Goal: Task Accomplishment & Management: Complete application form

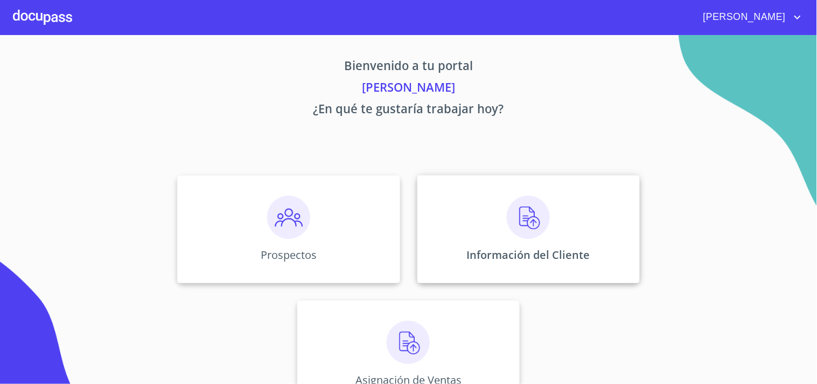
click at [534, 218] on img at bounding box center [528, 217] width 43 height 43
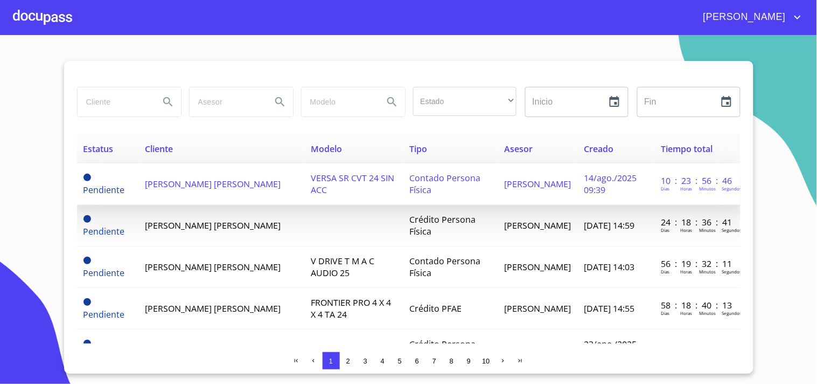
click at [218, 185] on td "[PERSON_NAME] [PERSON_NAME]" at bounding box center [221, 183] width 166 height 41
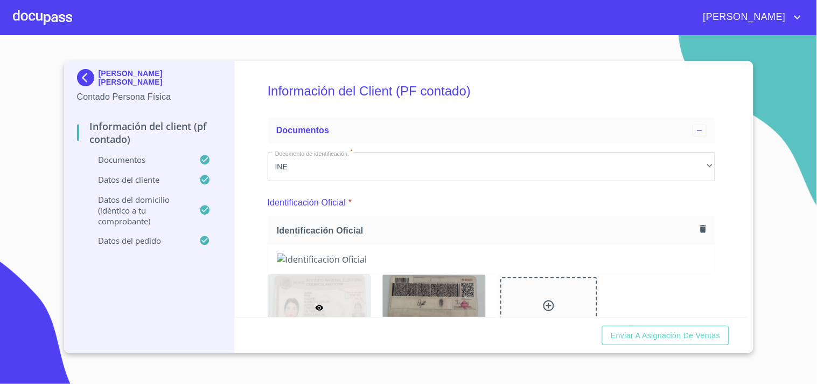
click at [699, 229] on icon "button" at bounding box center [703, 229] width 10 height 10
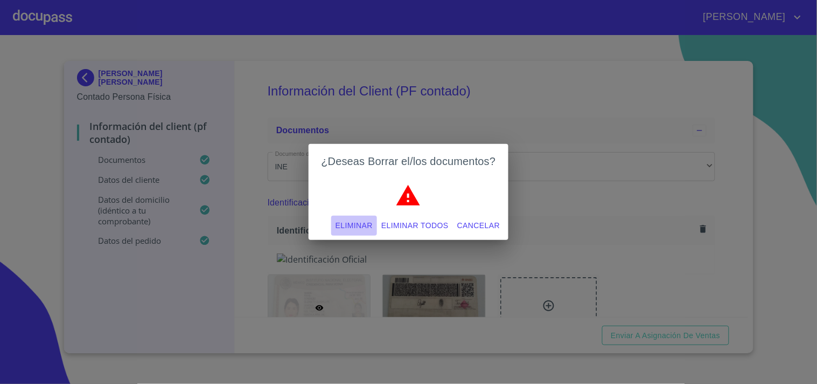
click at [356, 224] on span "Eliminar" at bounding box center [354, 225] width 37 height 13
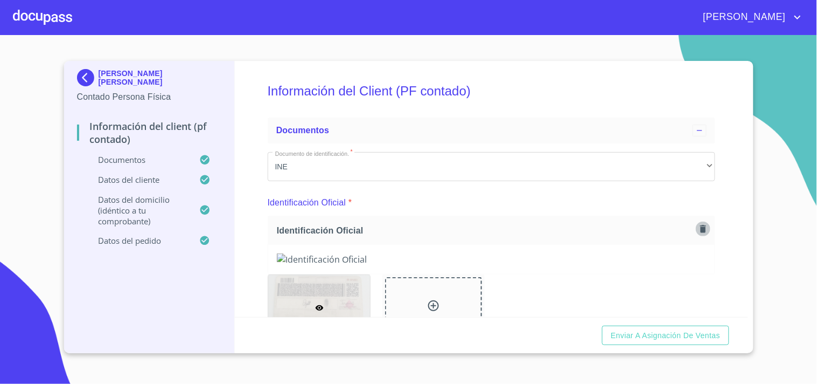
click at [700, 230] on icon "button" at bounding box center [703, 229] width 6 height 8
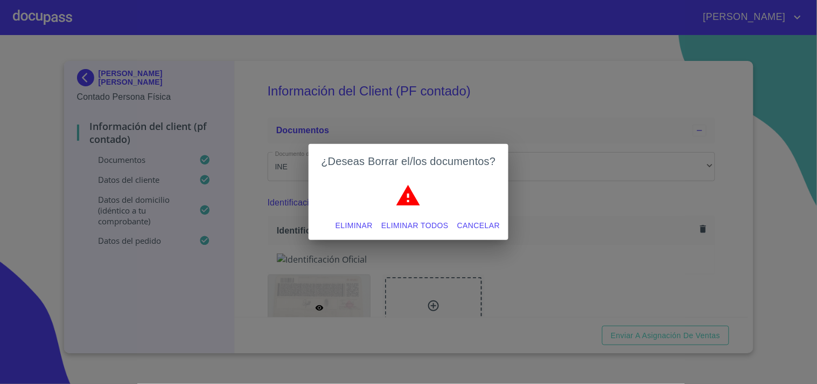
click at [356, 224] on span "Eliminar" at bounding box center [354, 225] width 37 height 13
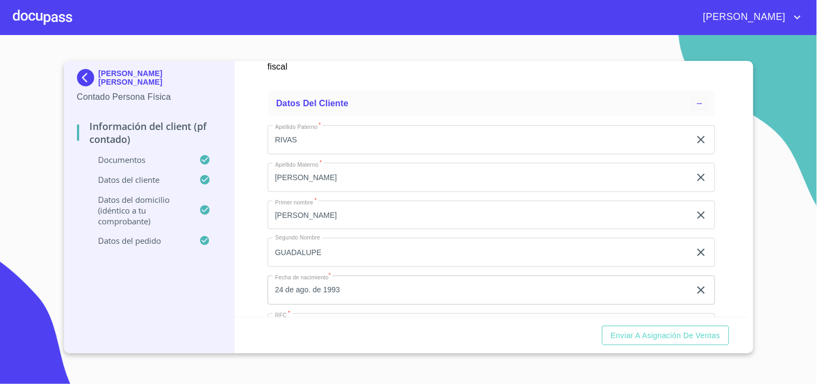
scroll to position [2188, 0]
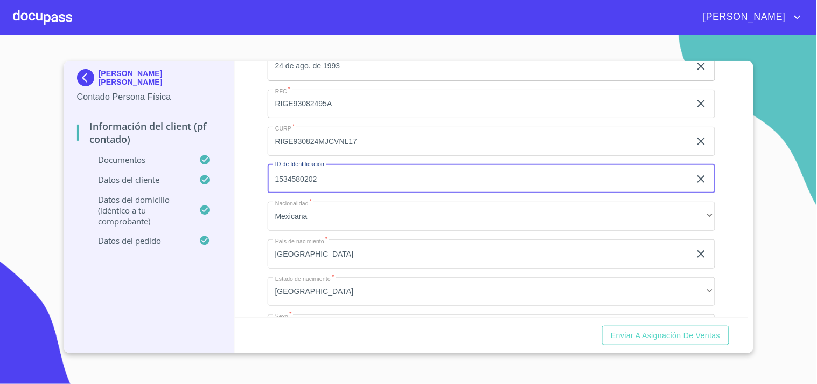
click at [385, 171] on input "1534580202" at bounding box center [479, 178] width 423 height 29
paste input "X2827043978"
click at [279, 173] on input "X2827043978" at bounding box center [479, 178] width 423 height 29
type input "2827043978"
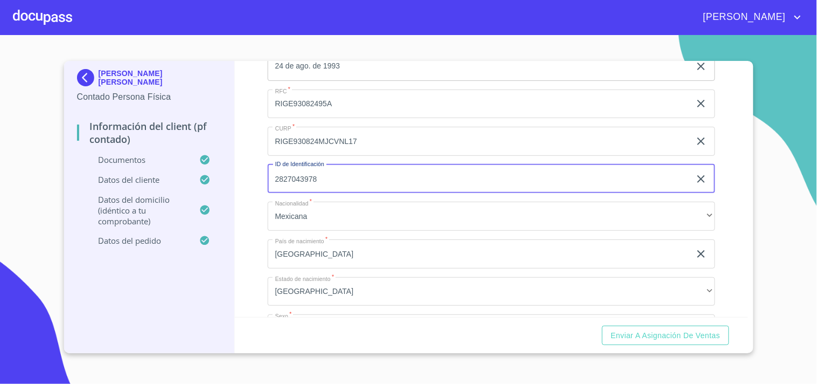
click at [719, 166] on div "Información del Client (PF contado) Documentos Documento de identificación.   *…" at bounding box center [491, 189] width 513 height 256
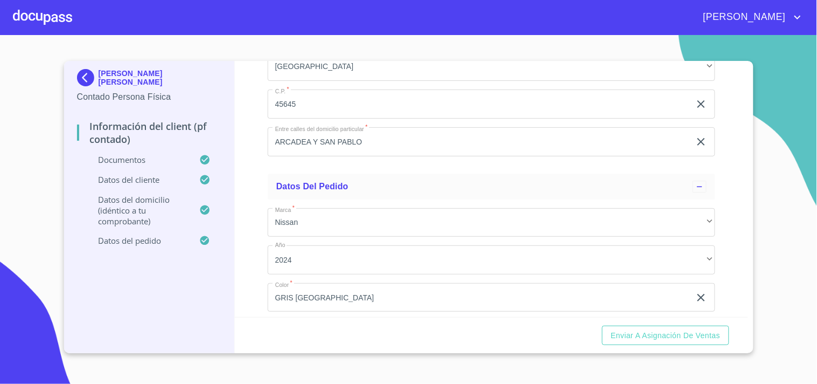
scroll to position [2872, 0]
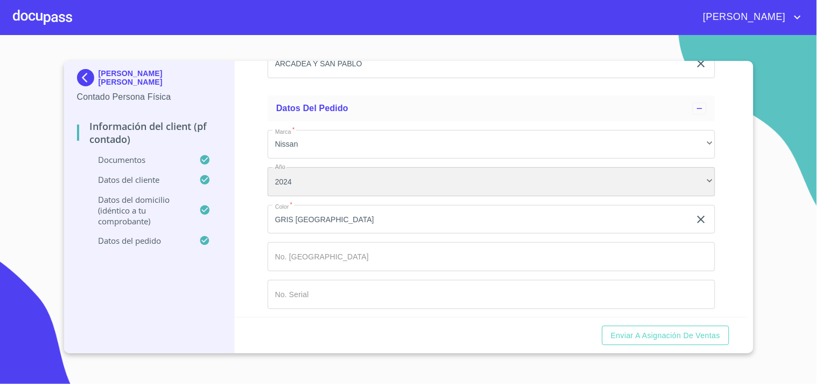
click at [315, 171] on div "2024" at bounding box center [492, 181] width 448 height 29
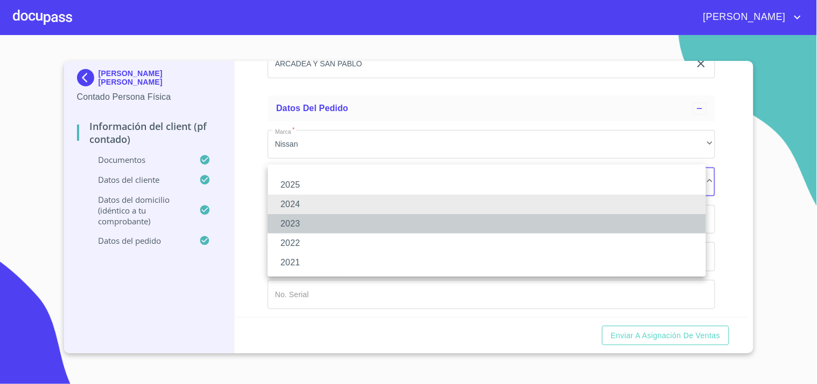
click at [293, 221] on li "2023" at bounding box center [487, 223] width 439 height 19
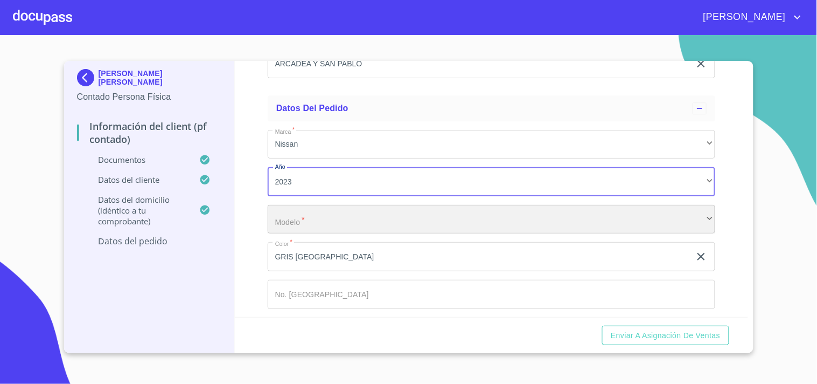
click at [360, 223] on div "​" at bounding box center [492, 219] width 448 height 29
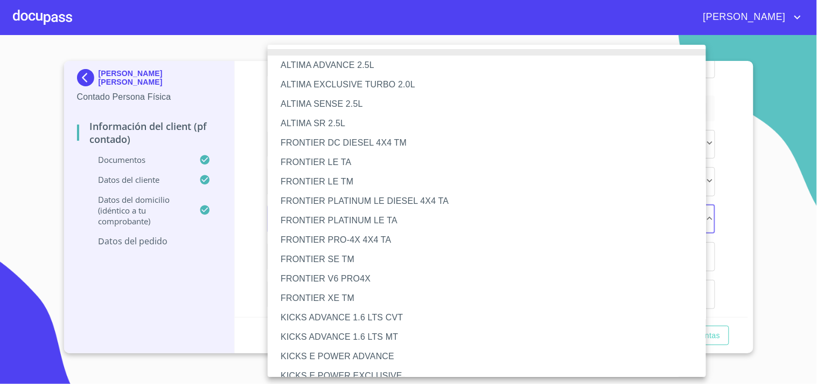
scroll to position [766, 0]
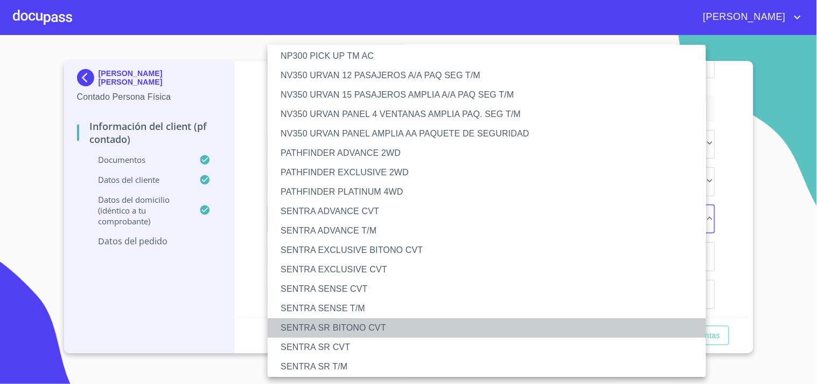
click at [368, 323] on li "SENTRA SR BITONO CVT" at bounding box center [492, 327] width 448 height 19
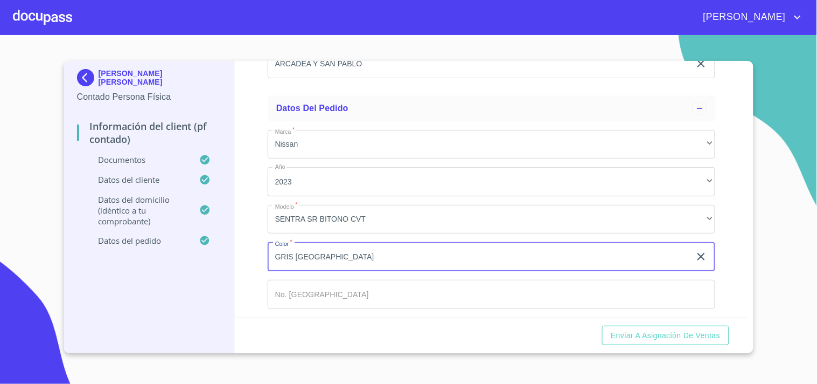
click at [347, 247] on input "GRIS [GEOGRAPHIC_DATA]" at bounding box center [479, 256] width 423 height 29
type input "a"
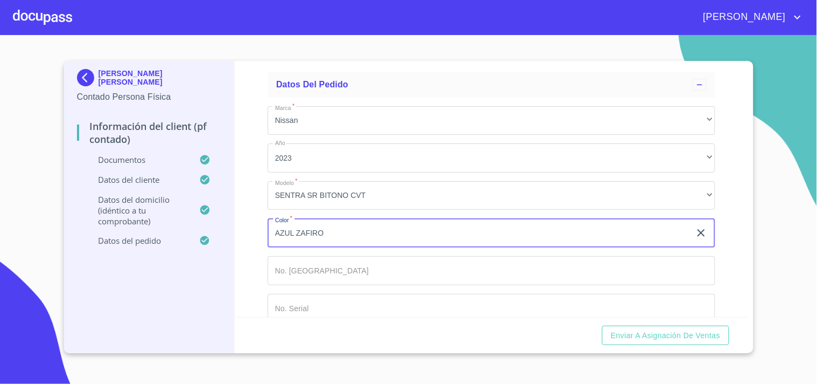
scroll to position [2909, 0]
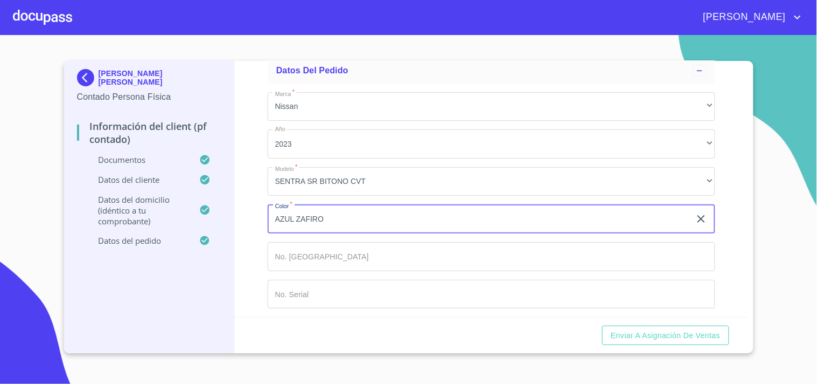
type input "AZUL ZAFIRO"
click at [362, 242] on input "Documento de identificación.   *" at bounding box center [492, 256] width 448 height 29
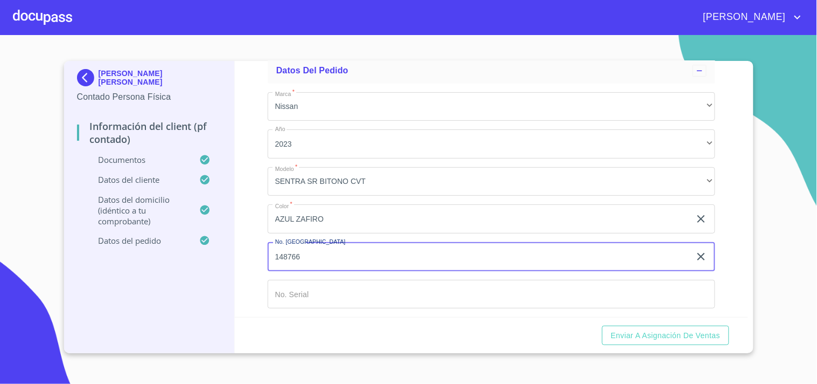
type input "148766"
click at [351, 292] on input "Documento de identificación.   *" at bounding box center [492, 294] width 448 height 29
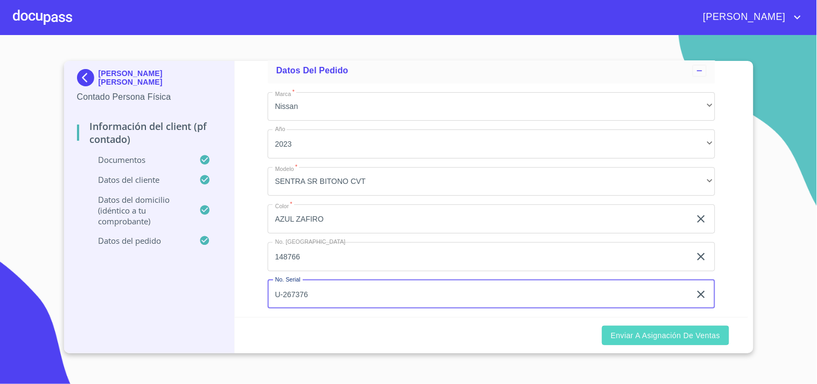
type input "U-267376"
click at [666, 331] on span "Enviar a Asignación de Ventas" at bounding box center [665, 335] width 109 height 13
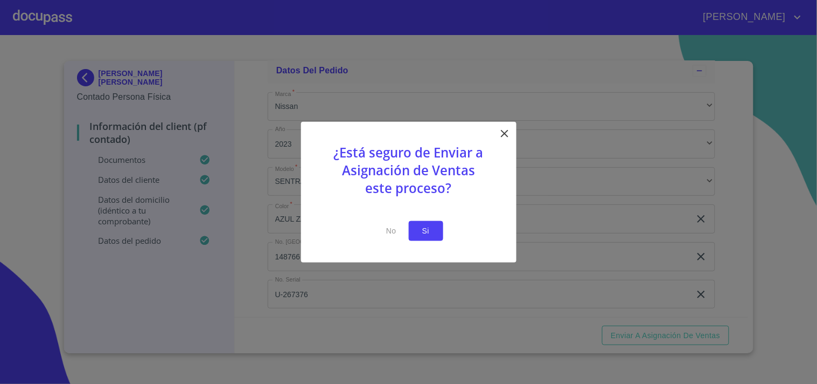
click at [426, 225] on span "Si" at bounding box center [426, 230] width 17 height 13
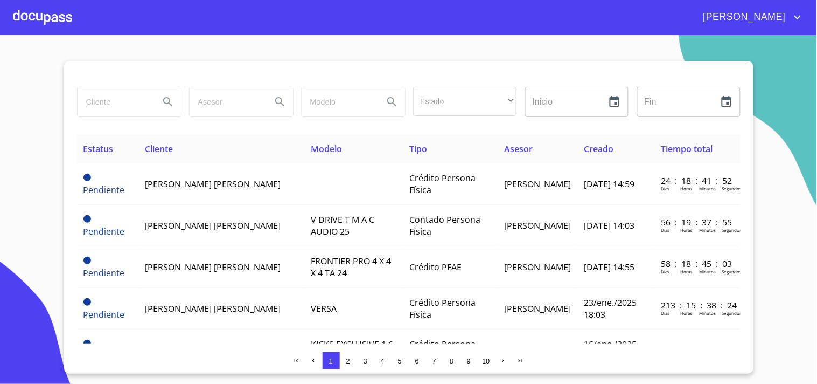
click at [48, 31] on div at bounding box center [42, 17] width 59 height 34
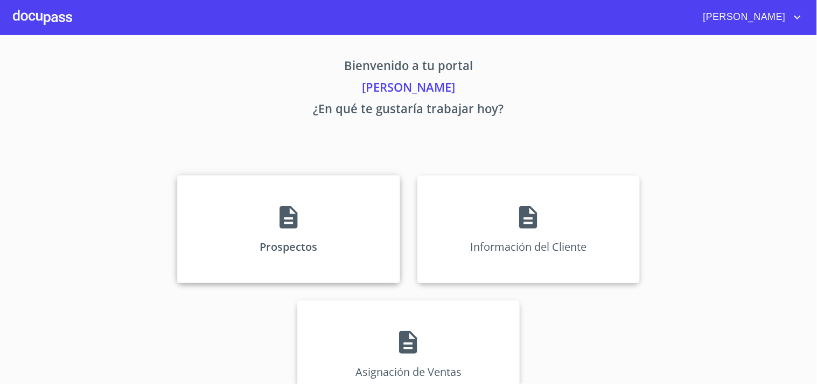
click at [276, 218] on icon at bounding box center [288, 217] width 27 height 27
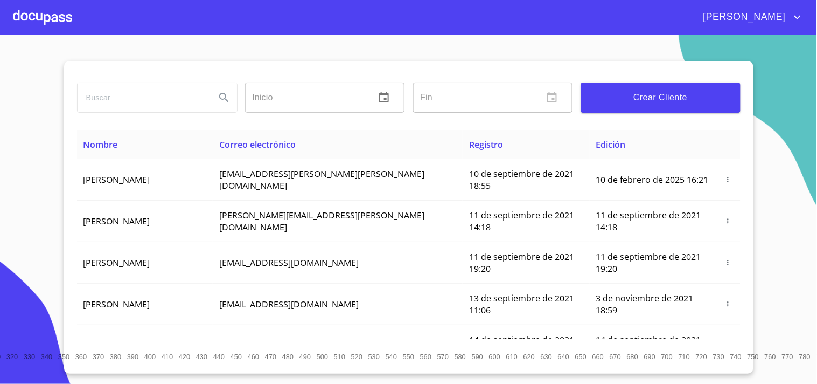
click at [680, 101] on span "Crear Cliente" at bounding box center [661, 97] width 142 height 15
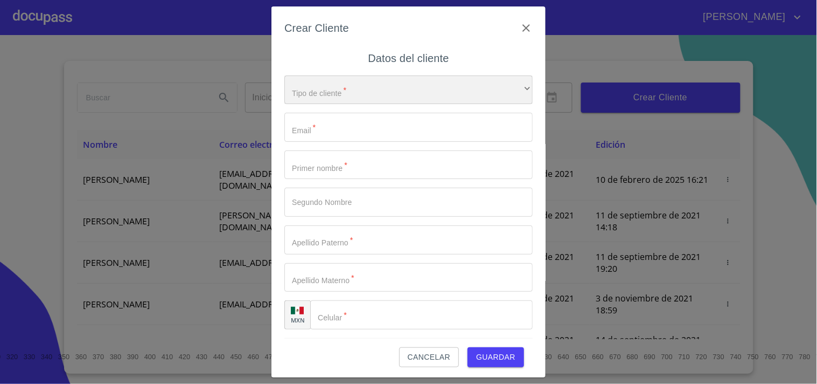
click at [373, 89] on div "​" at bounding box center [408, 89] width 248 height 29
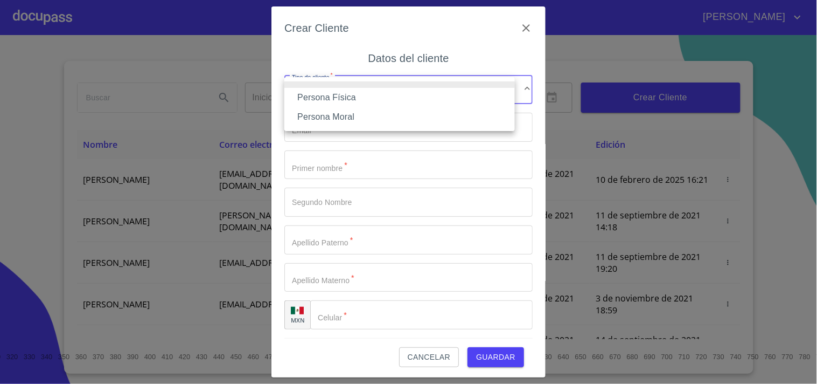
click at [361, 95] on li "Persona Física" at bounding box center [399, 97] width 231 height 19
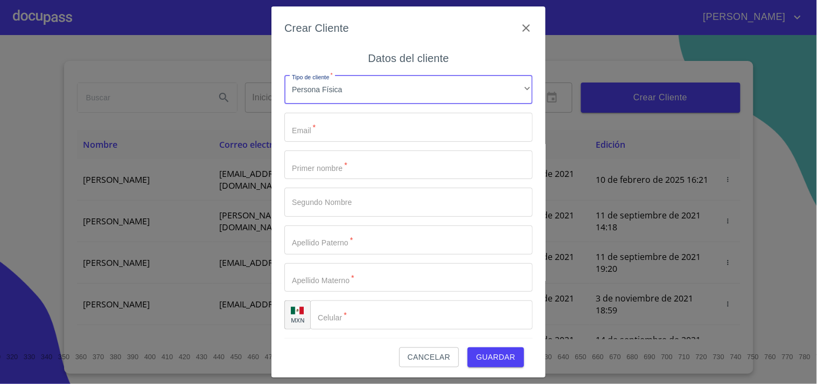
click at [328, 131] on input "Tipo de cliente   *" at bounding box center [408, 127] width 248 height 29
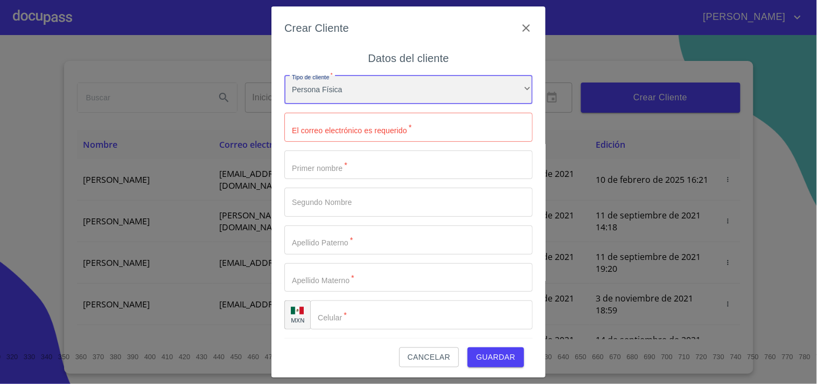
click at [379, 95] on div "Persona Física" at bounding box center [408, 89] width 248 height 29
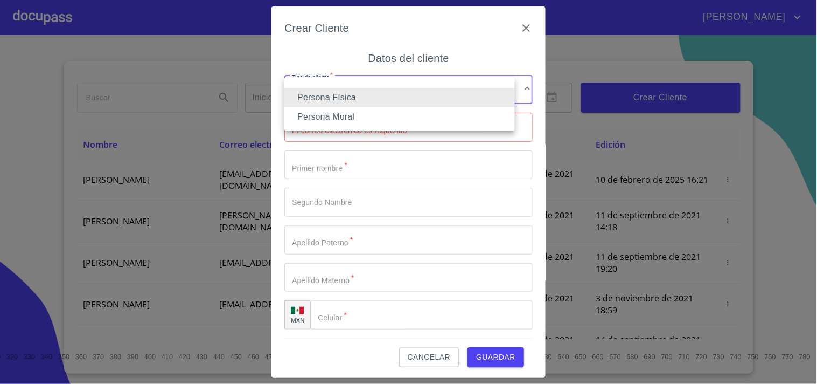
click at [379, 95] on li "Persona Física" at bounding box center [399, 97] width 231 height 19
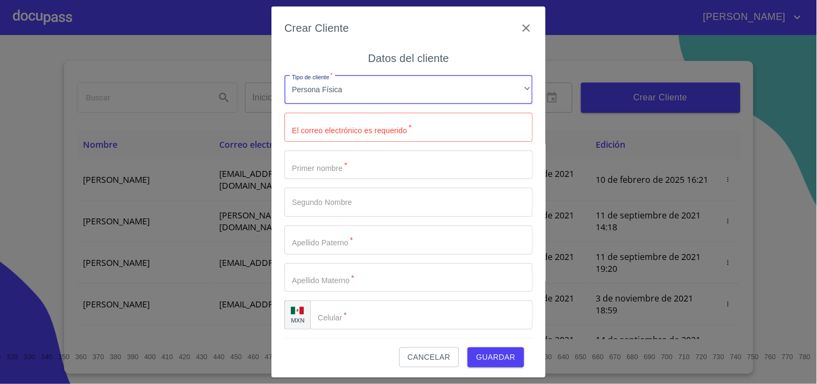
click at [334, 135] on input "Tipo de cliente   *" at bounding box center [408, 127] width 248 height 29
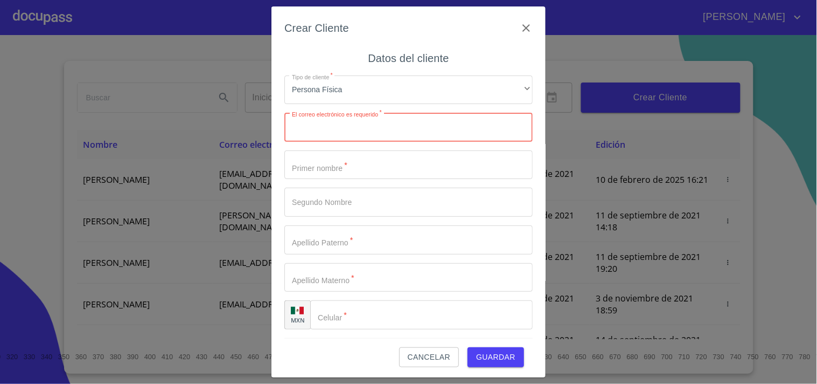
paste input "[EMAIL_ADDRESS][DOMAIN_NAME]"
type input "[EMAIL_ADDRESS][DOMAIN_NAME]"
click at [347, 164] on input "Tipo de cliente   *" at bounding box center [408, 164] width 248 height 29
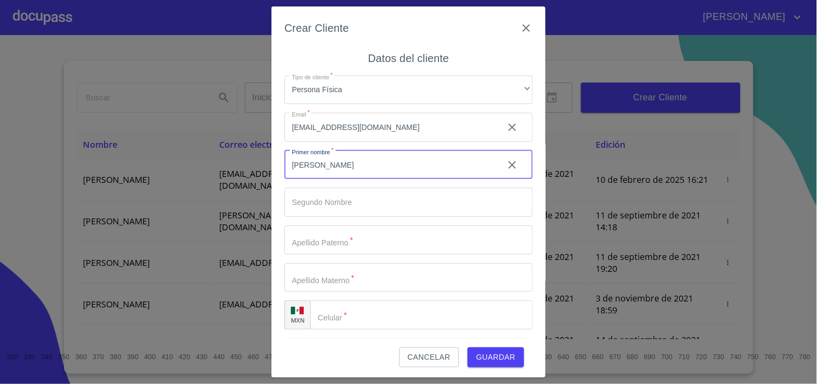
type input "[PERSON_NAME]"
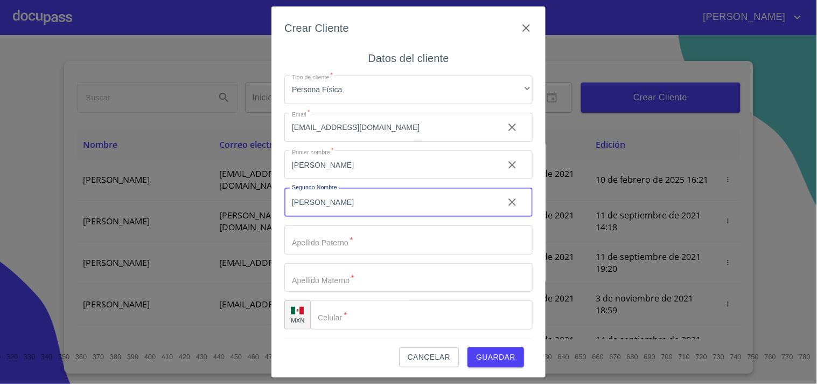
type input "[PERSON_NAME]"
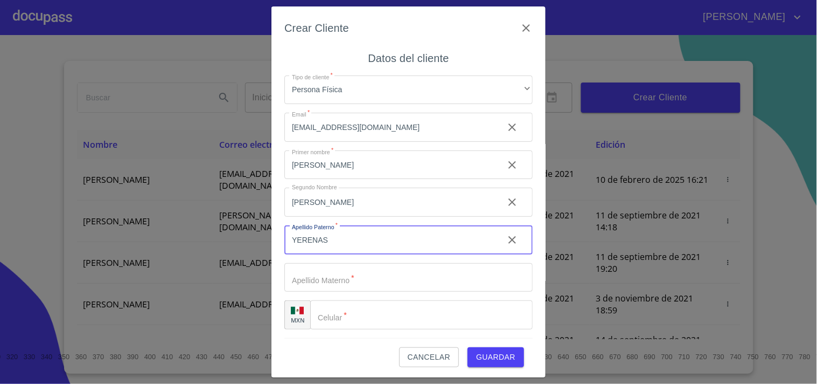
type input "YERENAS"
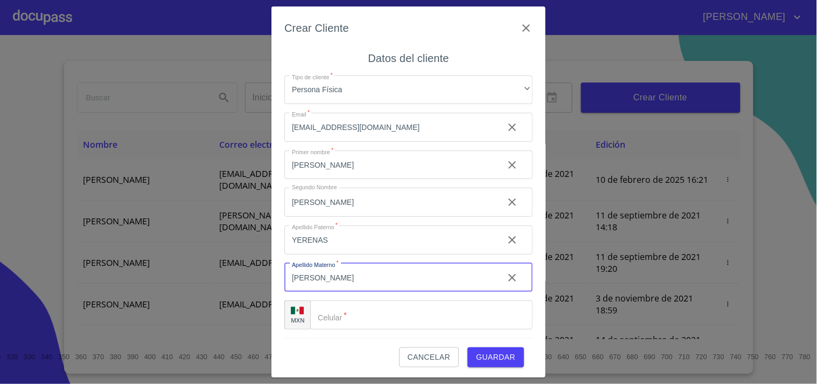
type input "[PERSON_NAME]"
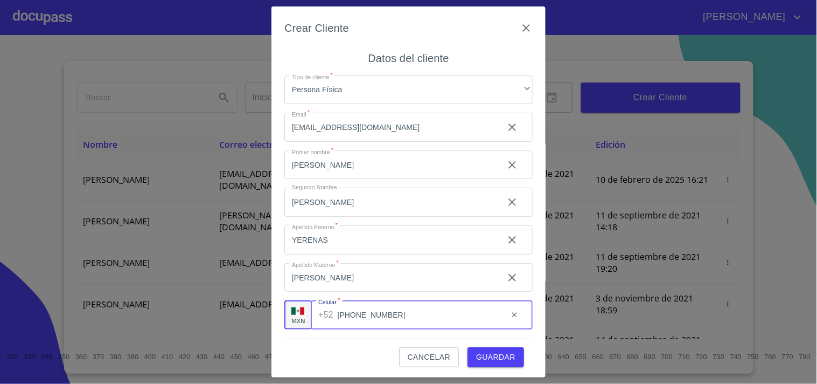
type input "[PHONE_NUMBER]"
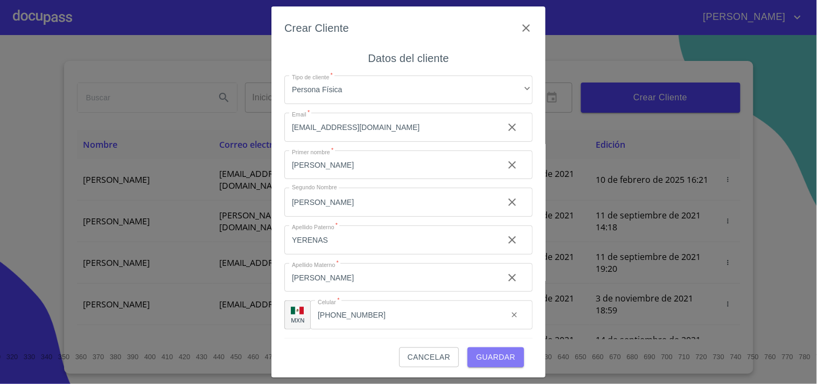
click at [482, 356] on span "Guardar" at bounding box center [495, 356] width 39 height 13
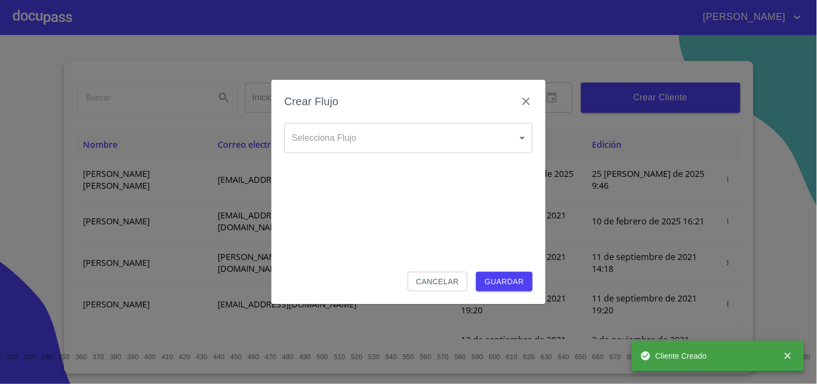
click at [359, 124] on body "[PERSON_NAME] ​ Fin ​ Crear Cliente Nombre Correo electrónico Registro Edición …" at bounding box center [408, 192] width 817 height 384
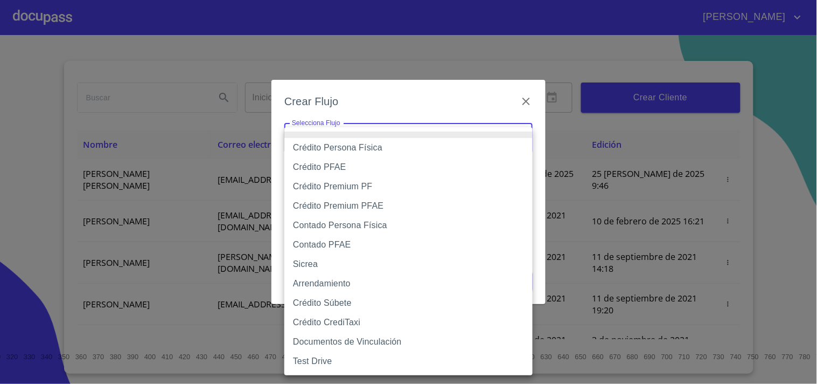
click at [343, 164] on li "Crédito PFAE" at bounding box center [408, 166] width 248 height 19
type input "60bfa0150d9865ccc24afd7c"
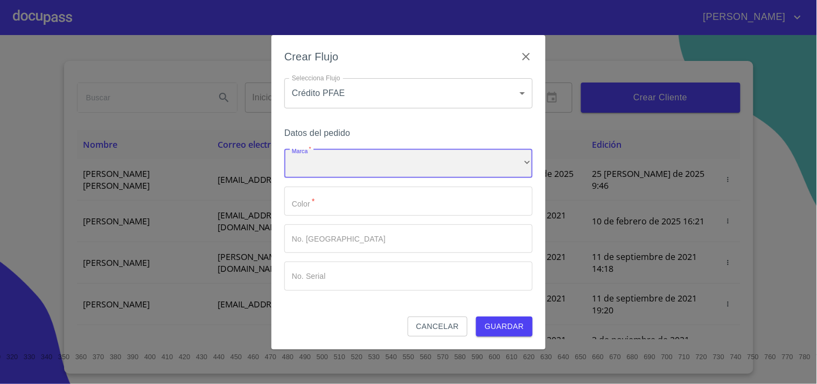
click at [370, 168] on div "​" at bounding box center [408, 163] width 248 height 29
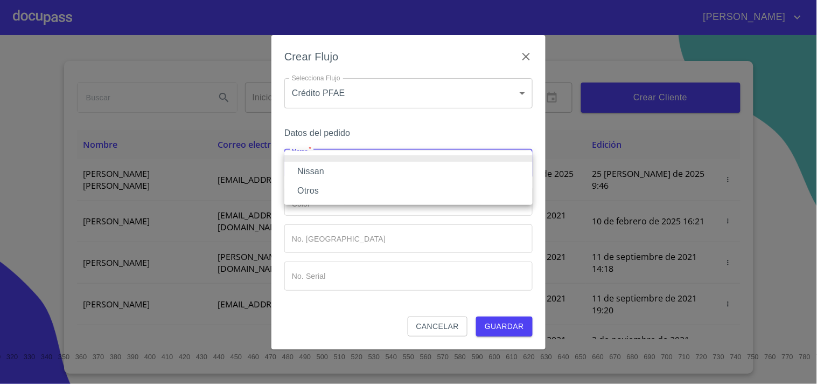
click at [338, 173] on li "Nissan" at bounding box center [408, 171] width 248 height 19
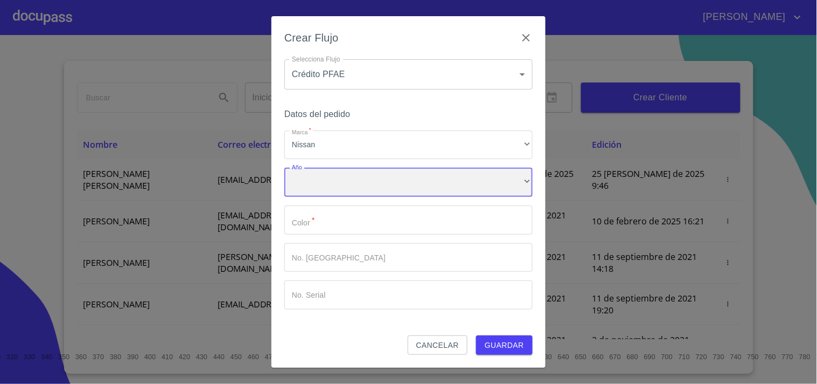
click at [335, 180] on div "​" at bounding box center [408, 182] width 248 height 29
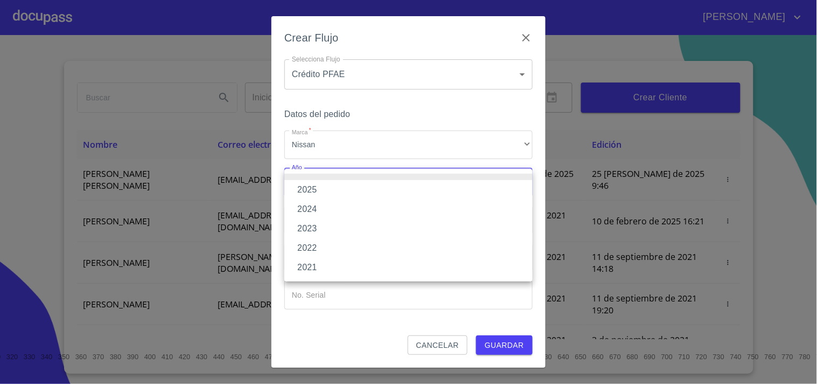
click at [325, 241] on li "2022" at bounding box center [408, 247] width 248 height 19
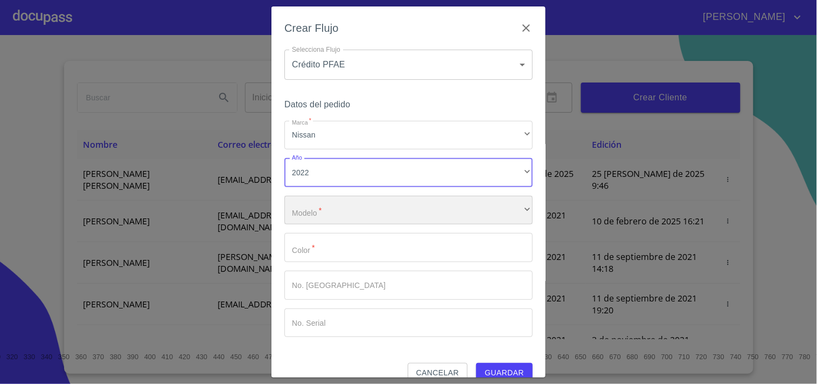
click at [339, 211] on div "​" at bounding box center [408, 210] width 248 height 29
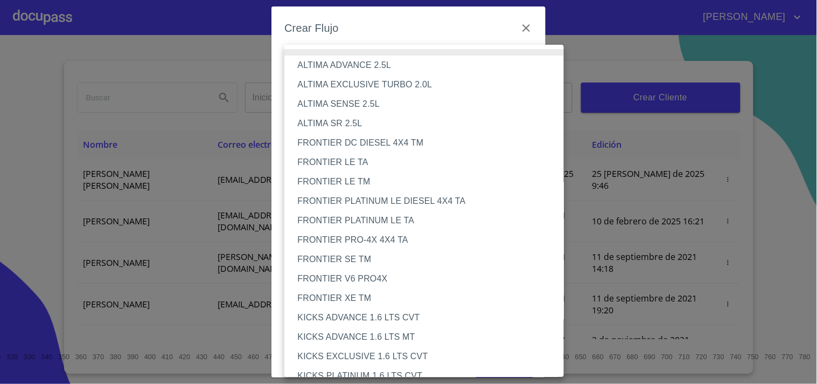
click at [370, 164] on li "FRONTIER LE TA" at bounding box center [428, 161] width 289 height 19
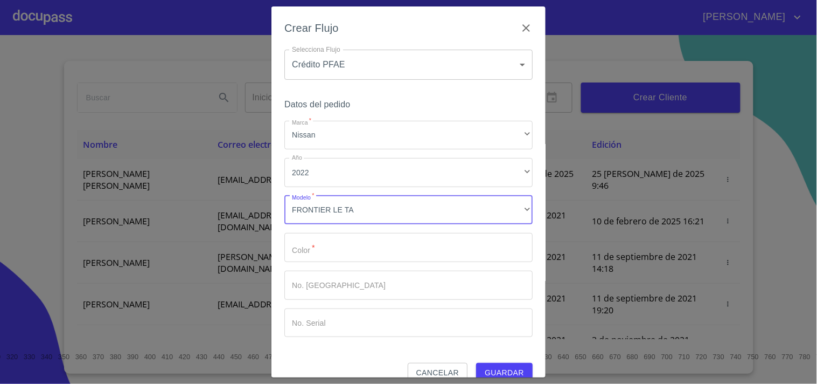
click at [346, 254] on input "Marca   *" at bounding box center [408, 247] width 248 height 29
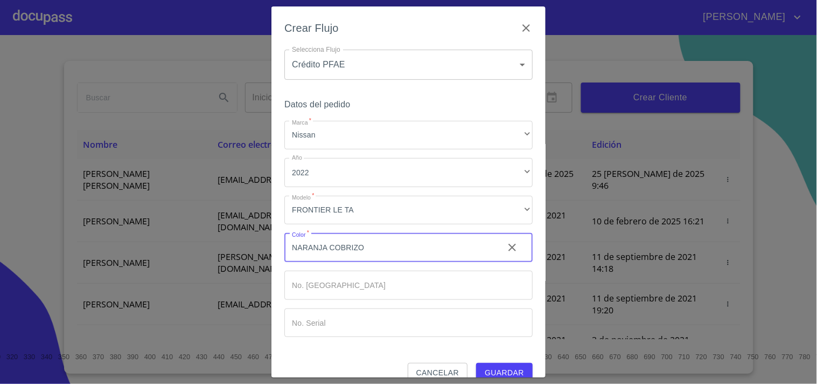
type input "NARANJA COBRIZO"
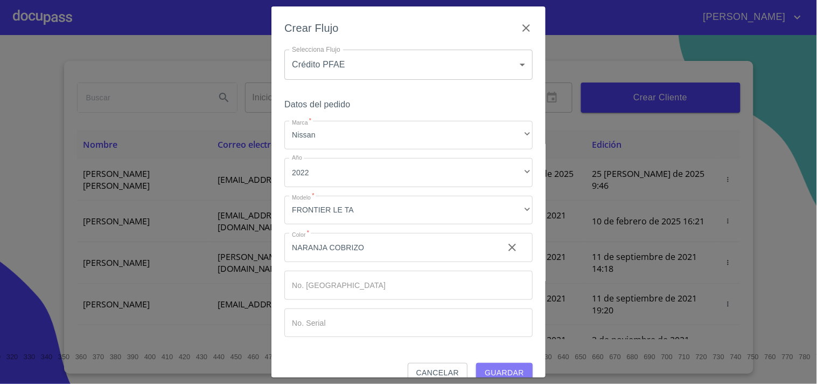
click at [492, 367] on span "Guardar" at bounding box center [504, 372] width 39 height 13
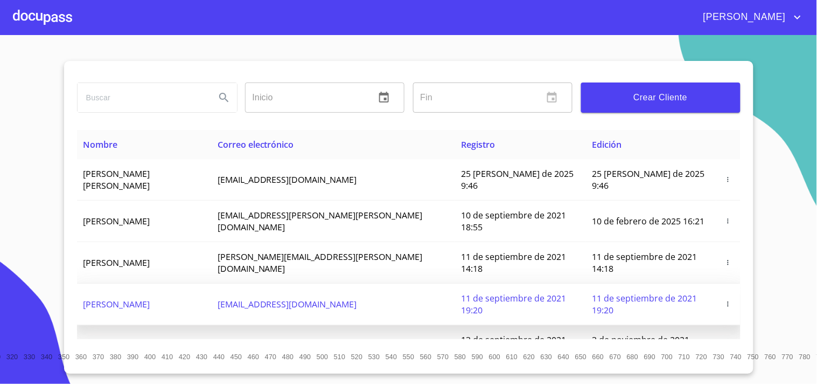
drag, startPoint x: 456, startPoint y: 265, endPoint x: 459, endPoint y: 258, distance: 8.0
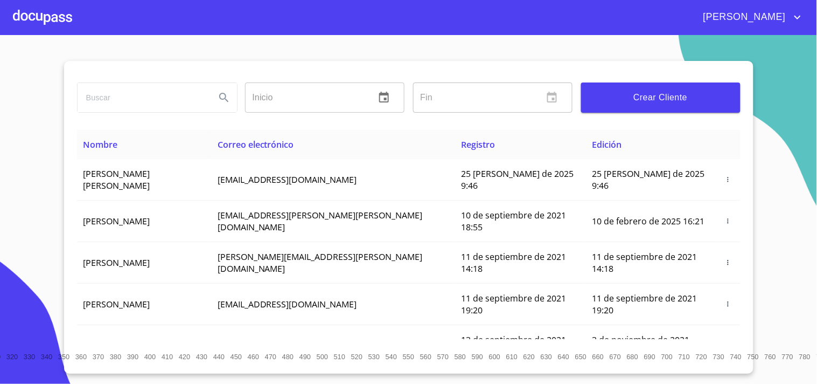
drag, startPoint x: 459, startPoint y: 258, endPoint x: 779, endPoint y: 82, distance: 364.8
click at [769, 98] on section "Inicio ​ Fin ​ Crear Cliente Nombre Correo electrónico Registro Edición [PERSON…" at bounding box center [408, 209] width 817 height 349
click at [41, 10] on div at bounding box center [42, 17] width 59 height 34
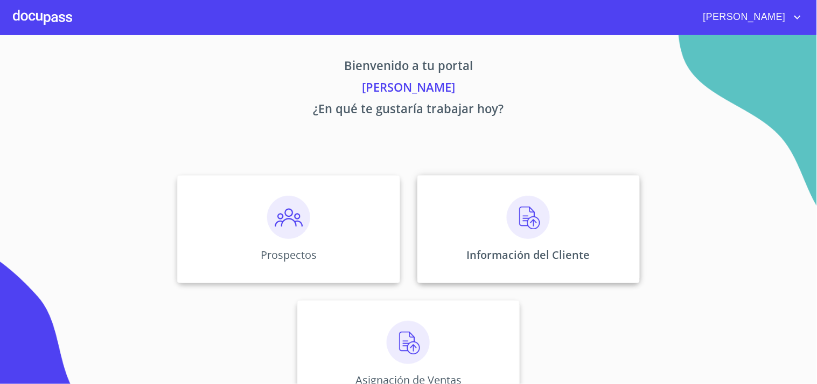
click at [519, 225] on img at bounding box center [528, 217] width 43 height 43
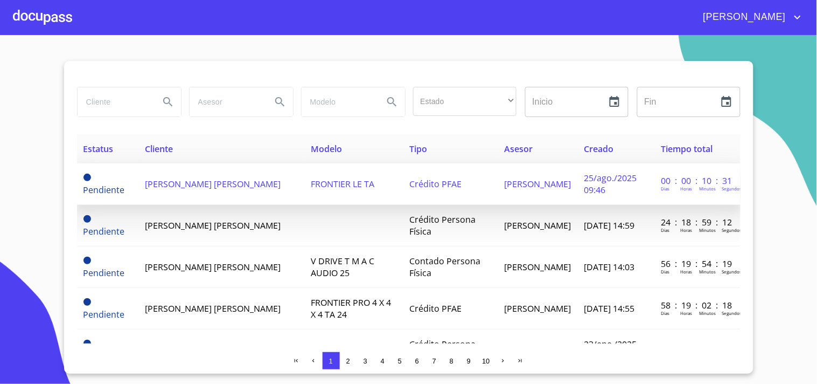
click at [208, 184] on td "[PERSON_NAME] [PERSON_NAME]" at bounding box center [221, 183] width 166 height 41
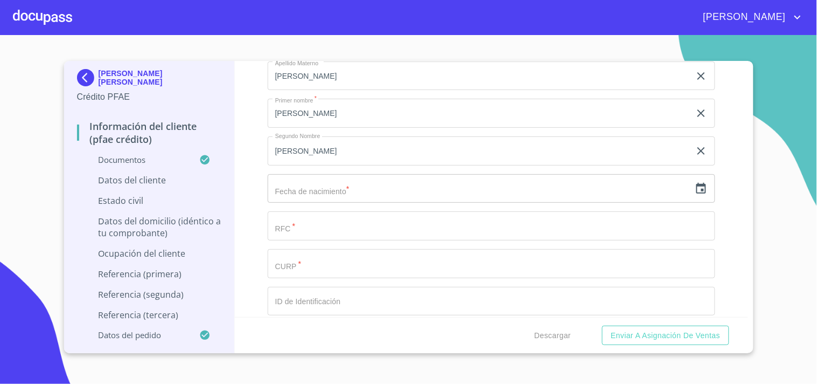
scroll to position [3532, 0]
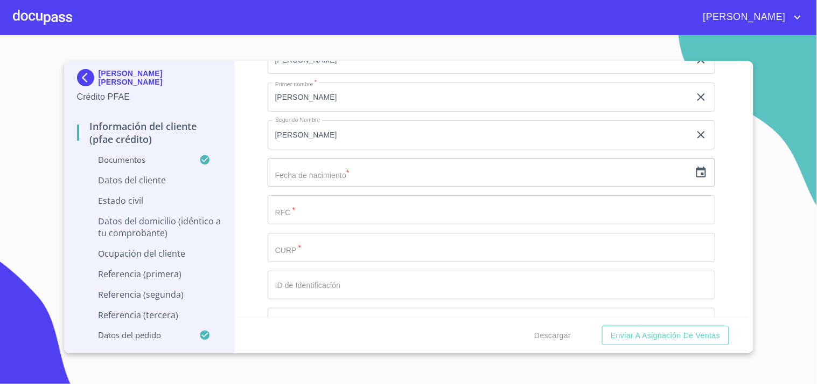
click at [329, 242] on input "Documento de identificación.   *" at bounding box center [492, 247] width 448 height 29
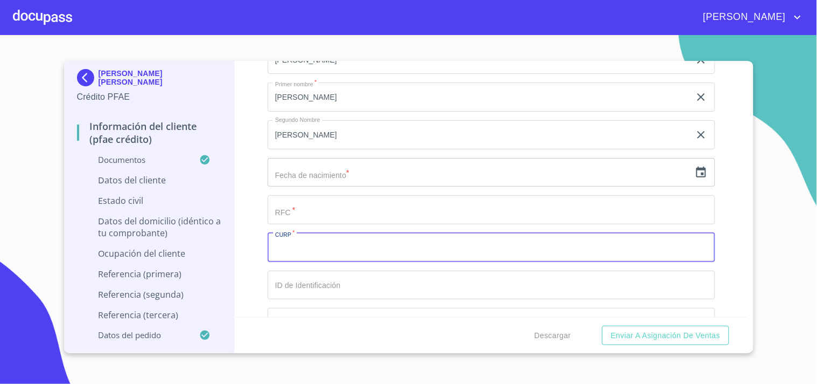
paste input "YESM820706MJCRCT00"
type input "YESM820706MJCRCT00"
click at [340, 209] on input "Documento de identificación.   *" at bounding box center [492, 209] width 448 height 29
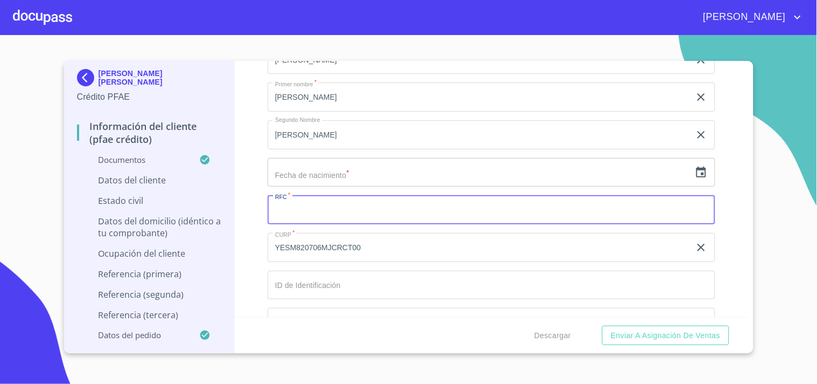
paste input "YESM820706MJCRCT00"
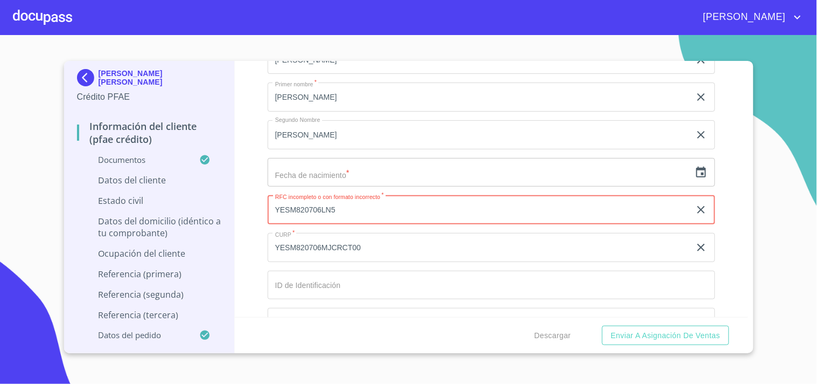
type input "YESM820706LN5"
click at [695, 166] on icon "button" at bounding box center [701, 172] width 13 height 13
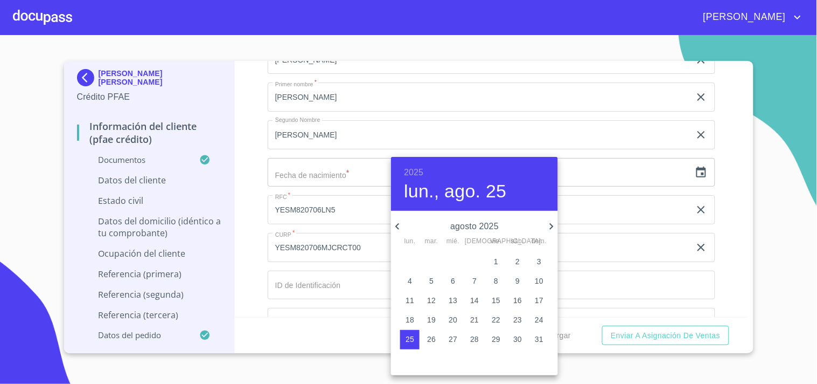
click at [415, 170] on h6 "2025" at bounding box center [413, 172] width 19 height 15
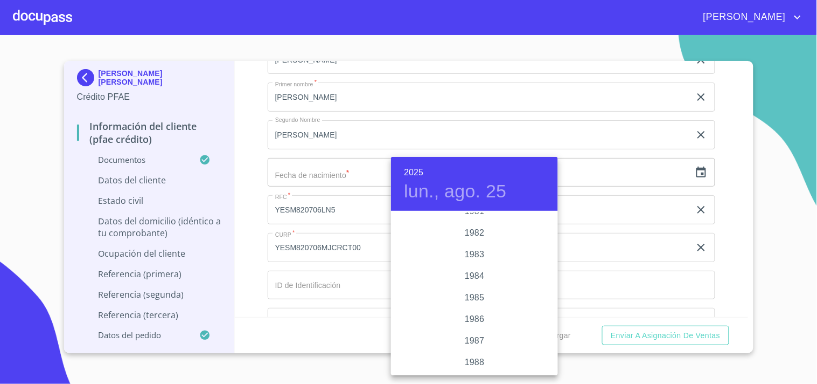
scroll to position [1194, 0]
click at [478, 255] on div "1982" at bounding box center [474, 257] width 167 height 22
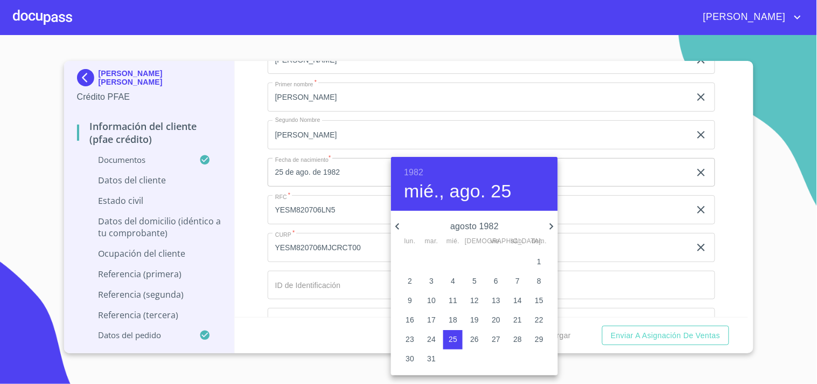
click at [397, 221] on icon "button" at bounding box center [397, 226] width 13 height 13
click at [431, 281] on p "6" at bounding box center [431, 280] width 4 height 11
type input "6 de [DATE]. de 1982"
click at [251, 182] on div at bounding box center [408, 192] width 817 height 384
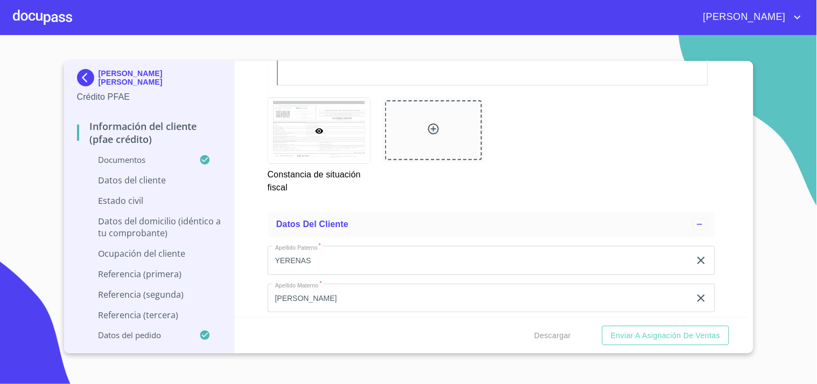
scroll to position [3516, 0]
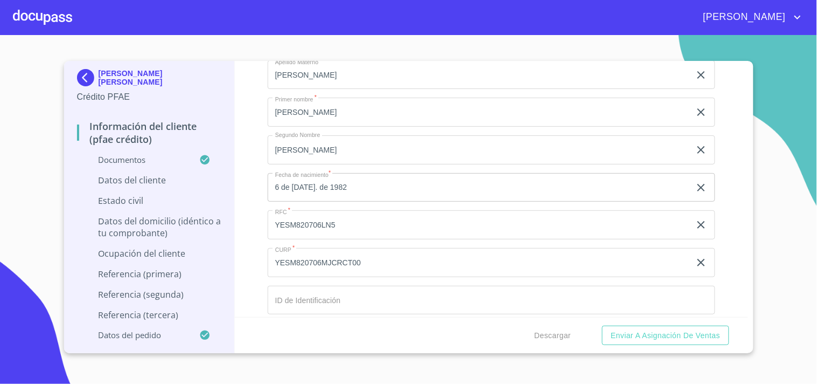
click at [386, 294] on input "Documento de identificación.   *" at bounding box center [492, 300] width 448 height 29
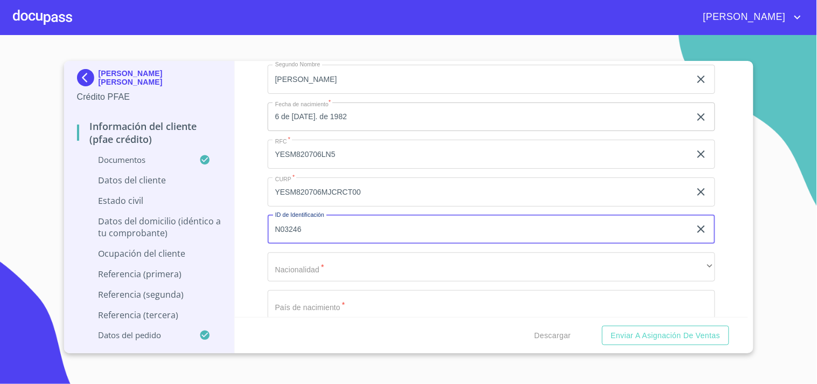
scroll to position [3590, 0]
type input "N03246200"
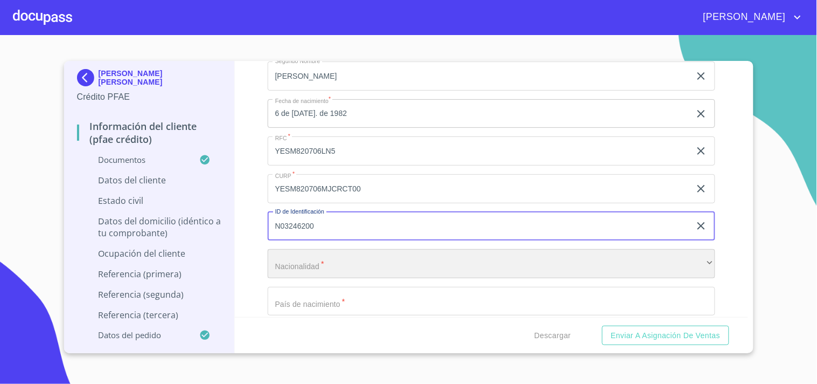
click at [322, 258] on div "​" at bounding box center [492, 263] width 448 height 29
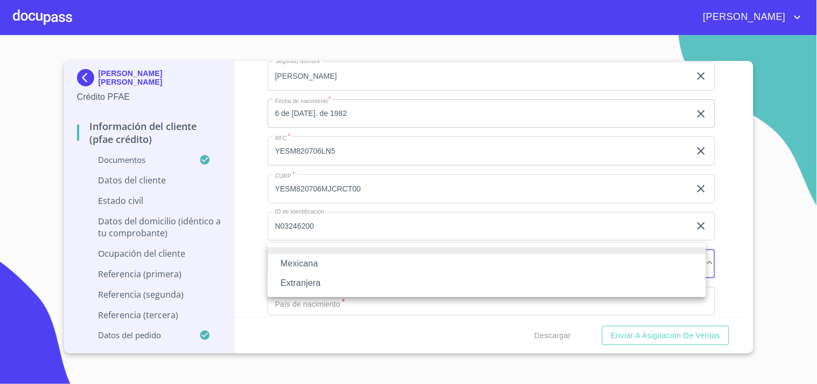
drag, startPoint x: 321, startPoint y: 258, endPoint x: 318, endPoint y: 267, distance: 9.7
click at [319, 263] on li "Mexicana" at bounding box center [487, 263] width 439 height 19
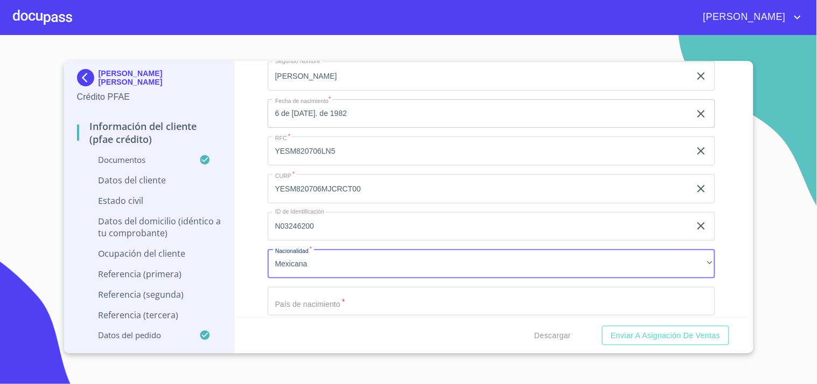
click at [311, 288] on input "Documento de identificación.   *" at bounding box center [492, 301] width 448 height 29
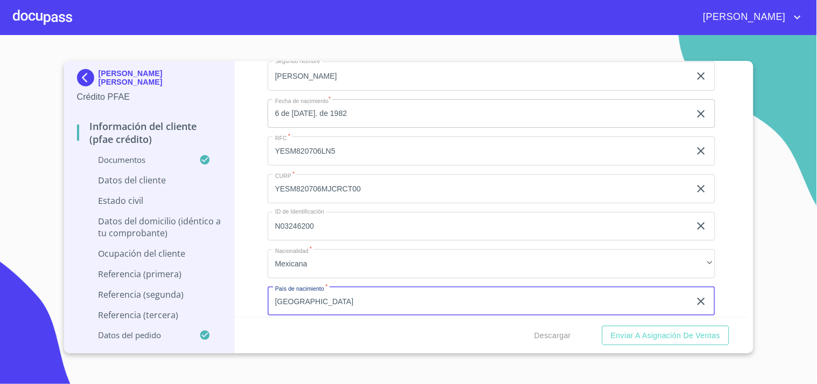
type input "[GEOGRAPHIC_DATA]"
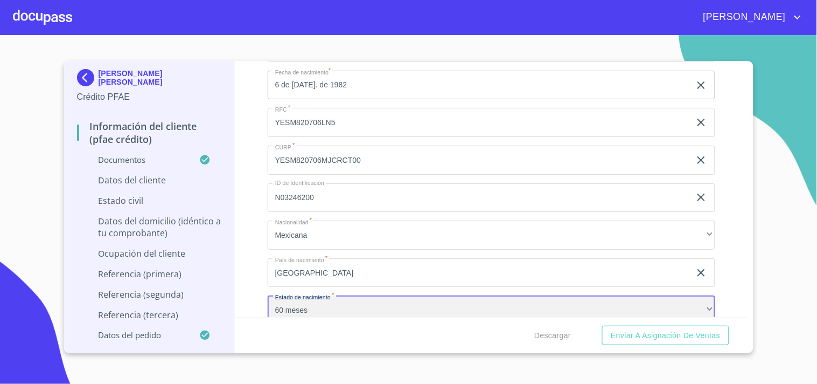
click at [345, 295] on div "60 meses" at bounding box center [492, 309] width 448 height 29
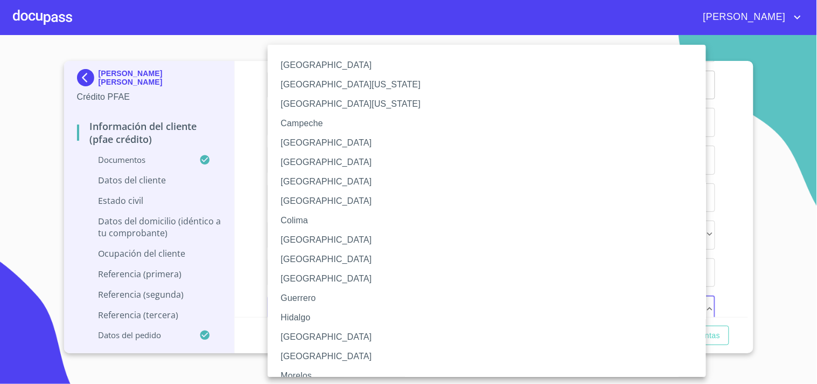
click at [308, 341] on li "[GEOGRAPHIC_DATA]" at bounding box center [492, 336] width 448 height 19
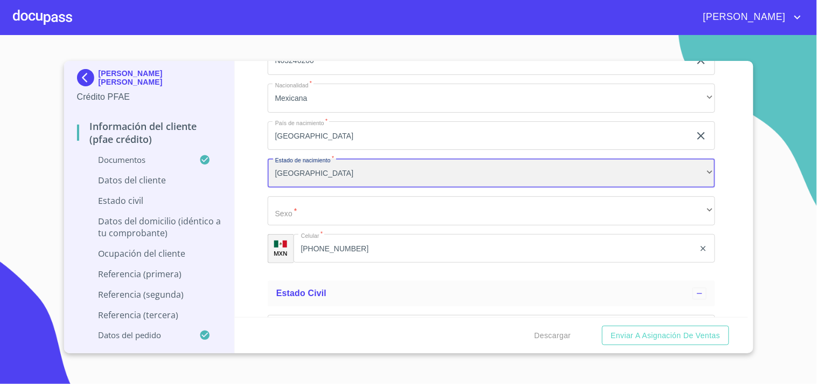
scroll to position [3811, 0]
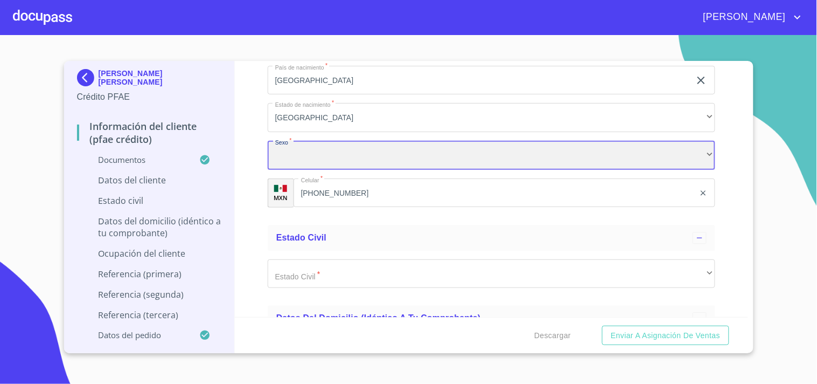
click at [325, 143] on div "​" at bounding box center [492, 155] width 448 height 29
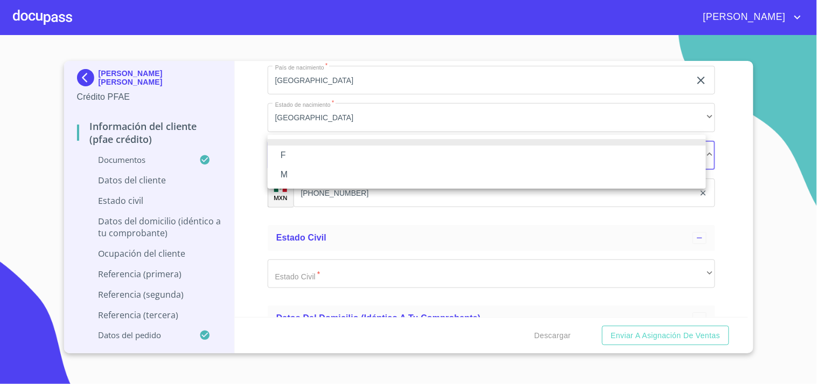
click at [291, 156] on li "F" at bounding box center [487, 154] width 439 height 19
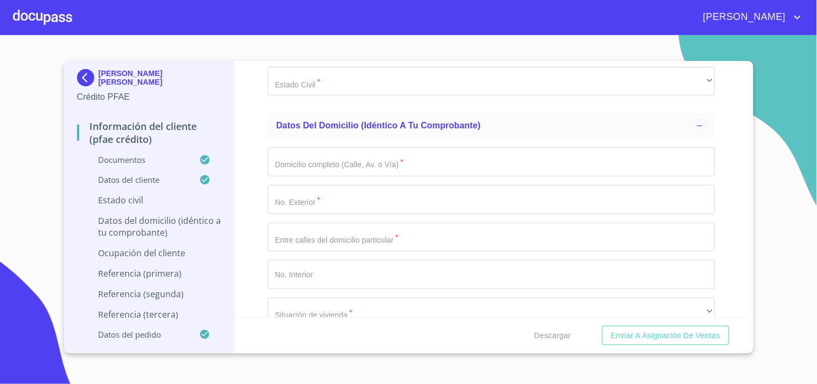
scroll to position [4036, 0]
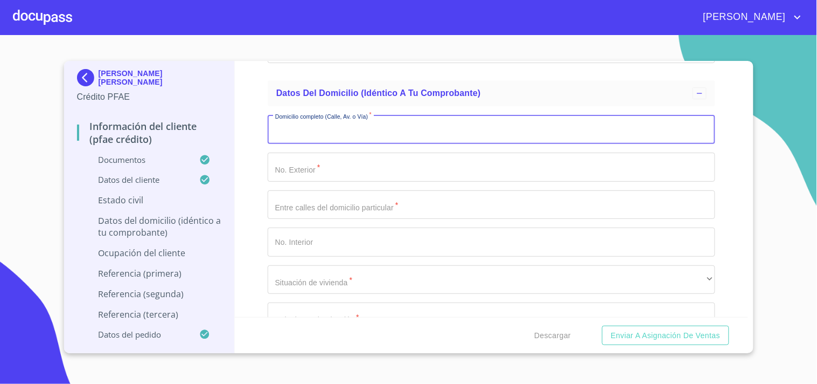
click at [358, 128] on input "Documento de identificación.   *" at bounding box center [492, 129] width 448 height 29
type input "AV ALTAVISTA"
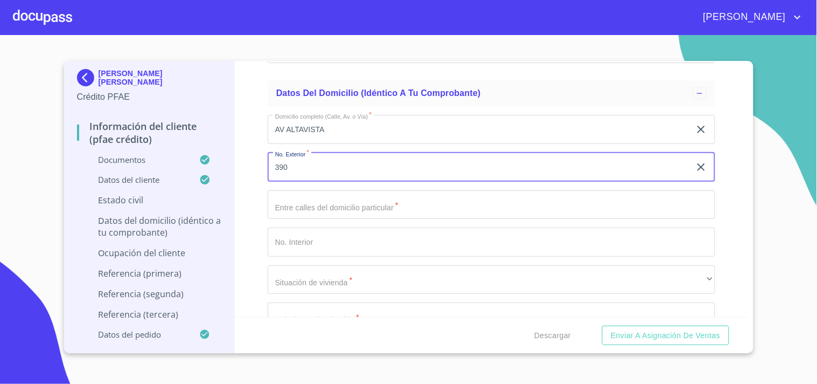
type input "390"
click at [305, 234] on input "Documento de identificación.   *" at bounding box center [492, 241] width 448 height 29
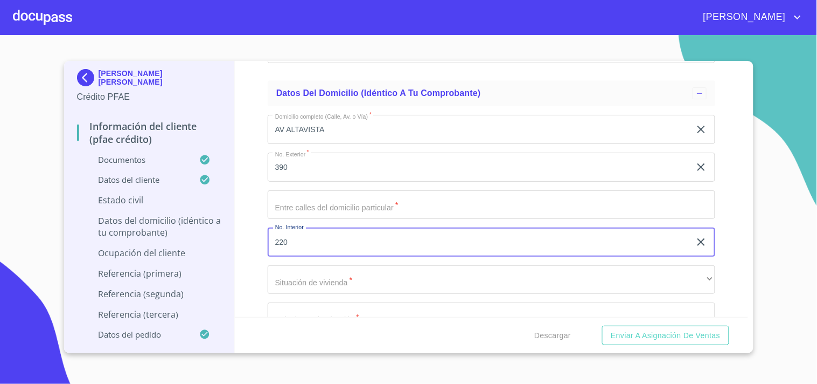
type input "220"
click at [323, 198] on input "Documento de identificación.   *" at bounding box center [492, 204] width 448 height 29
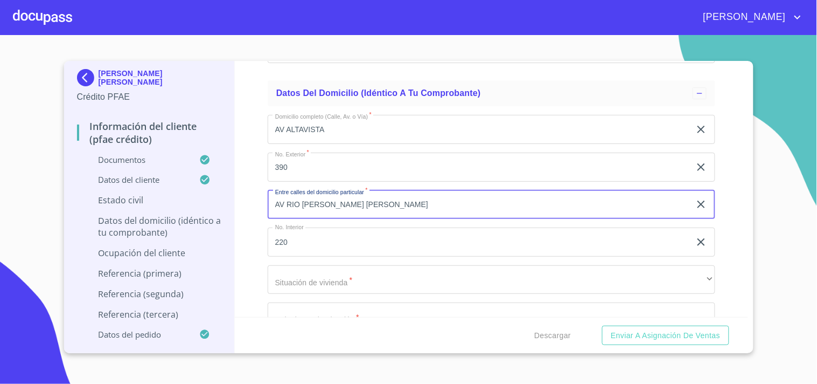
type input "AV RIO [PERSON_NAME] [PERSON_NAME]"
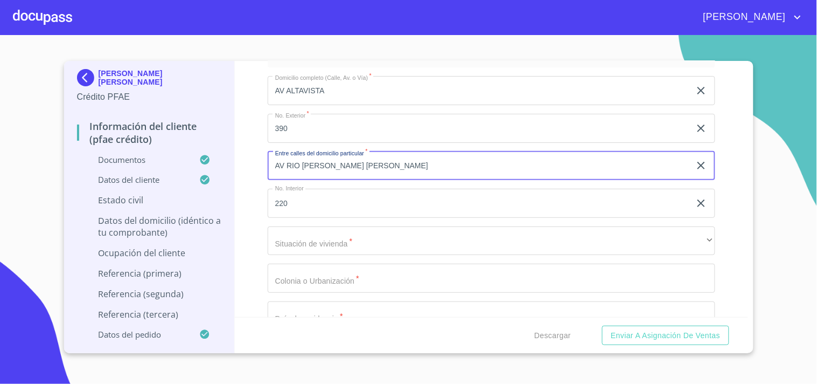
scroll to position [4096, 0]
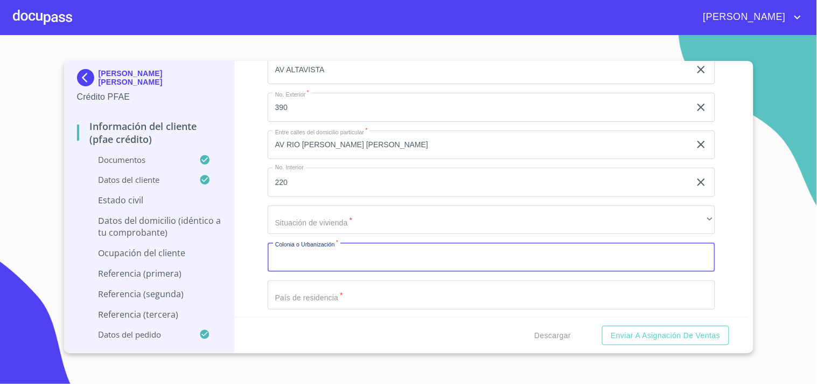
click at [350, 245] on input "Documento de identificación.   *" at bounding box center [492, 256] width 448 height 29
type input "ALTAVISTA"
click at [298, 286] on input "Documento de identificación.   *" at bounding box center [492, 294] width 448 height 29
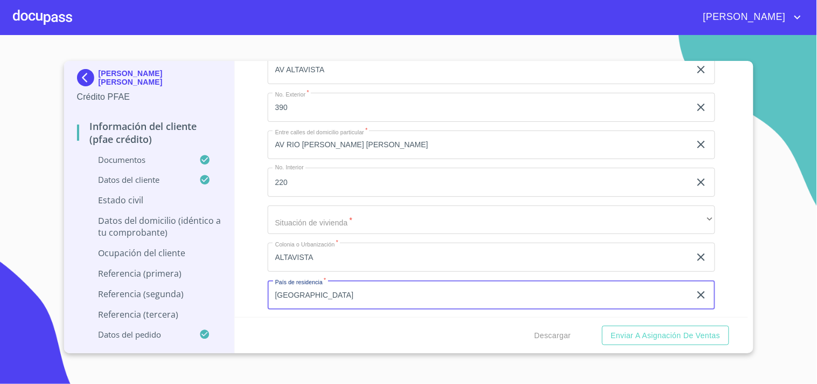
type input "[GEOGRAPHIC_DATA]"
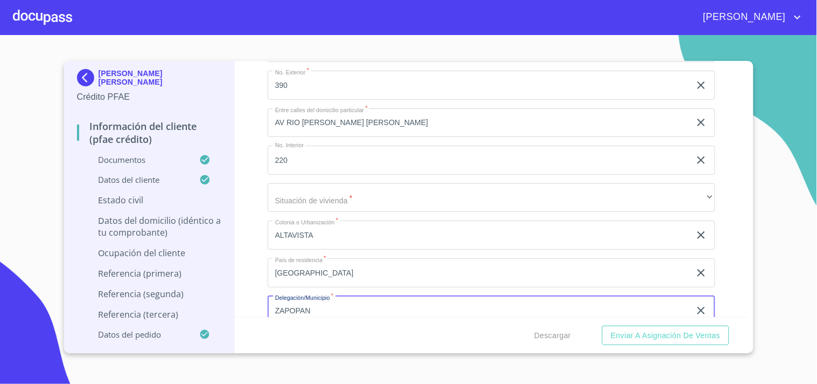
type input "ZAPOPAN"
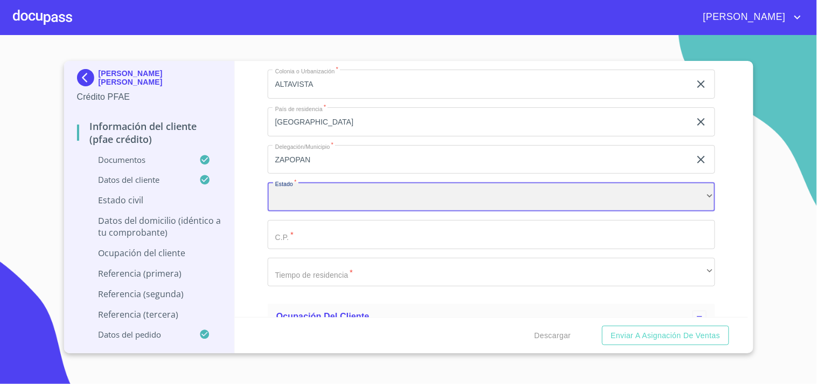
click at [326, 187] on div "​" at bounding box center [492, 196] width 448 height 29
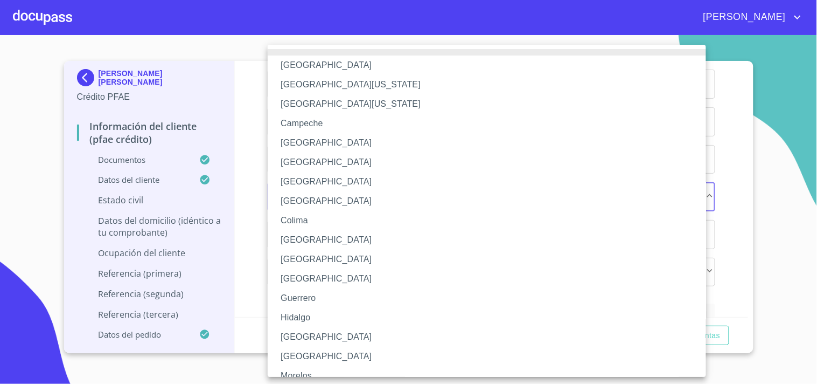
click at [296, 337] on li "[GEOGRAPHIC_DATA]" at bounding box center [492, 336] width 448 height 19
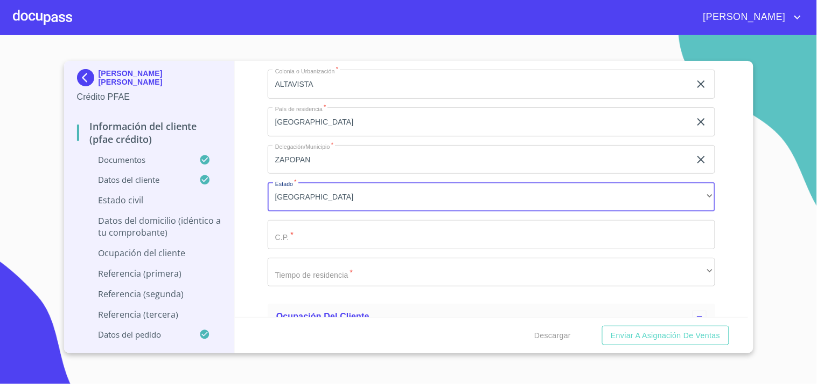
click at [311, 228] on input "Documento de identificación.   *" at bounding box center [492, 234] width 448 height 29
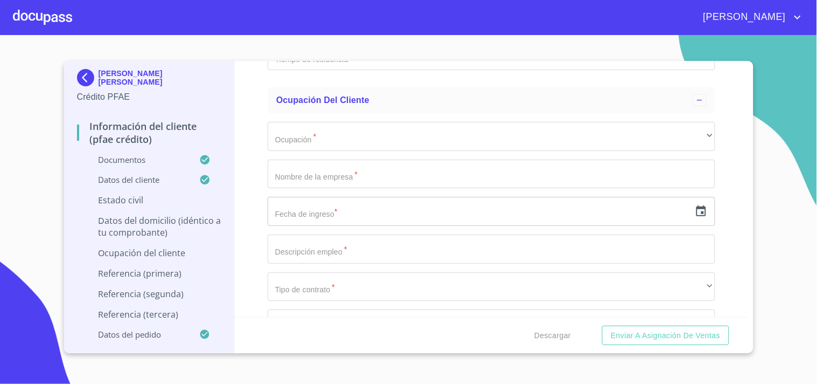
scroll to position [4508, 0]
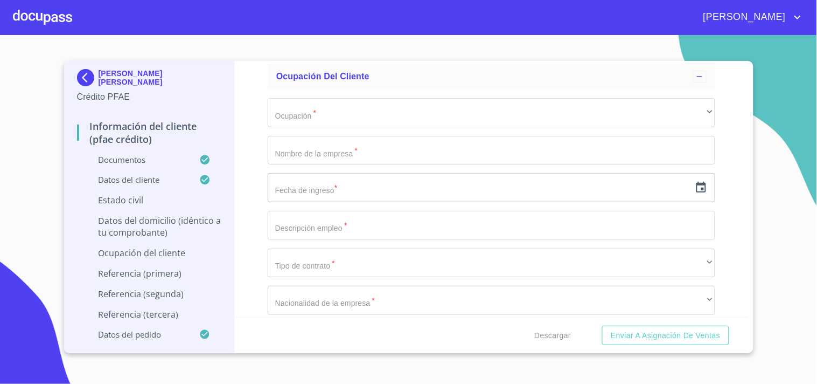
type input "45130"
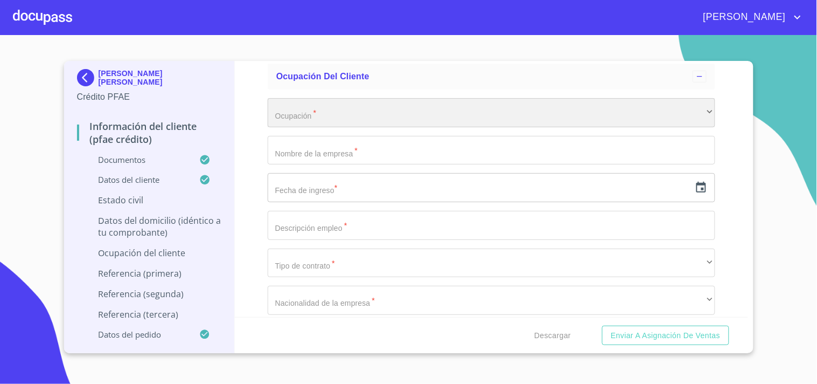
click at [378, 99] on div "​" at bounding box center [492, 112] width 448 height 29
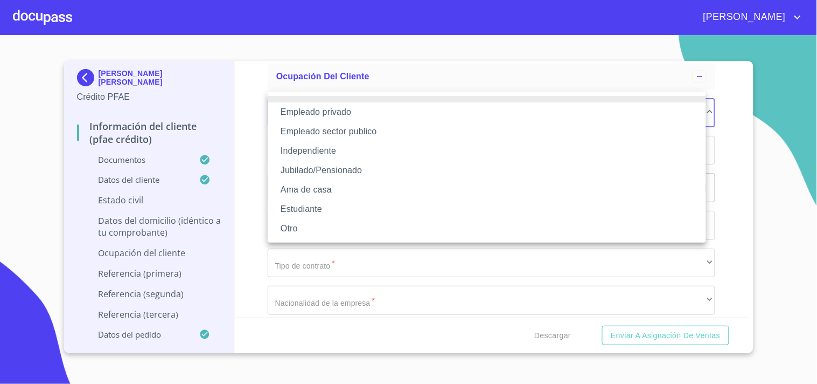
click at [321, 150] on li "Independiente" at bounding box center [487, 150] width 439 height 19
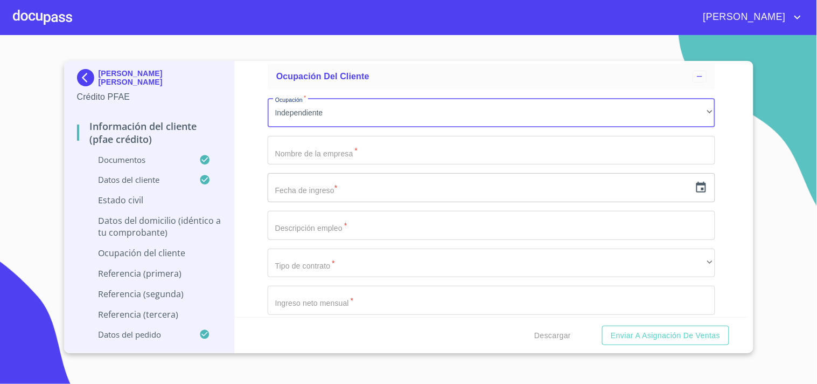
click at [407, 145] on input "Documento de identificación.   *" at bounding box center [492, 150] width 448 height 29
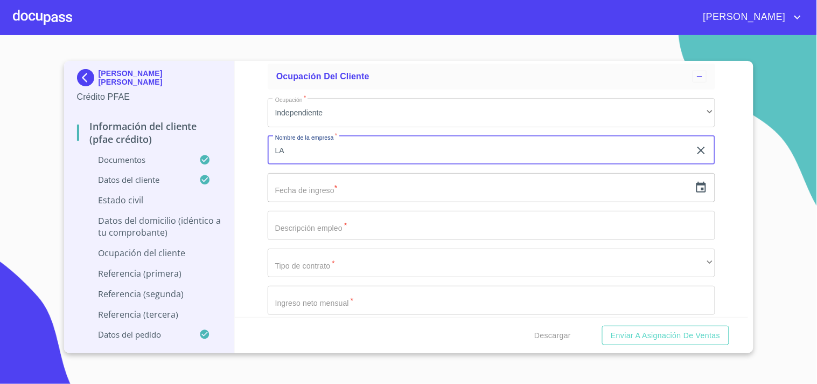
type input "L"
type input "EL POZOLE Y LA TOSTADA"
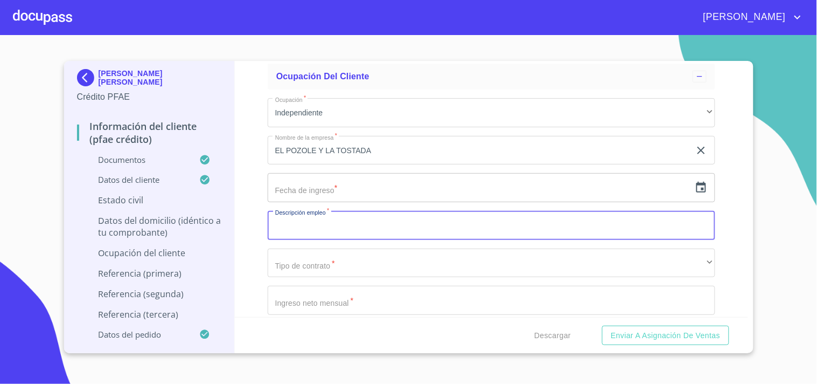
click at [379, 221] on input "Documento de identificación.   *" at bounding box center [492, 225] width 448 height 29
type input "VENTA DE ALIMENTOS"
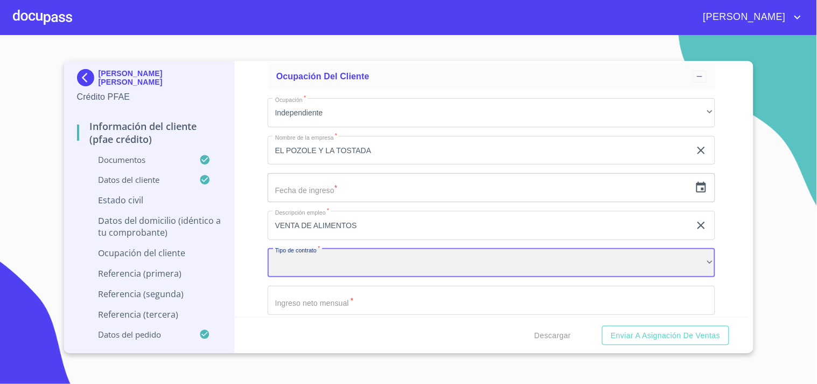
click at [321, 252] on div "​" at bounding box center [492, 262] width 448 height 29
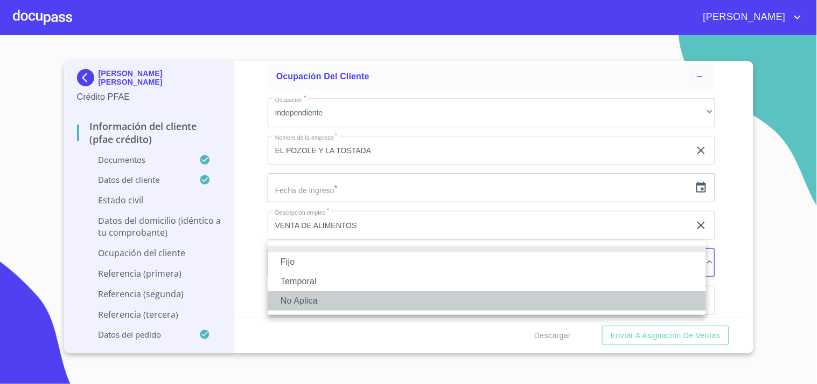
click at [306, 299] on li "No Aplica" at bounding box center [487, 300] width 439 height 19
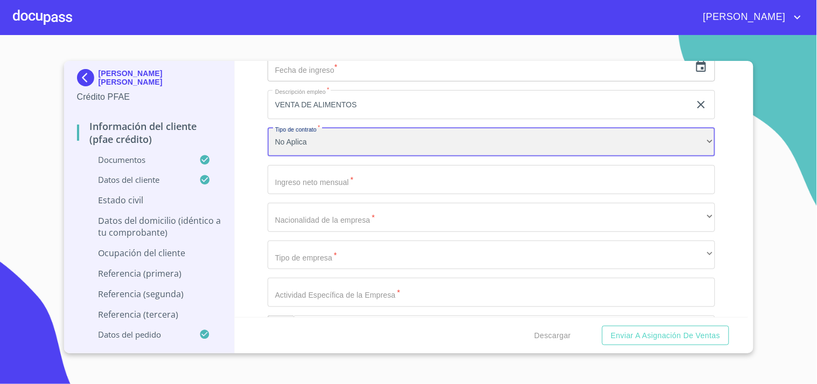
scroll to position [4669, 0]
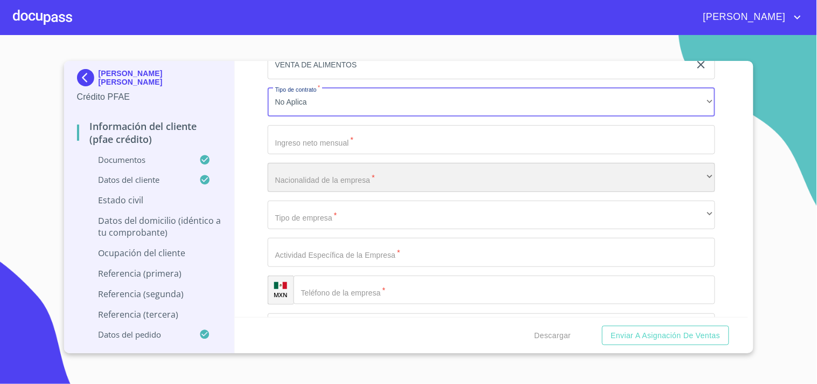
click at [379, 168] on div "​" at bounding box center [492, 177] width 448 height 29
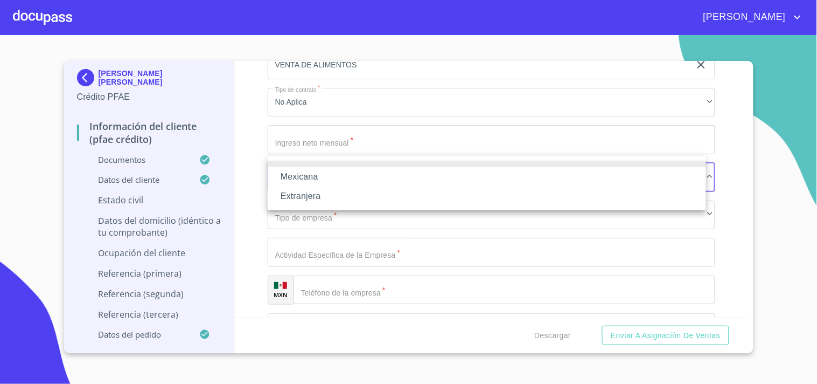
click at [320, 183] on li "Mexicana" at bounding box center [487, 176] width 439 height 19
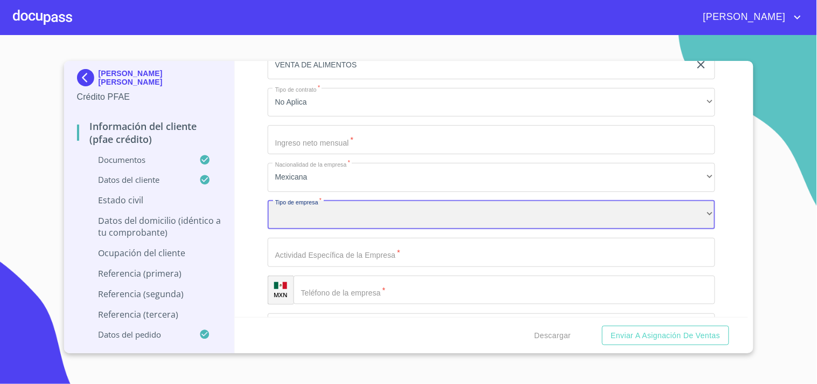
click at [316, 207] on div "​" at bounding box center [492, 214] width 448 height 29
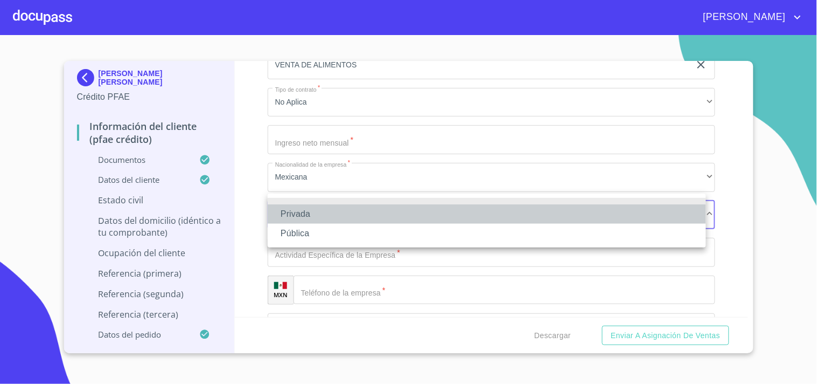
click at [311, 214] on li "Privada" at bounding box center [487, 213] width 439 height 19
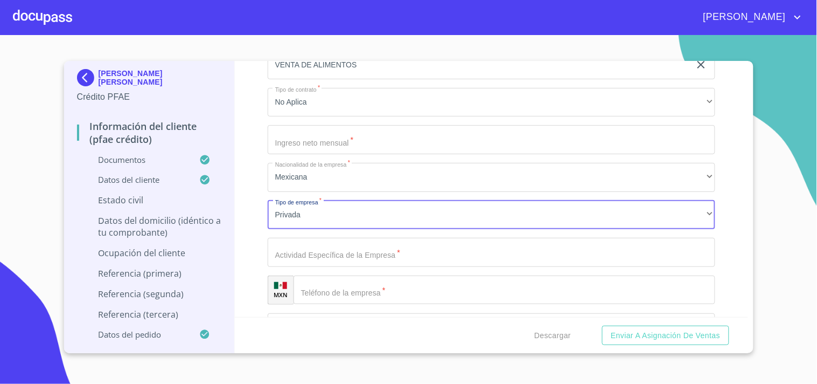
click at [423, 244] on input "Documento de identificación.   *" at bounding box center [492, 252] width 448 height 29
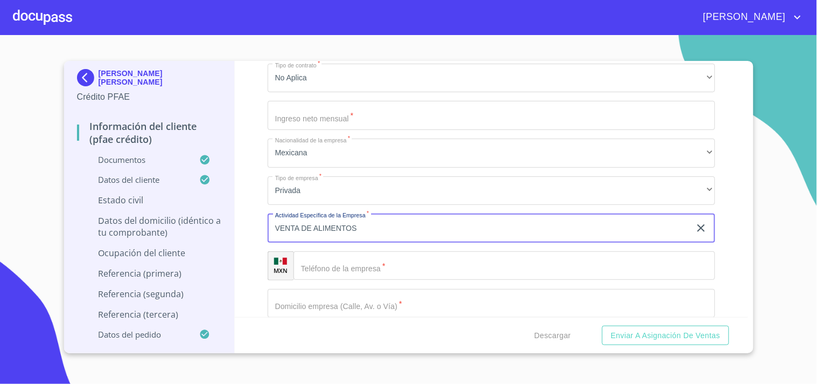
scroll to position [4772, 0]
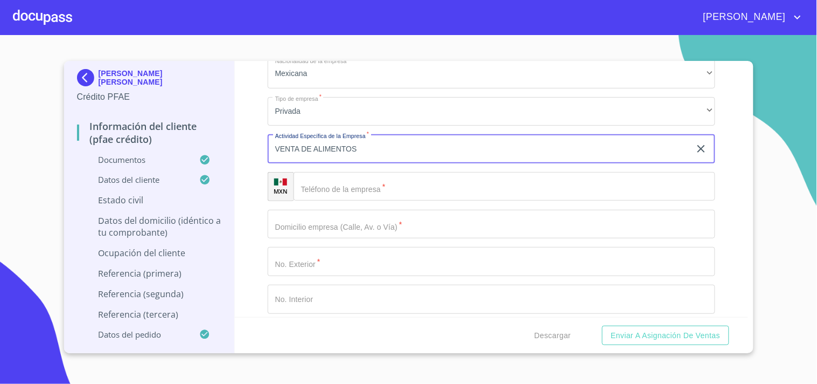
type input "VENTA DE ALIMENTOS"
click at [407, 181] on input "Documento de identificación.   *" at bounding box center [505, 186] width 422 height 29
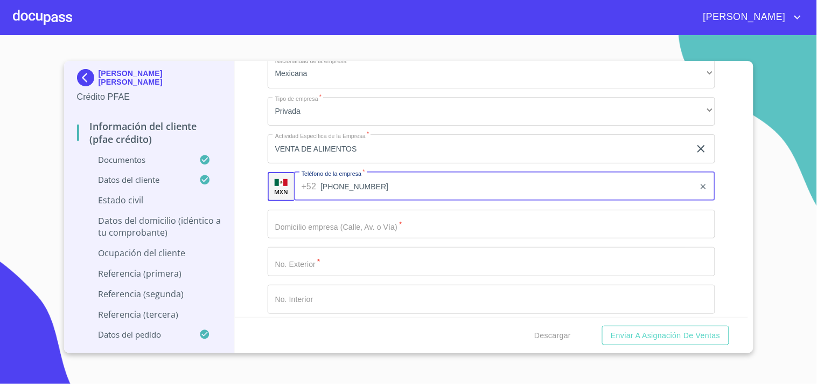
type input "[PHONE_NUMBER]"
click at [343, 234] on div "Ocupación   * Independiente ​ Nombre de la empresa   * EL POZOLE Y LA TOSTADA ​…" at bounding box center [492, 223] width 448 height 797
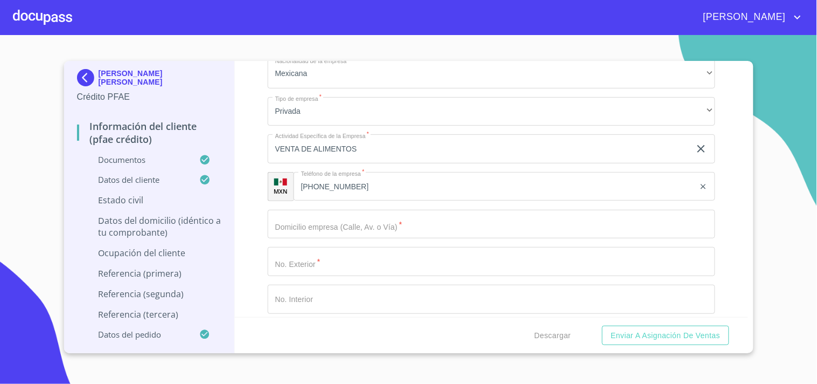
click at [345, 221] on input "Documento de identificación.   *" at bounding box center [492, 224] width 448 height 29
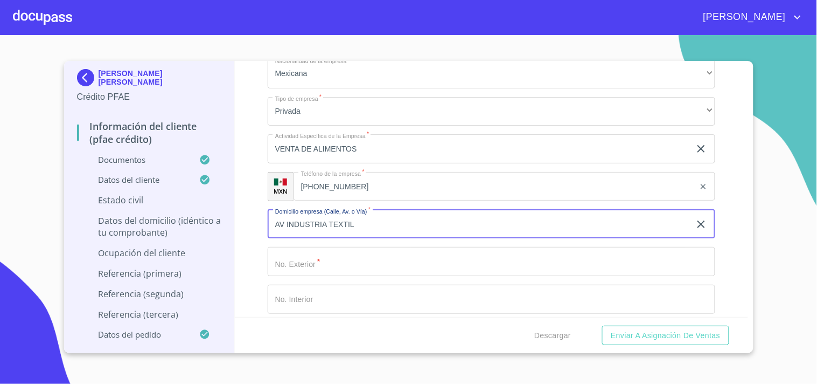
type input "AV INDUSTRIA TEXTIL"
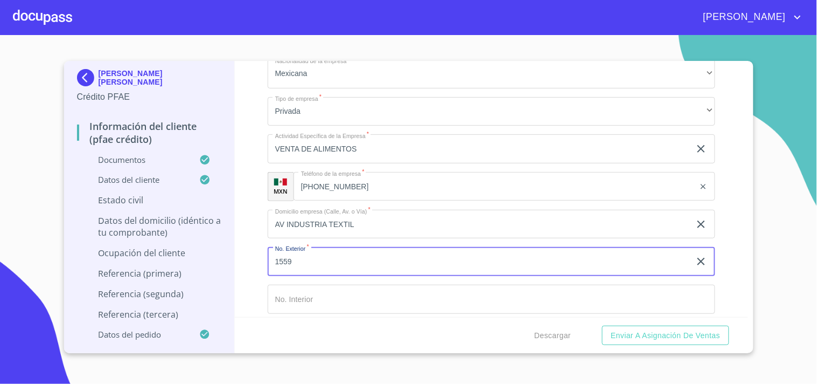
type input "1559"
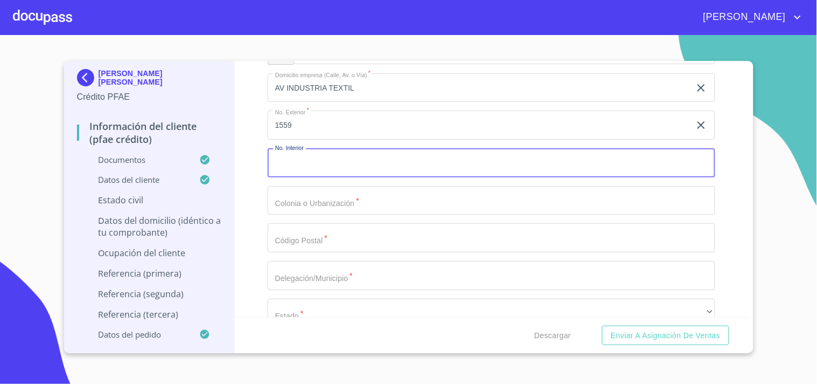
scroll to position [4932, 0]
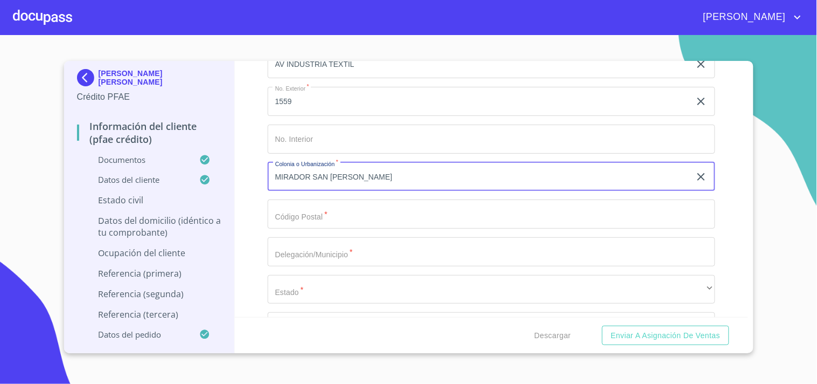
type input "MIRADOR SAN [PERSON_NAME]"
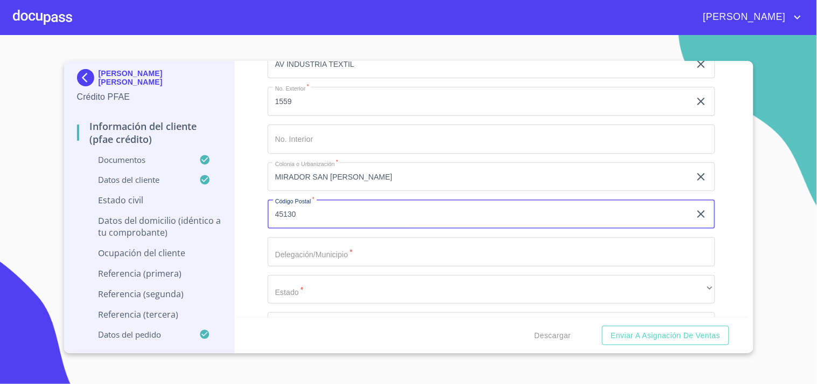
type input "45130"
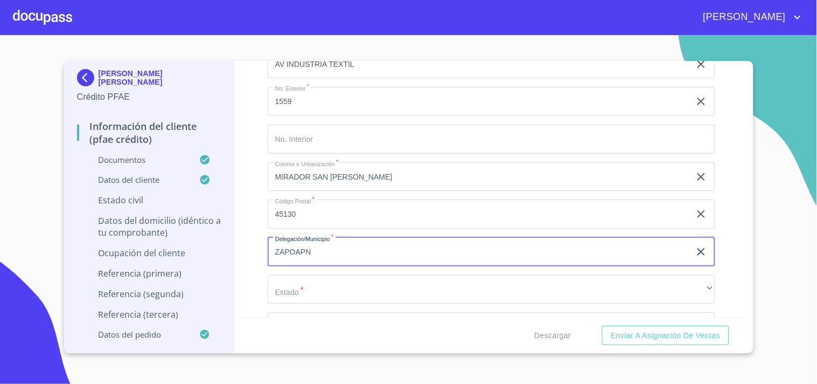
type input "ZAPOAPN"
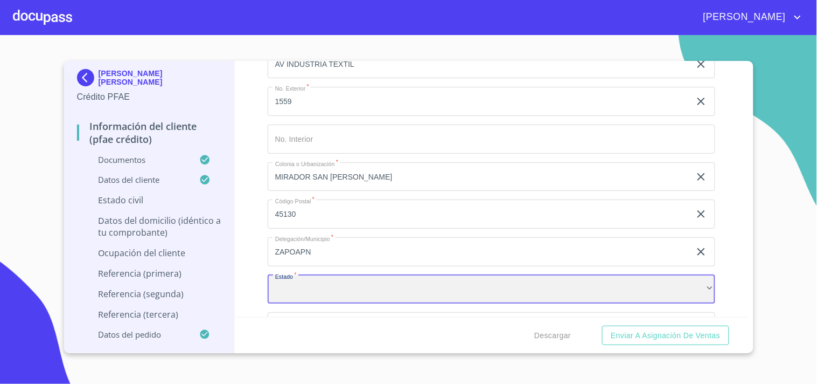
click at [331, 288] on div "​" at bounding box center [492, 289] width 448 height 29
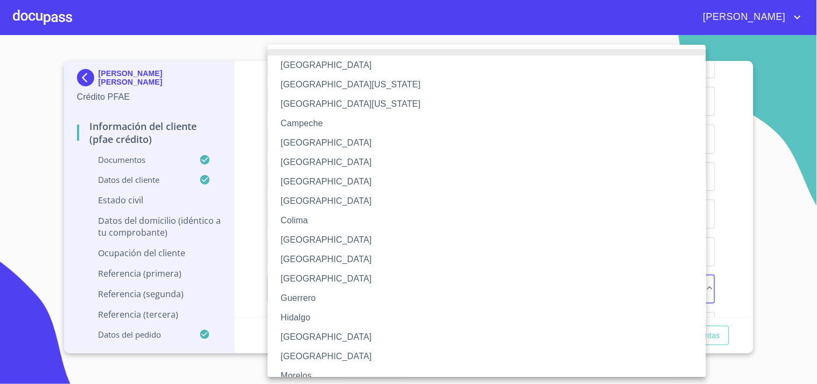
click at [303, 335] on li "[GEOGRAPHIC_DATA]" at bounding box center [492, 336] width 448 height 19
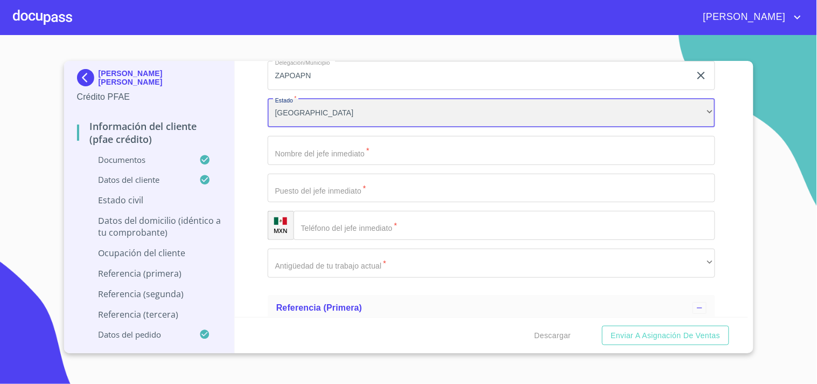
scroll to position [5125, 0]
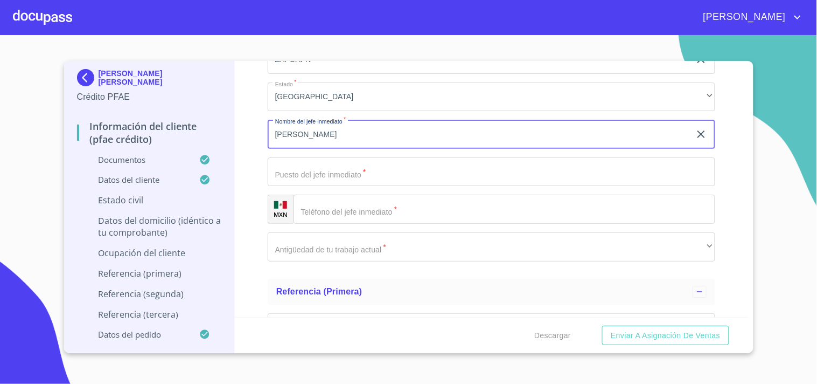
click at [383, 129] on input "[PERSON_NAME]" at bounding box center [479, 134] width 423 height 29
drag, startPoint x: 275, startPoint y: 125, endPoint x: 430, endPoint y: 126, distance: 155.2
click at [430, 126] on input "[PERSON_NAME]" at bounding box center [479, 134] width 423 height 29
type input "[PERSON_NAME]"
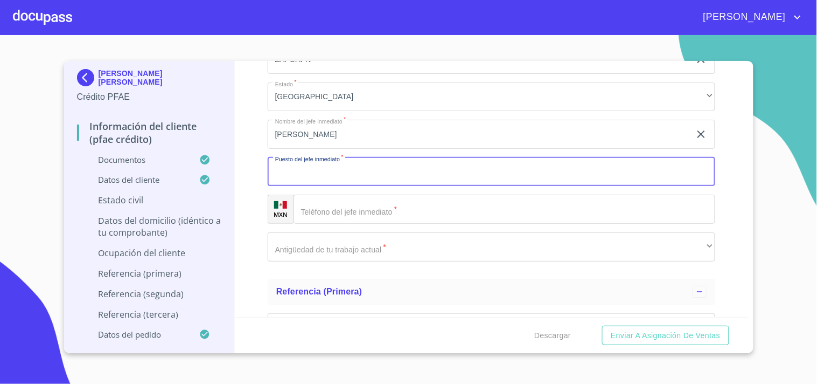
click at [329, 164] on input "Documento de identificación.   *" at bounding box center [492, 171] width 448 height 29
type input "PROPIETARIA"
click at [402, 194] on input "Documento de identificación.   *" at bounding box center [505, 208] width 422 height 29
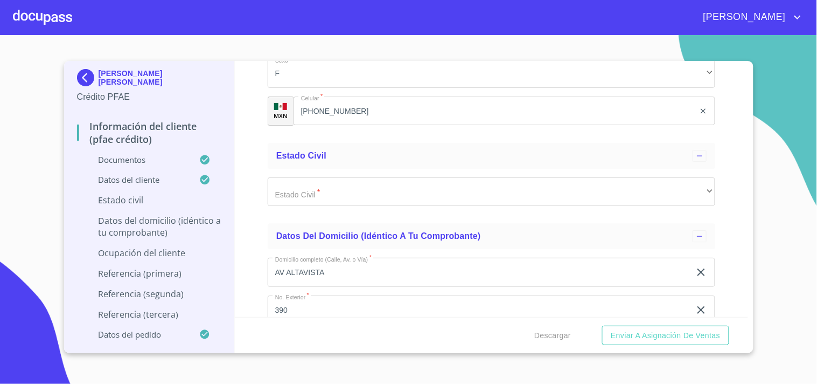
scroll to position [3917, 0]
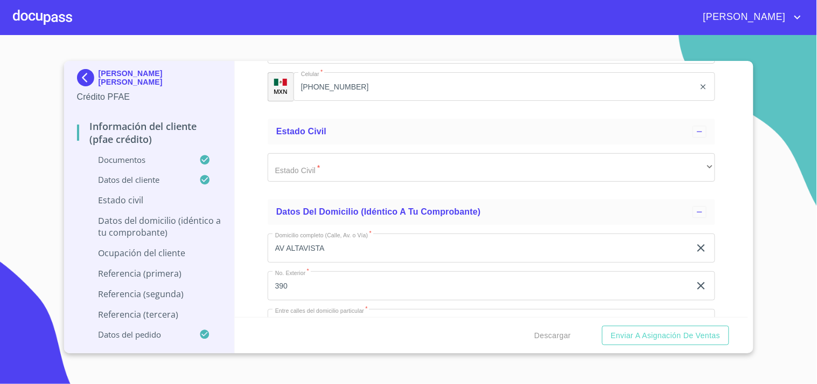
type input "[PHONE_NUMBER]"
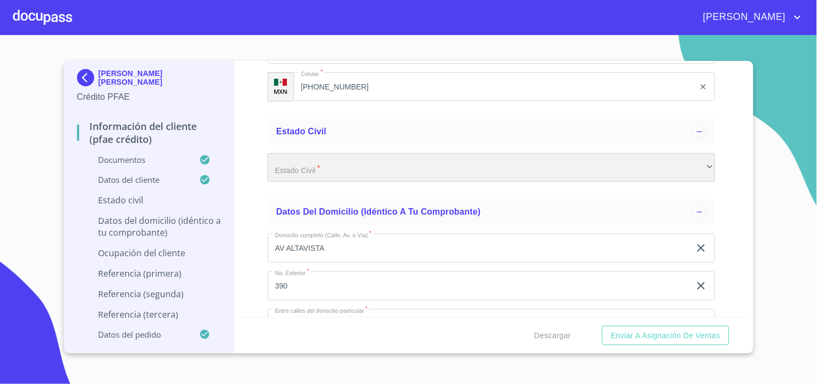
click at [690, 157] on div "​" at bounding box center [492, 167] width 448 height 29
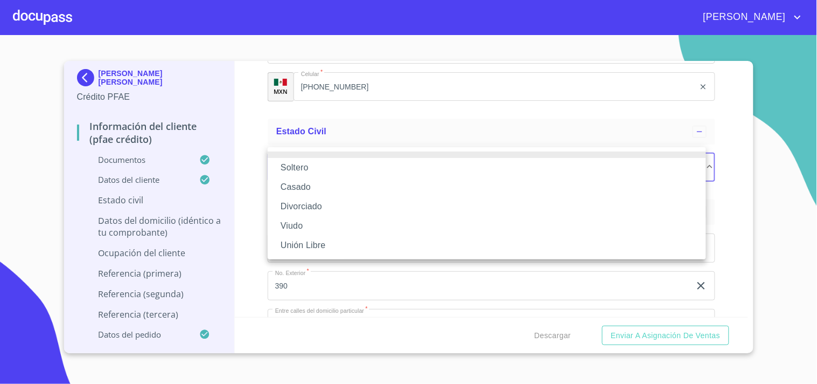
click at [298, 185] on li "Casado" at bounding box center [487, 186] width 439 height 19
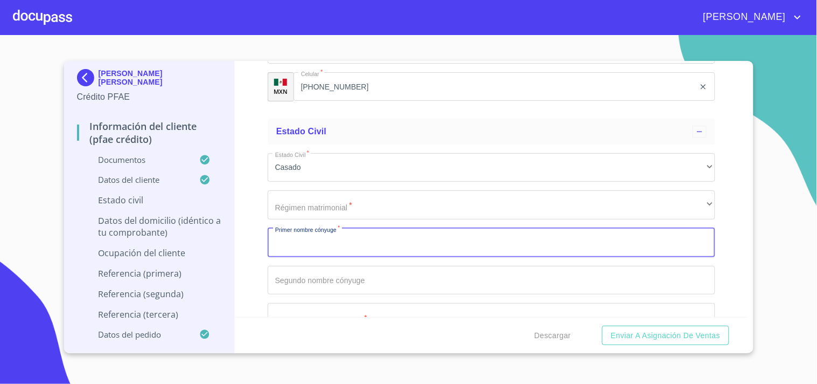
click at [363, 241] on input "Documento de identificación.   *" at bounding box center [492, 242] width 448 height 29
type input "[PERSON_NAME]"
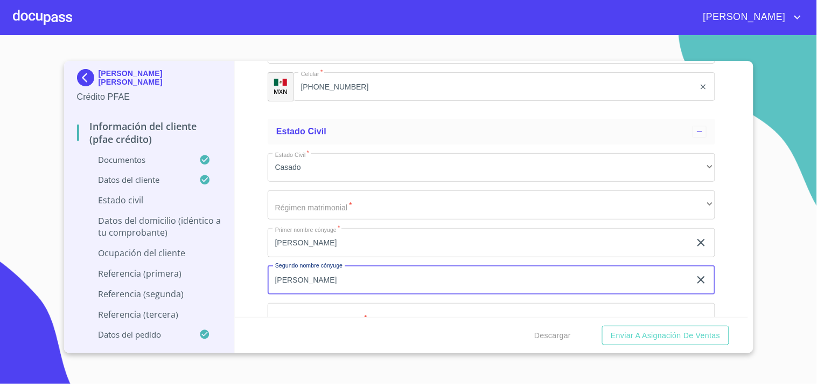
type input "[PERSON_NAME]"
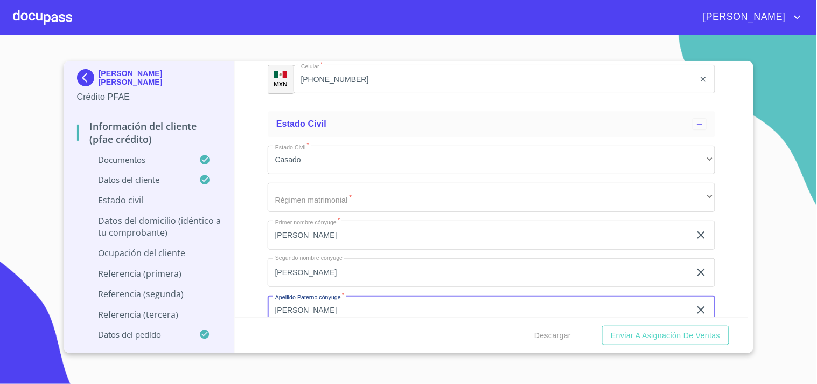
type input "[PERSON_NAME]"
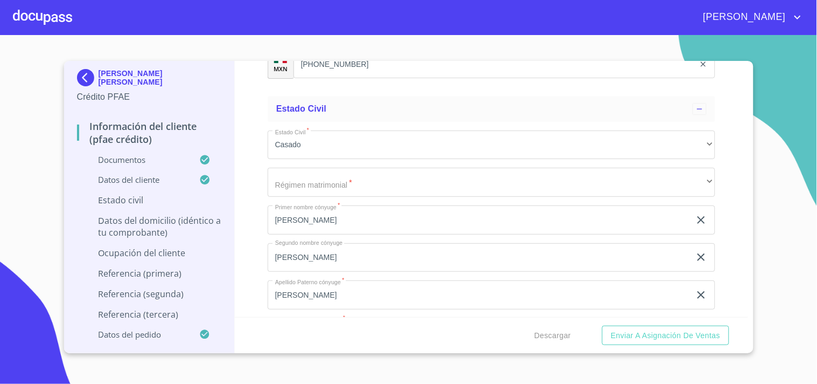
scroll to position [3924, 0]
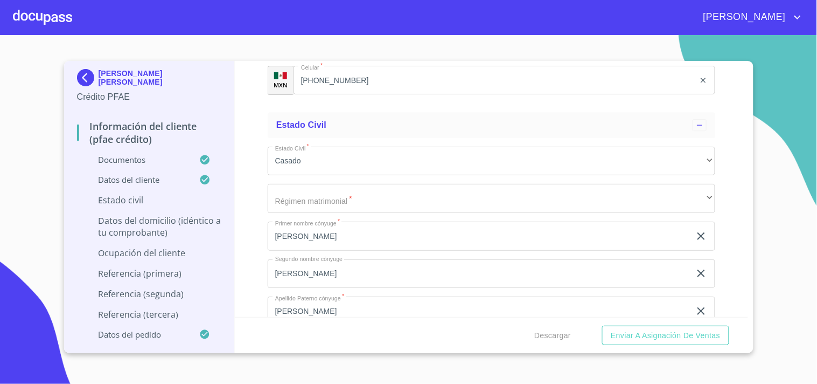
type input "CHAVEZ"
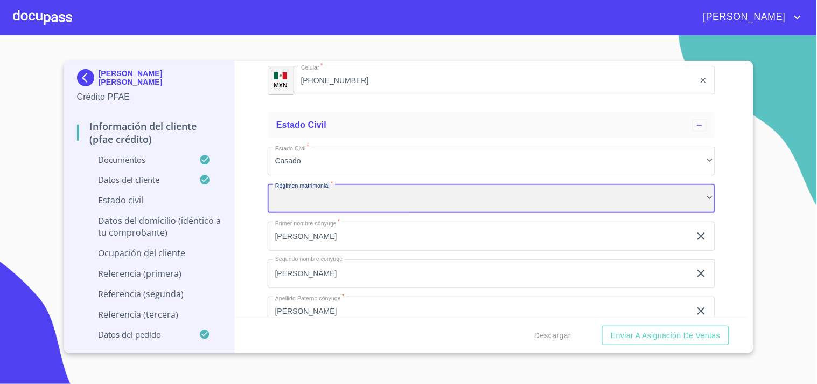
click at [362, 192] on div "​" at bounding box center [492, 198] width 448 height 29
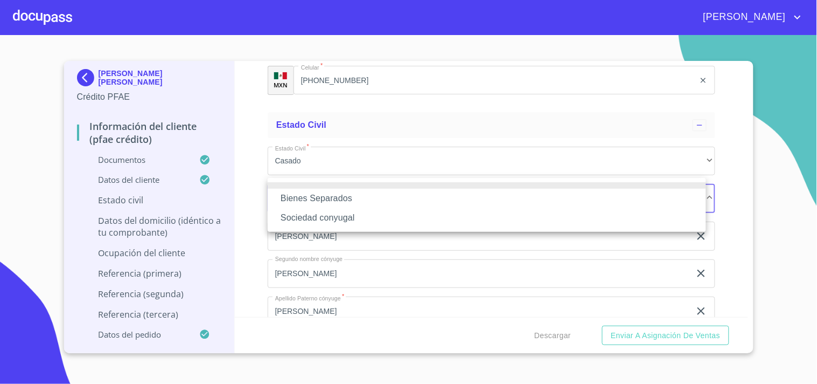
click at [327, 195] on li "Bienes Separados" at bounding box center [487, 198] width 439 height 19
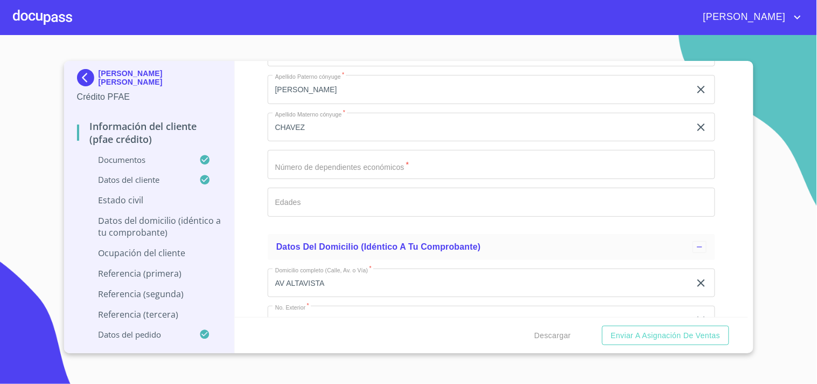
scroll to position [4147, 0]
click at [366, 156] on input "Documento de identificación.   *" at bounding box center [492, 162] width 448 height 29
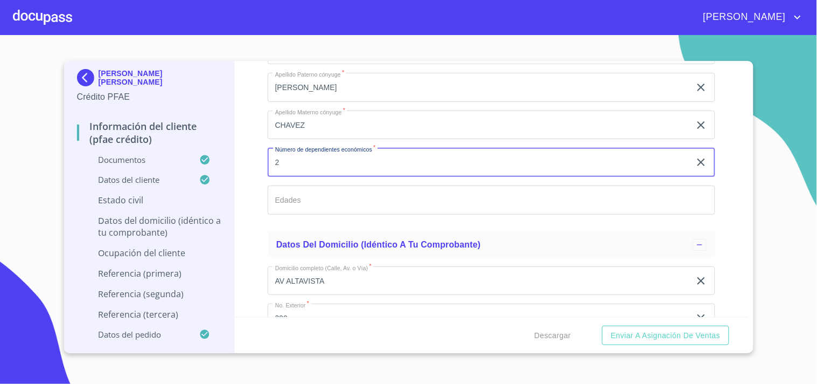
type input "2"
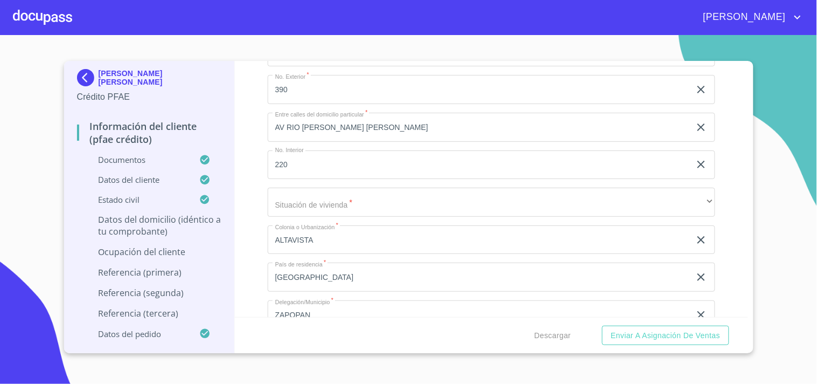
scroll to position [4380, 0]
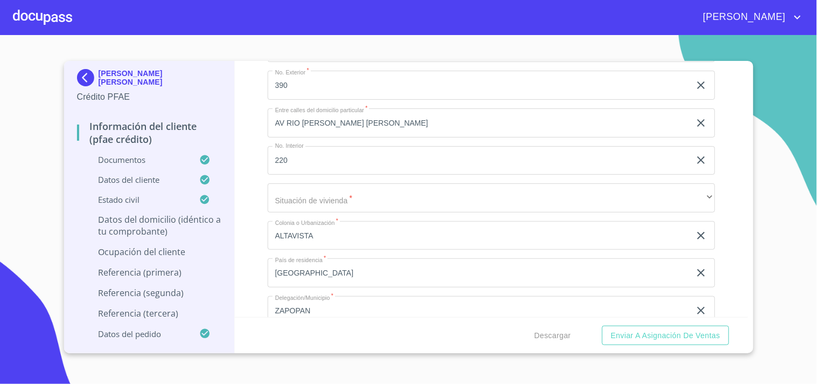
type input "15 Y 12 AÑOS"
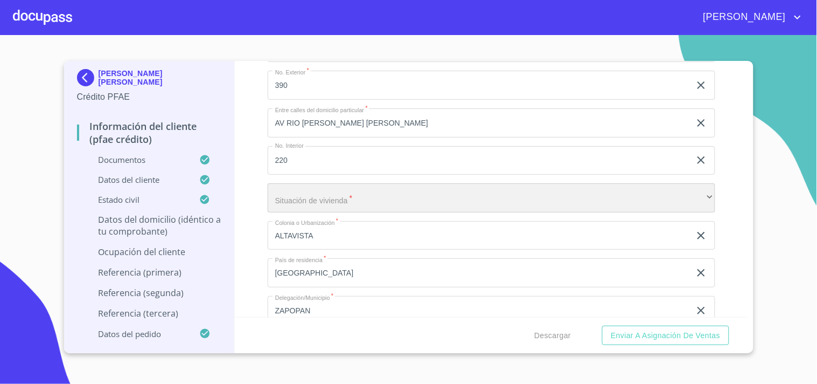
click at [668, 191] on div "​" at bounding box center [492, 197] width 448 height 29
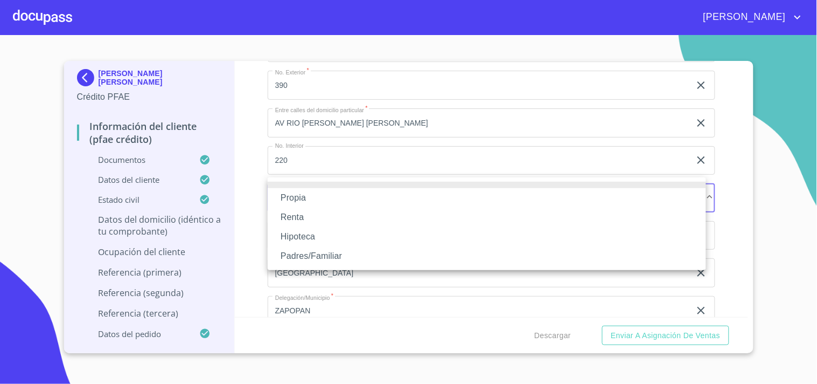
click at [341, 197] on li "Propia" at bounding box center [487, 197] width 439 height 19
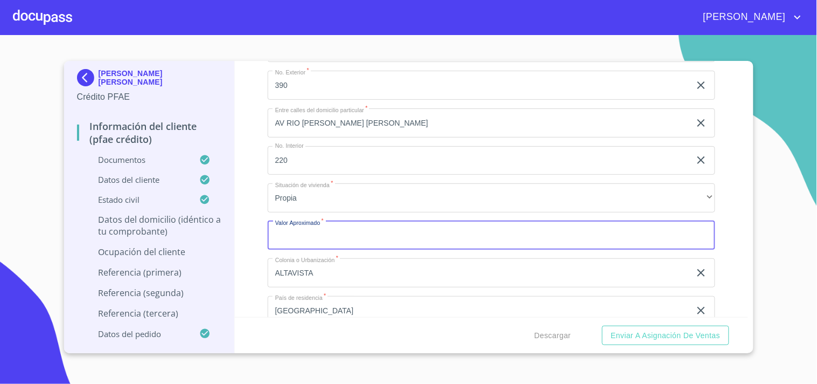
click at [307, 229] on input "Documento de identificación.   *" at bounding box center [492, 235] width 448 height 29
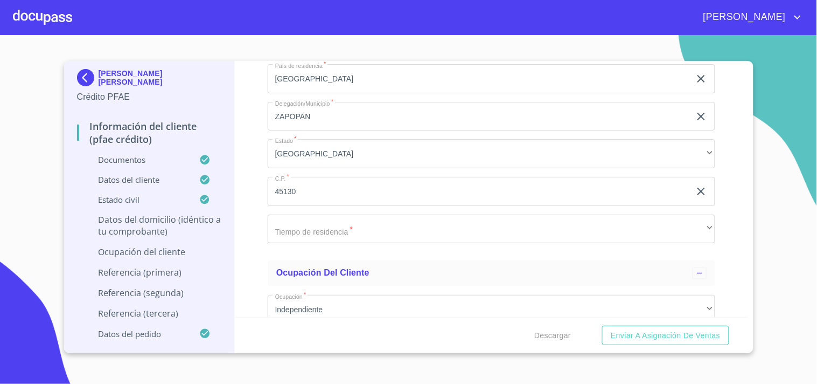
scroll to position [4620, 0]
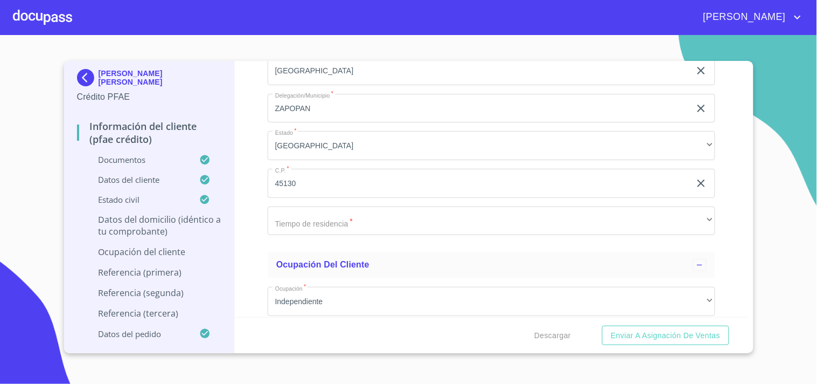
type input "$4,000,000"
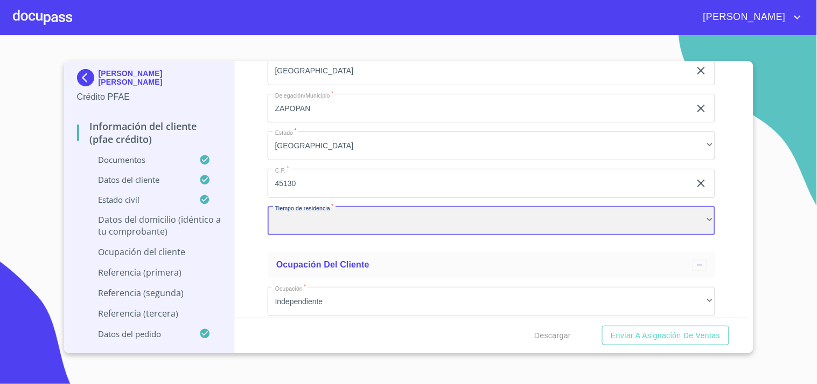
click at [648, 207] on div "​" at bounding box center [492, 220] width 448 height 29
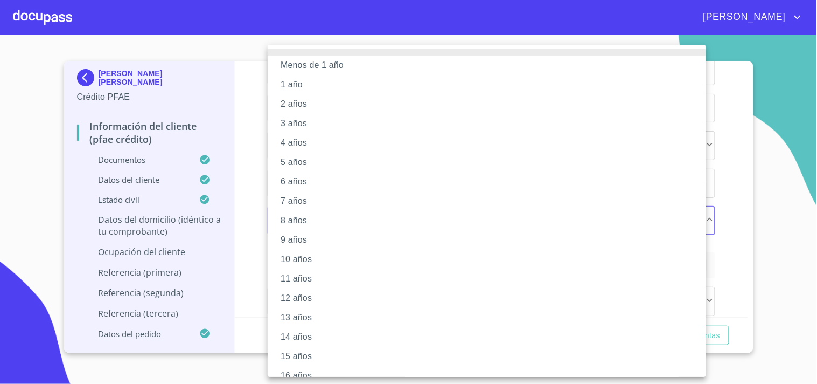
click at [302, 219] on li "8 años" at bounding box center [492, 220] width 448 height 19
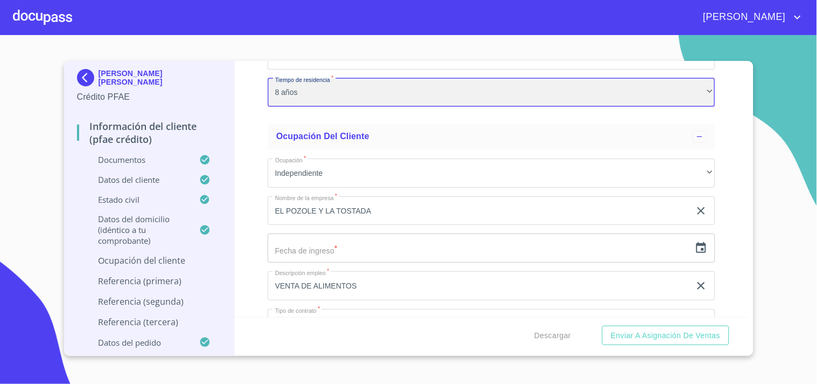
scroll to position [4724, 0]
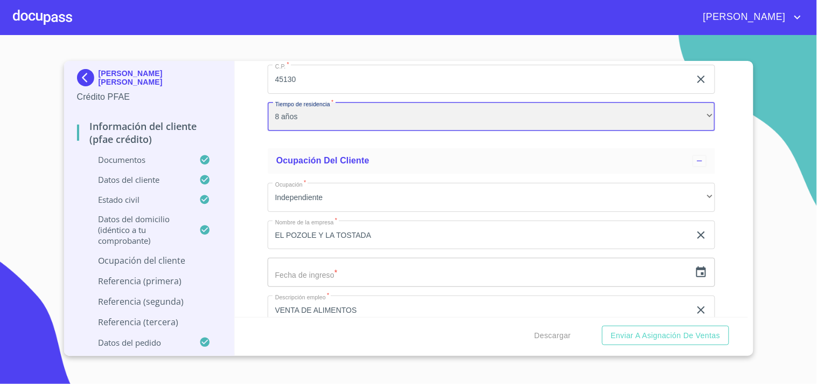
click at [459, 102] on div "8 años" at bounding box center [492, 116] width 448 height 29
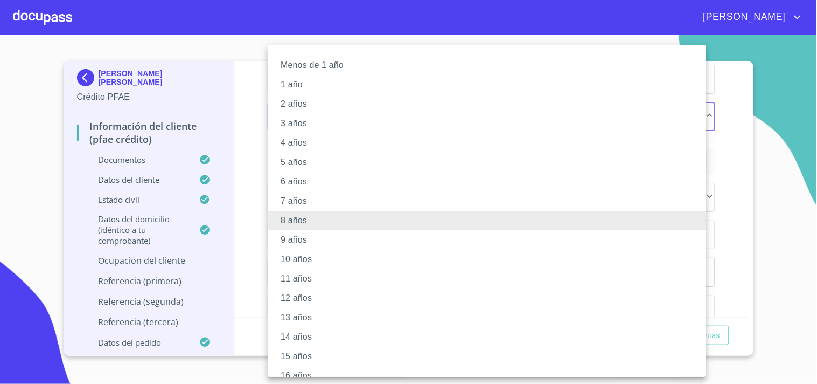
click at [311, 241] on li "9 años" at bounding box center [492, 239] width 448 height 19
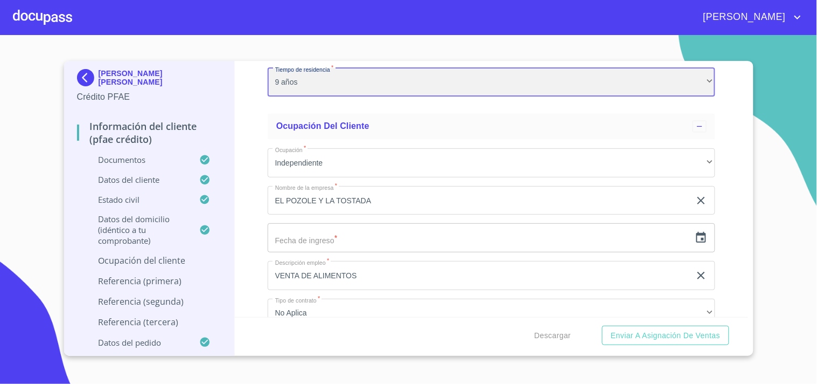
scroll to position [4772, 0]
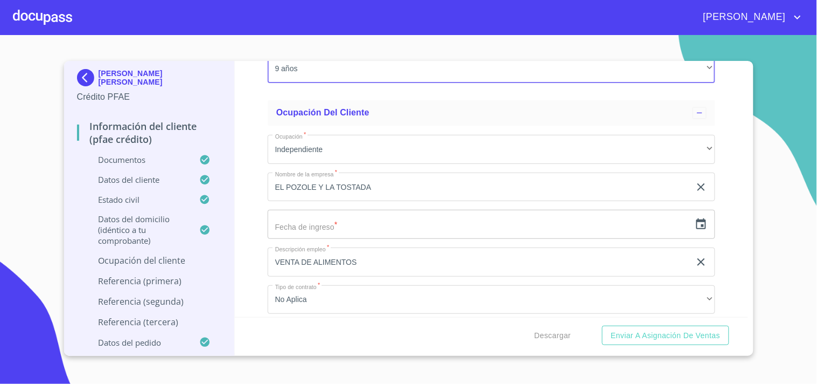
click at [695, 218] on icon "button" at bounding box center [701, 224] width 13 height 13
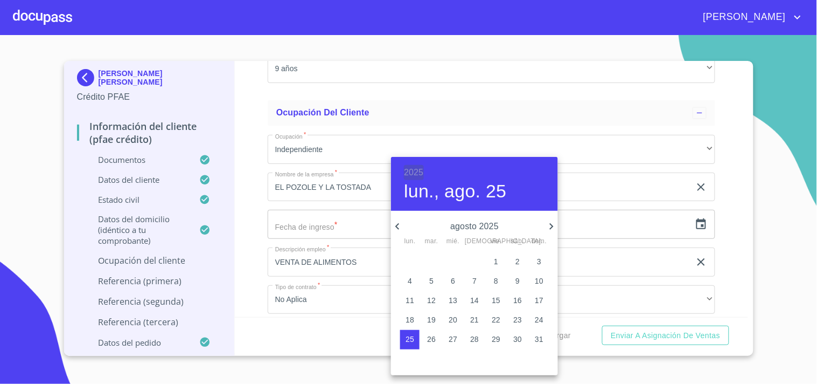
click at [418, 173] on h6 "2025" at bounding box center [413, 172] width 19 height 15
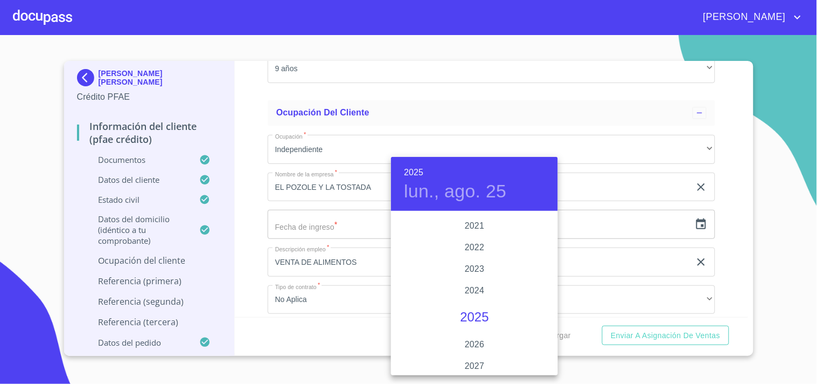
scroll to position [2042, 0]
click at [476, 292] on div "2023" at bounding box center [474, 293] width 167 height 22
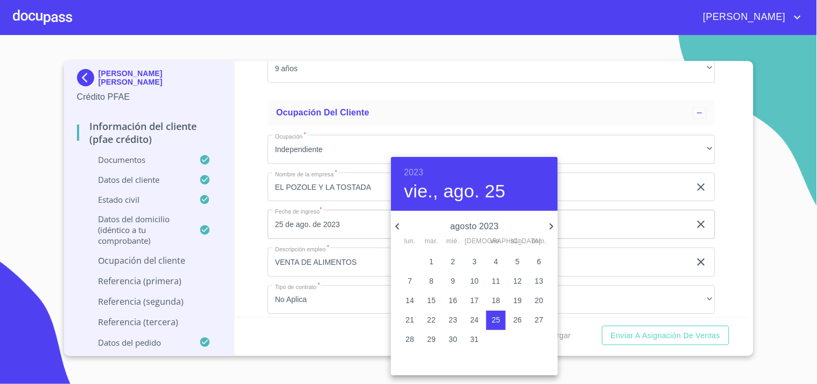
click at [398, 224] on icon "button" at bounding box center [397, 226] width 4 height 6
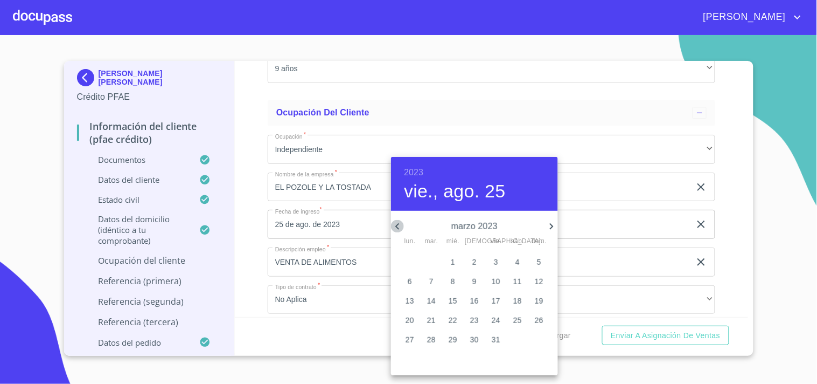
click at [398, 224] on icon "button" at bounding box center [397, 226] width 4 height 6
click at [552, 226] on icon "button" at bounding box center [551, 226] width 13 height 13
click at [433, 298] on p "14" at bounding box center [431, 300] width 9 height 11
type input "14 de mar. de 2023"
click at [255, 220] on div at bounding box center [408, 192] width 817 height 384
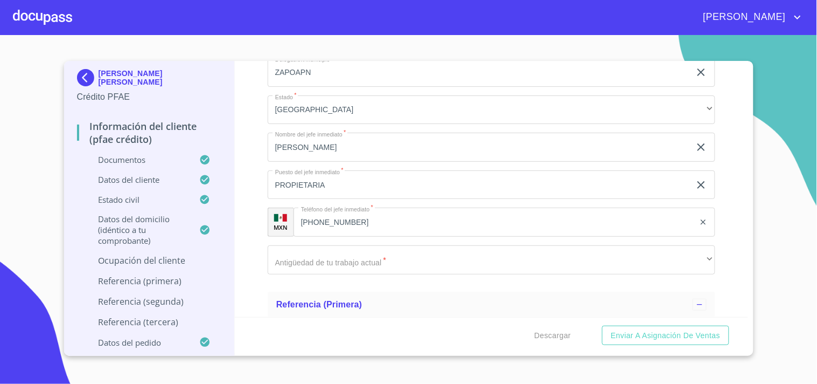
scroll to position [5444, 0]
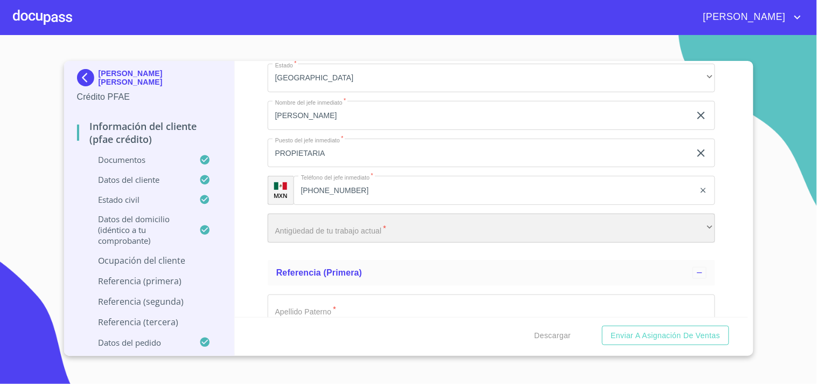
click at [698, 219] on div "​" at bounding box center [492, 227] width 448 height 29
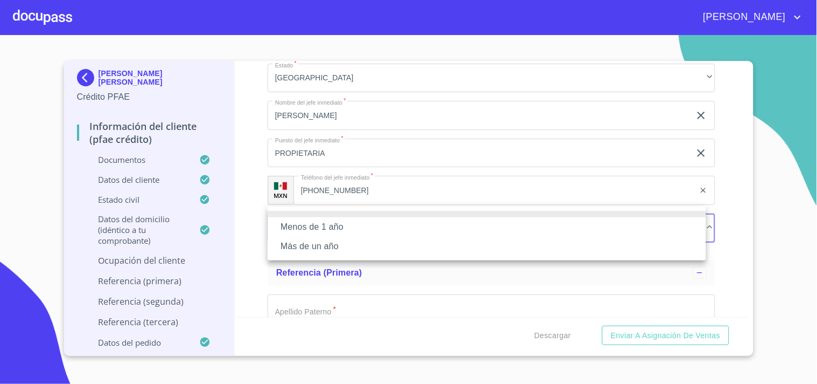
click at [316, 244] on li "Más de un año" at bounding box center [487, 246] width 439 height 19
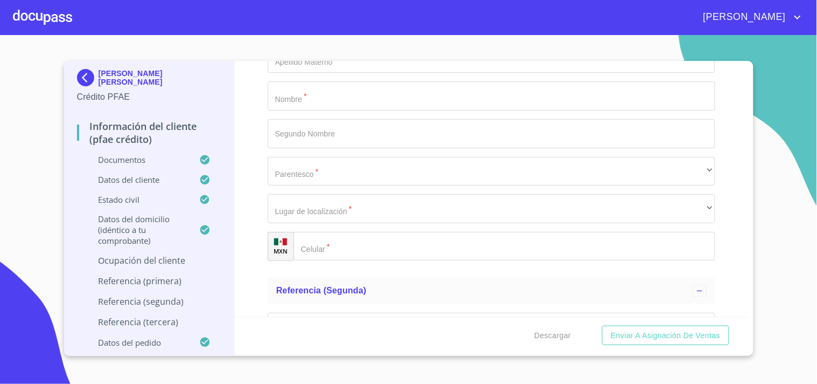
scroll to position [5739, 0]
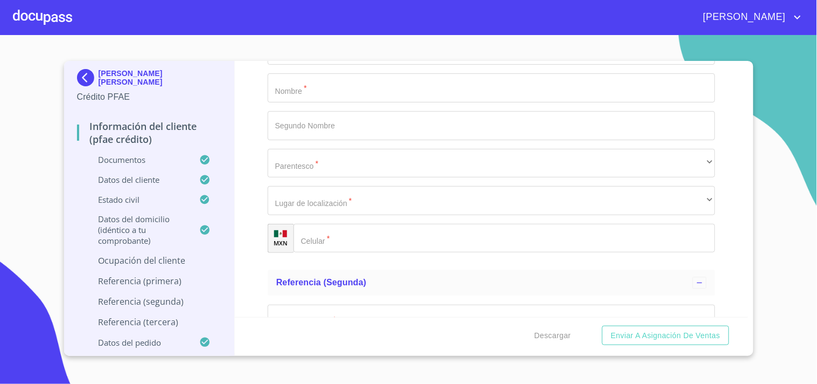
click at [370, 237] on input "Documento de identificación.   *" at bounding box center [505, 238] width 422 height 29
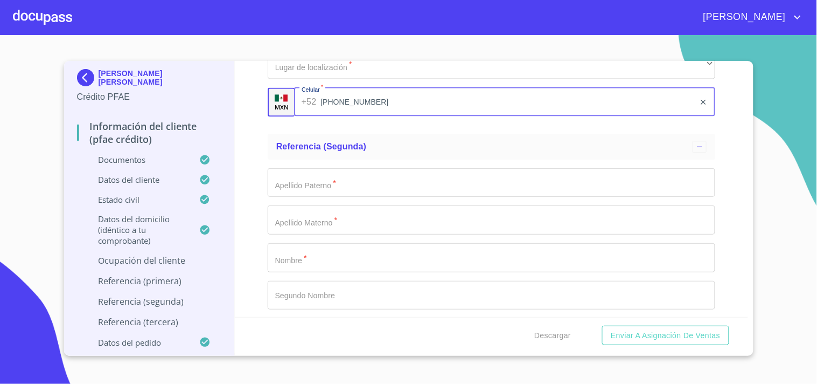
scroll to position [5900, 0]
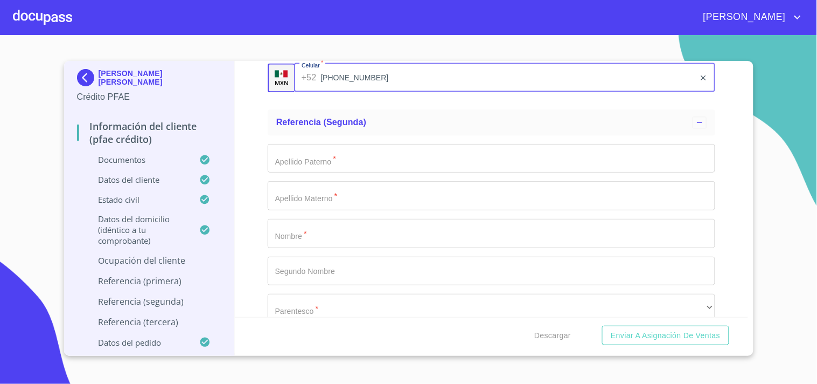
type input "[PHONE_NUMBER]"
click at [348, 155] on input "Documento de identificación.   *" at bounding box center [492, 158] width 448 height 29
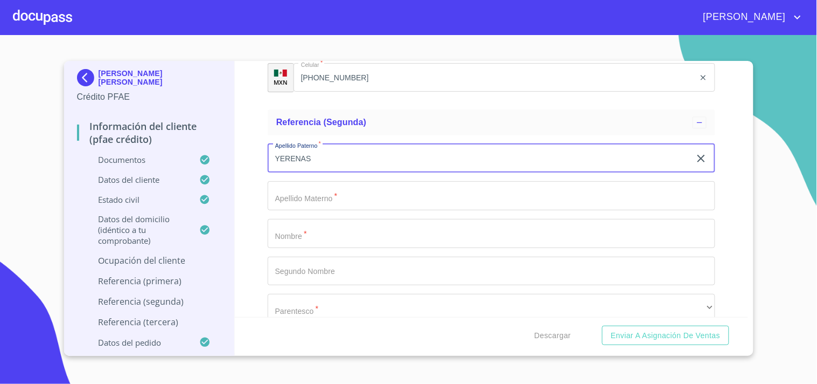
type input "YERENAS"
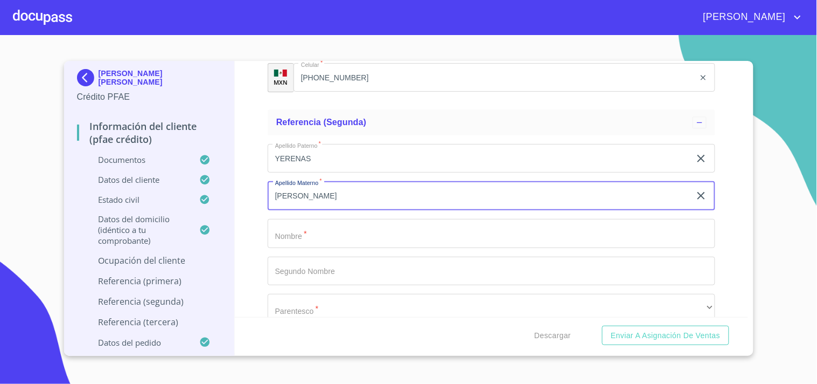
type input "[PERSON_NAME]"
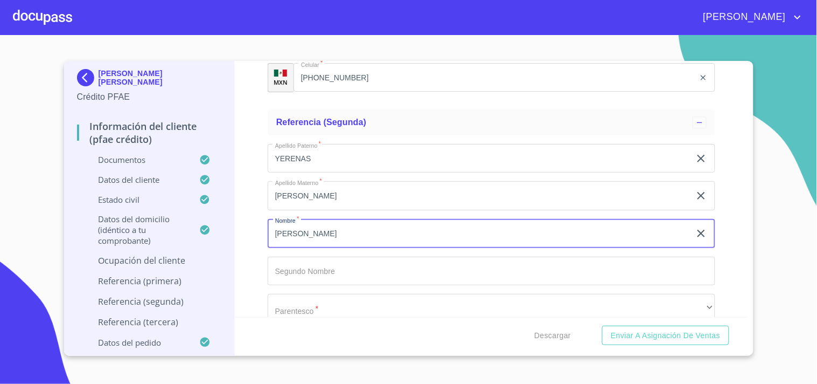
type input "[PERSON_NAME]"
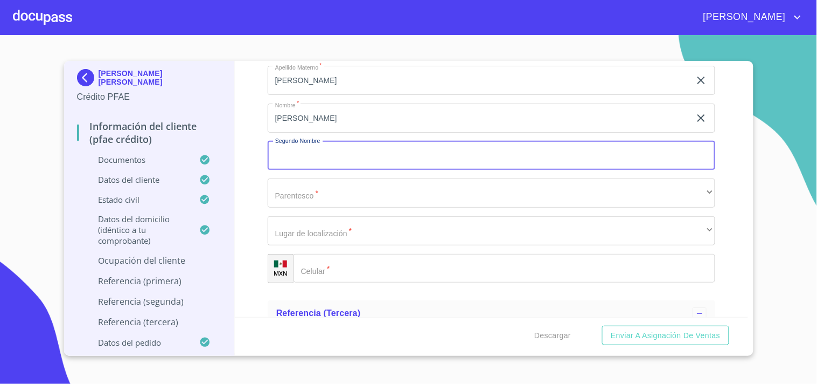
scroll to position [6020, 0]
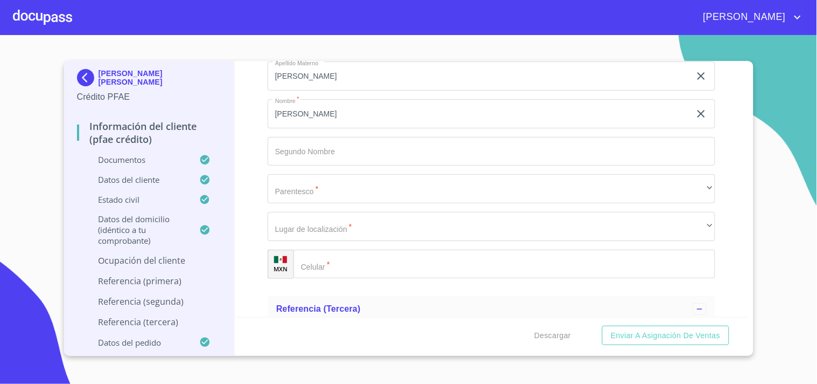
drag, startPoint x: 262, startPoint y: 179, endPoint x: 272, endPoint y: 181, distance: 9.9
click at [263, 179] on div "Información del cliente (PFAE crédito) Documentos Documento de identificación. …" at bounding box center [491, 189] width 513 height 256
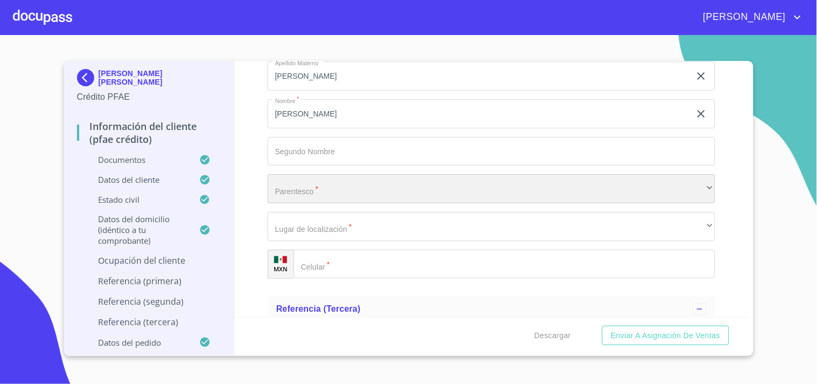
click at [279, 182] on div "​" at bounding box center [492, 188] width 448 height 29
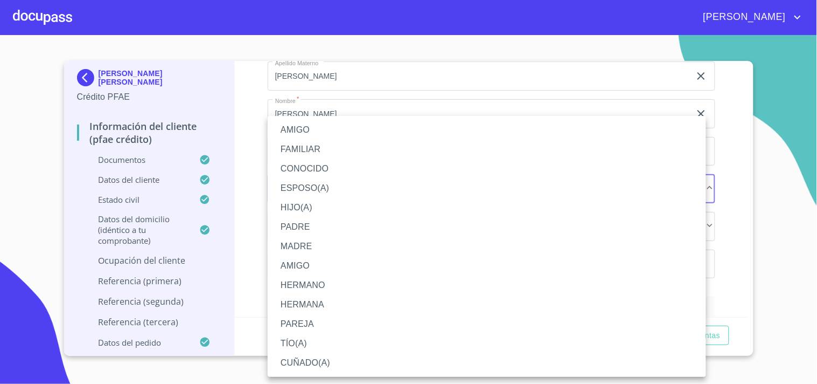
click at [304, 340] on li "TÍO(A)" at bounding box center [487, 342] width 439 height 19
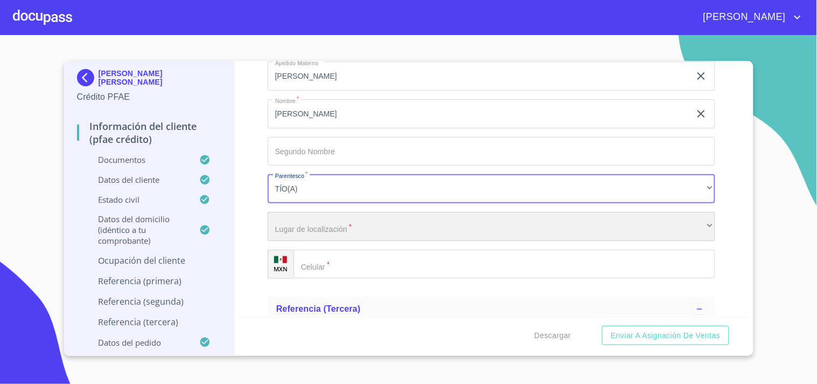
click at [369, 224] on div "​" at bounding box center [492, 226] width 448 height 29
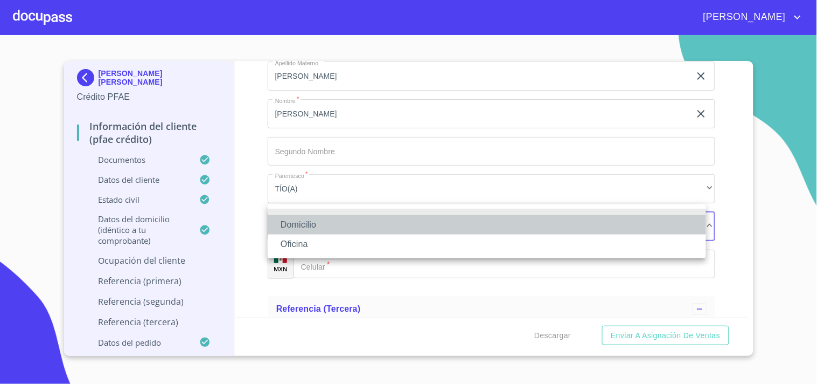
click at [329, 224] on li "Domicilio" at bounding box center [487, 224] width 439 height 19
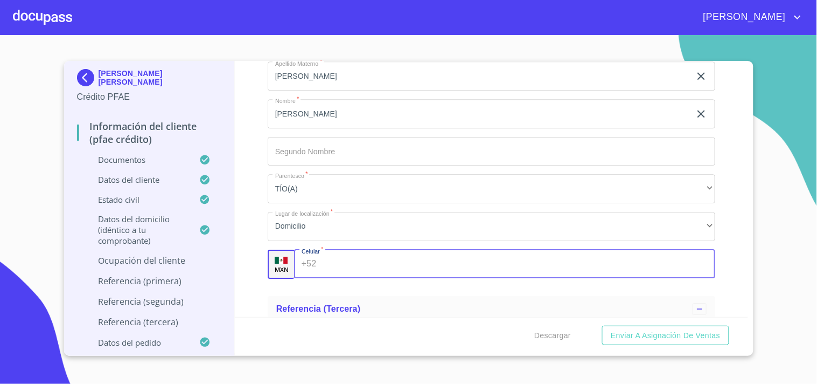
click at [348, 254] on input "Documento de identificación.   *" at bounding box center [518, 263] width 395 height 29
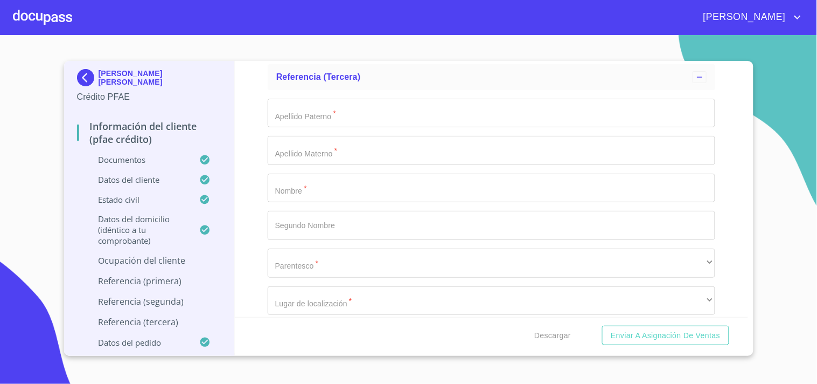
scroll to position [6259, 0]
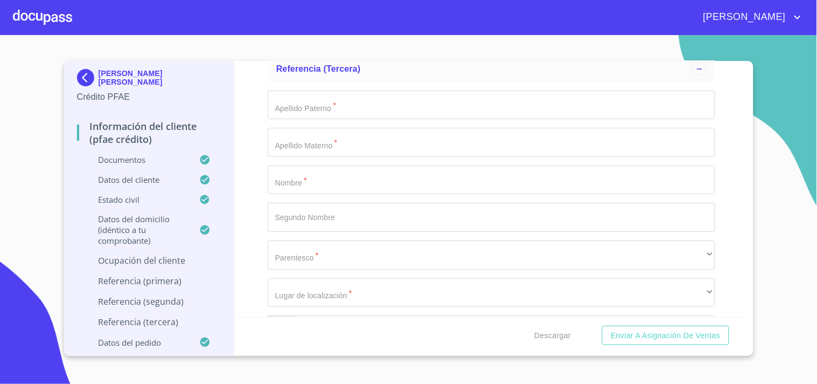
type input "[PHONE_NUMBER]"
click at [340, 165] on input "Documento de identificación.   *" at bounding box center [492, 179] width 448 height 29
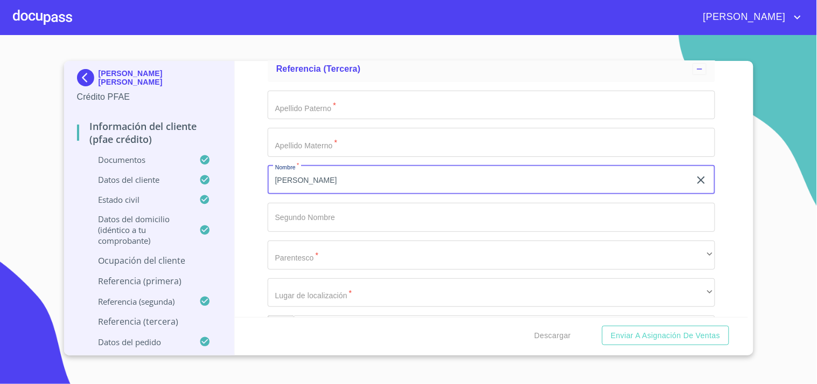
type input "[PERSON_NAME]"
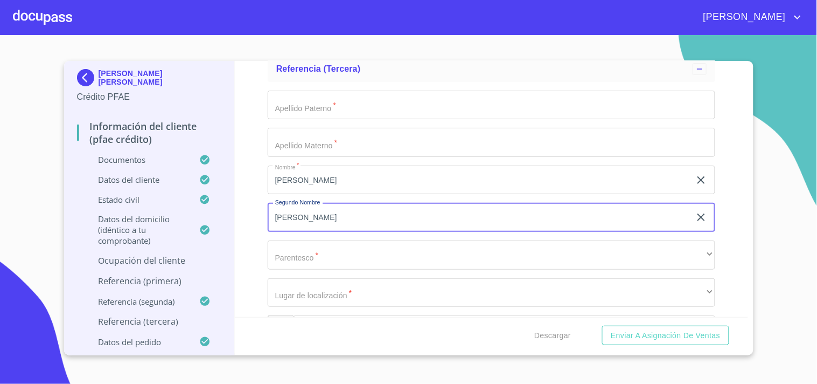
type input "[PERSON_NAME]"
click at [347, 93] on input "Documento de identificación.   *" at bounding box center [492, 105] width 448 height 29
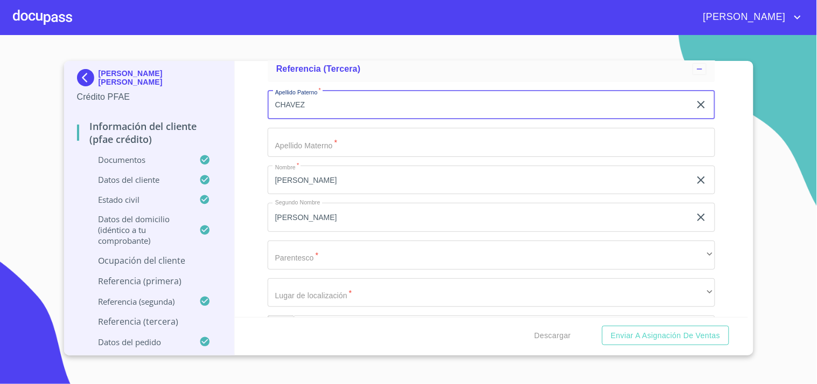
type input "CHAVEZ"
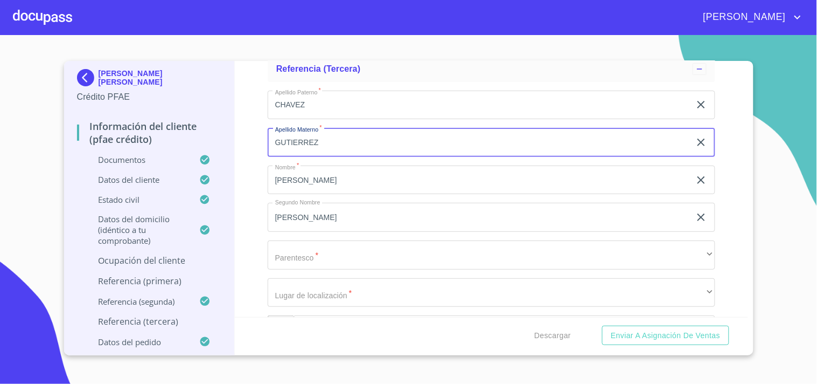
type input "GUTIERREZ"
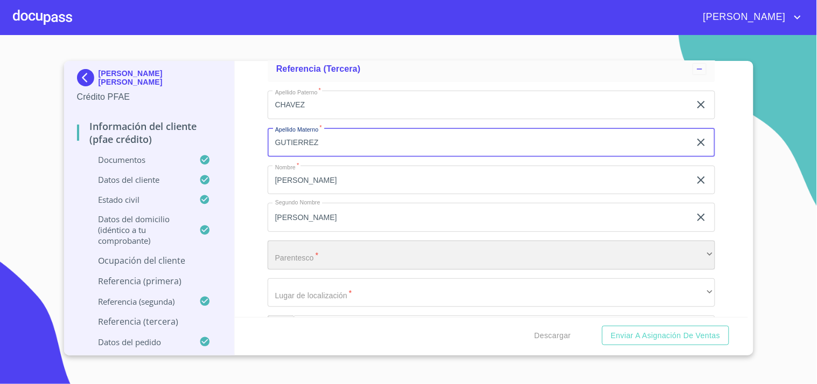
click at [300, 252] on div "​" at bounding box center [492, 254] width 448 height 29
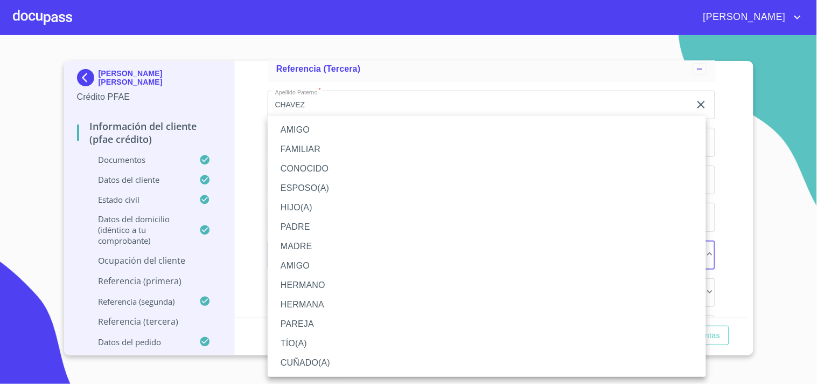
click at [311, 148] on li "FAMILIAR" at bounding box center [487, 149] width 439 height 19
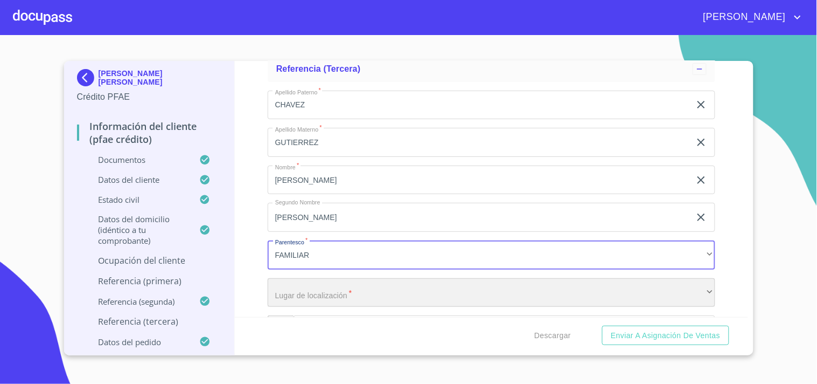
click at [326, 282] on div "​" at bounding box center [492, 292] width 448 height 29
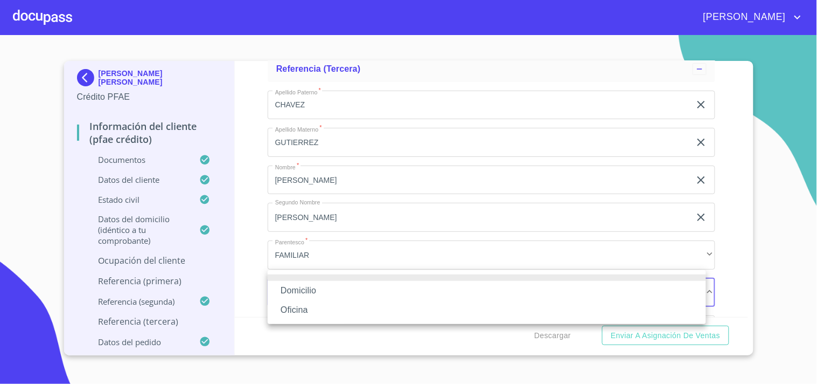
click at [325, 283] on li "Domicilio" at bounding box center [487, 290] width 439 height 19
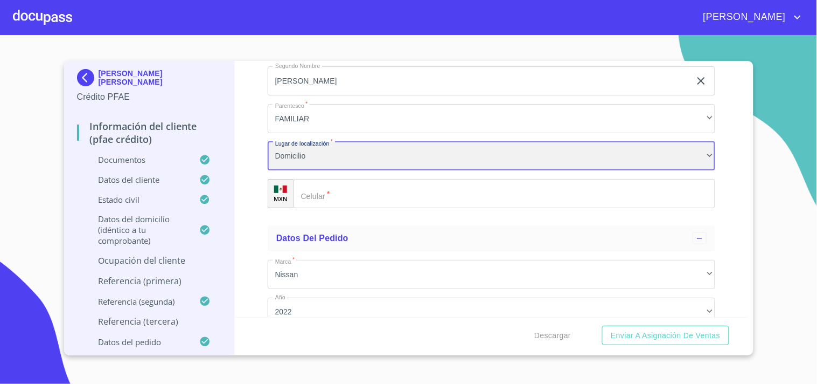
scroll to position [6419, 0]
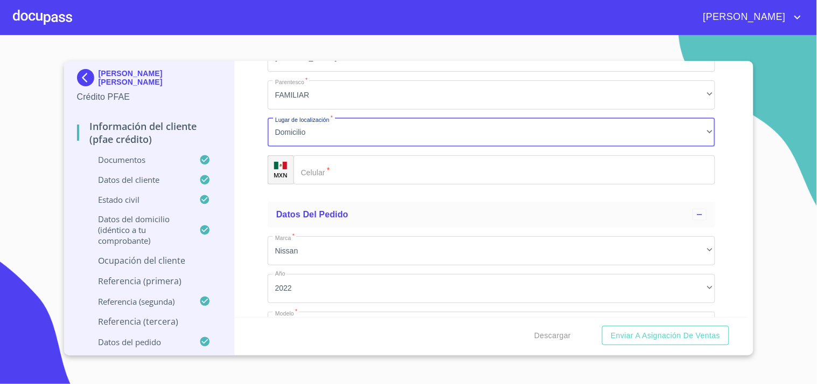
click at [414, 159] on input "Documento de identificación.   *" at bounding box center [505, 169] width 422 height 29
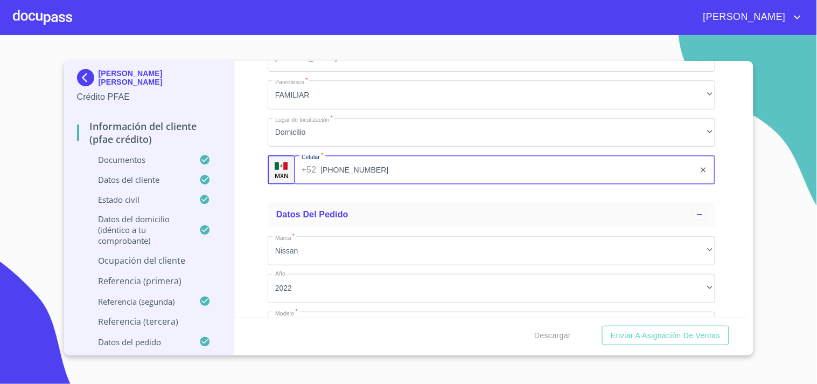
type input "[PHONE_NUMBER]"
click at [729, 195] on div "Información del cliente (PFAE crédito) Documentos Documento de identificación. …" at bounding box center [491, 189] width 513 height 256
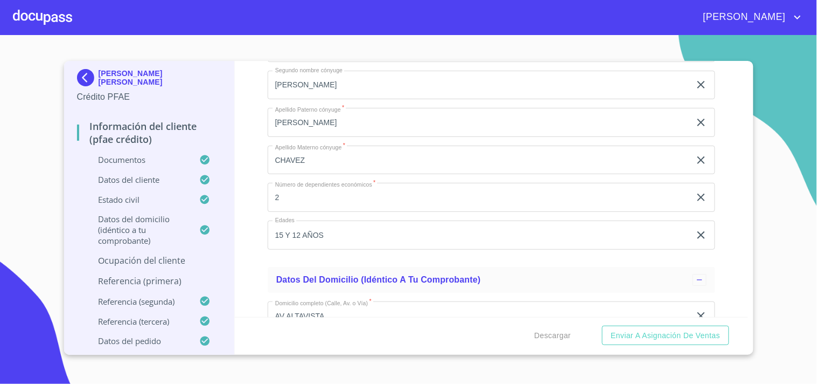
scroll to position [3738, 0]
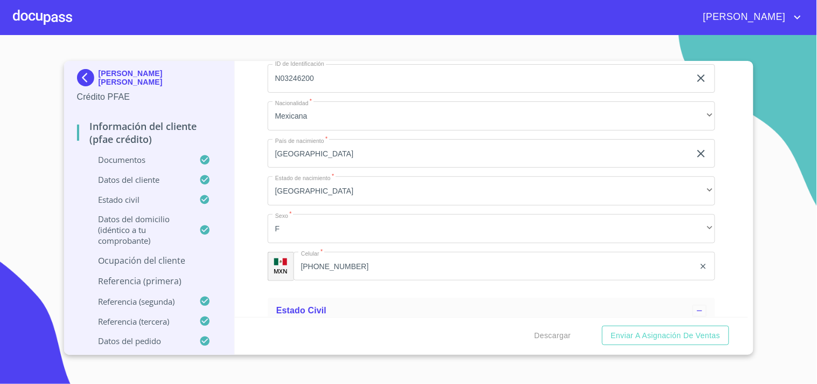
click at [148, 194] on p "Estado Civil" at bounding box center [138, 199] width 123 height 11
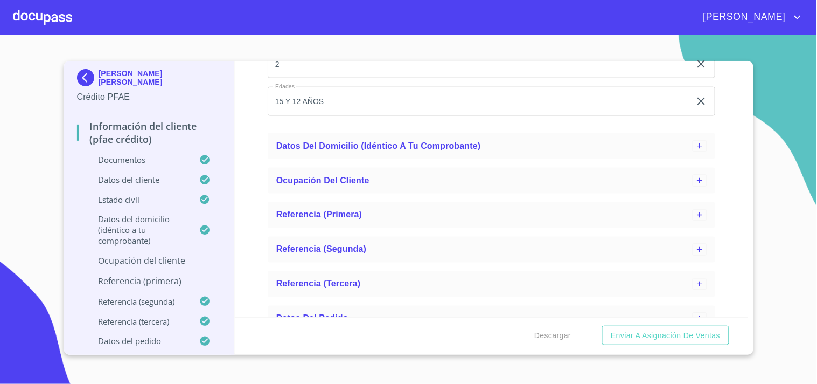
scroll to position [413, 0]
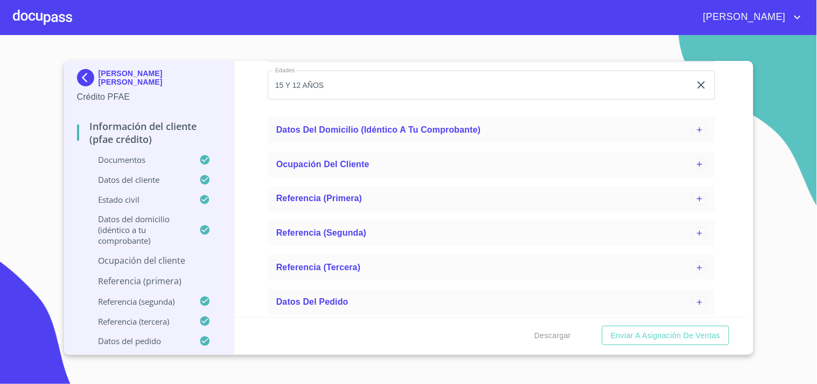
click at [120, 276] on p "Referencia (primera)" at bounding box center [149, 281] width 145 height 12
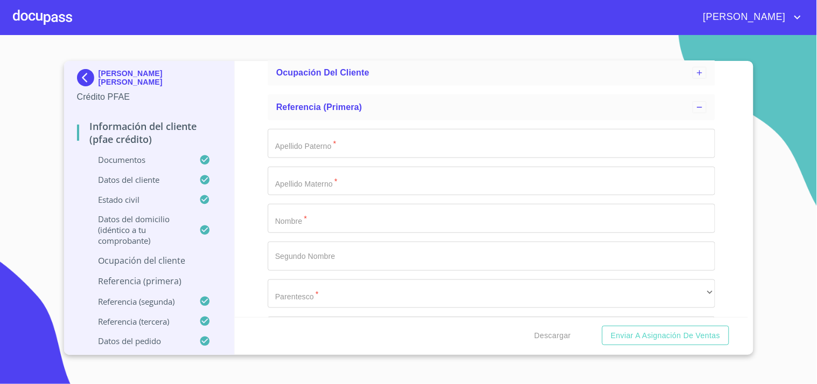
scroll to position [192, 0]
click at [325, 157] on input "Apellido Paterno   *" at bounding box center [492, 147] width 448 height 29
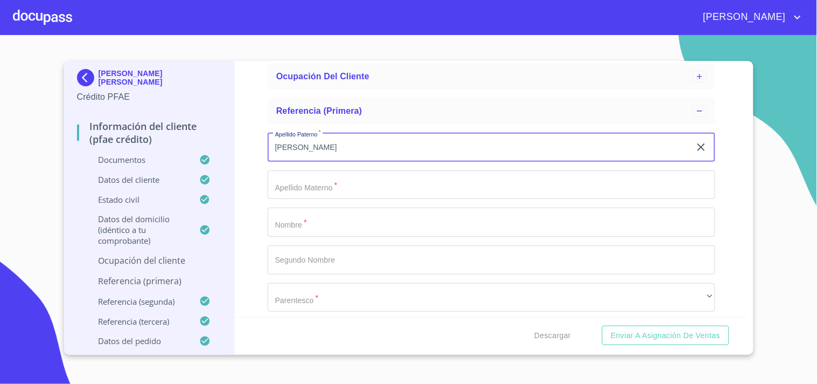
type input "[PERSON_NAME]"
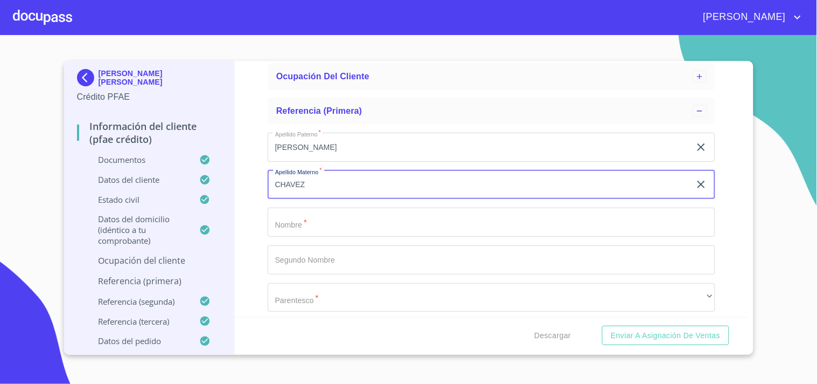
type input "CHAVEZ"
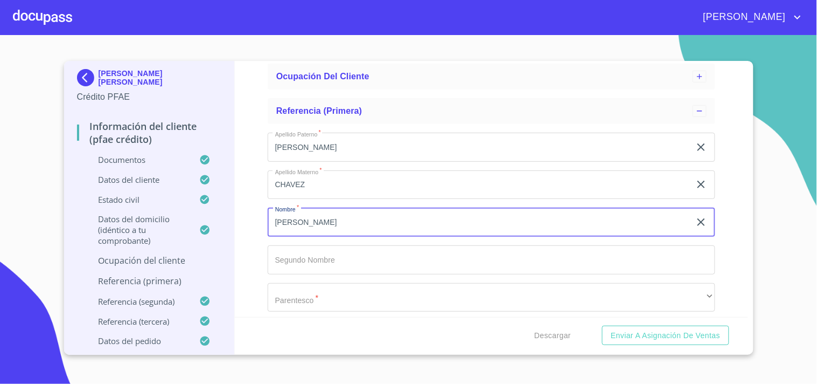
type input "[PERSON_NAME]"
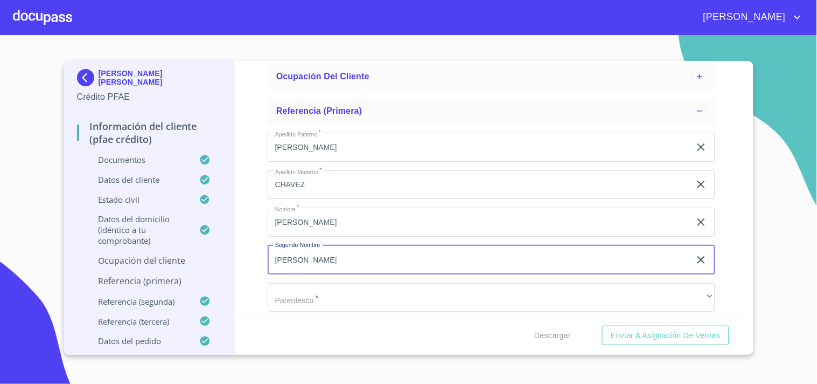
type input "[PERSON_NAME]"
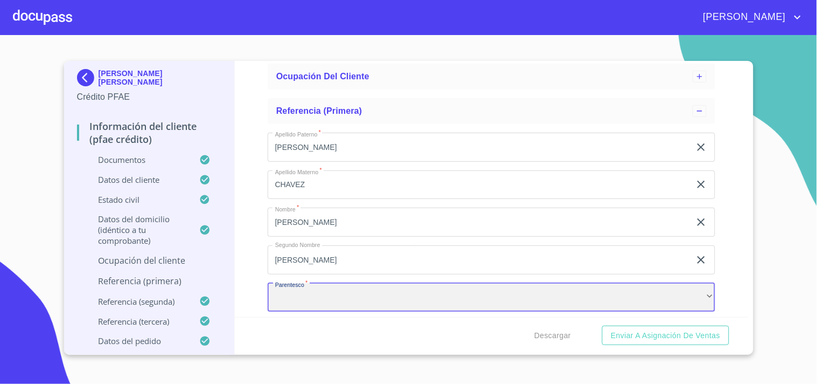
click at [307, 304] on div "​" at bounding box center [492, 297] width 448 height 29
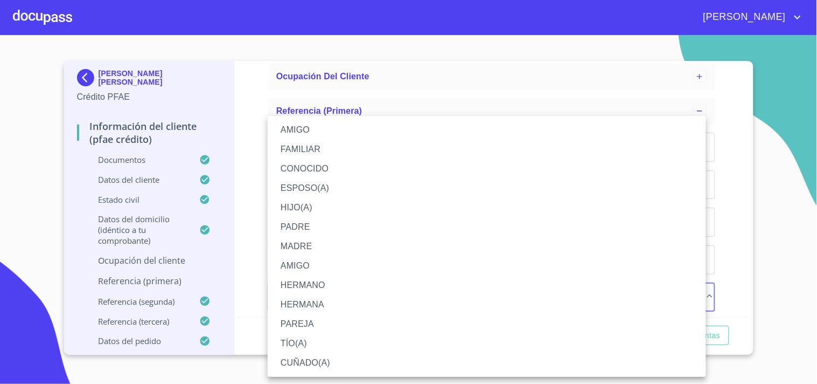
click at [284, 185] on li "ESPOSO(A)" at bounding box center [487, 187] width 439 height 19
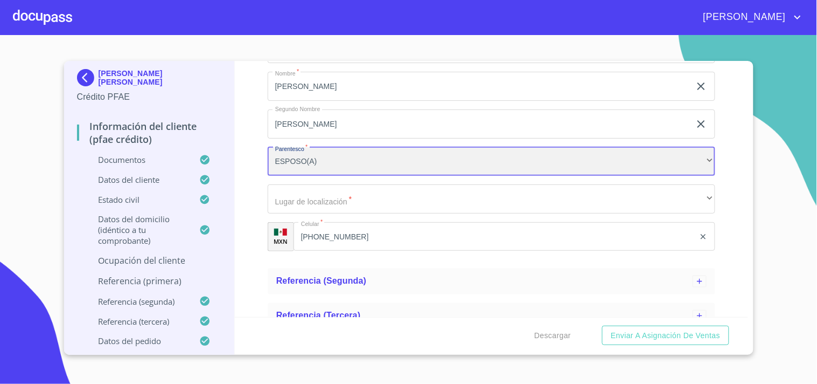
scroll to position [352, 0]
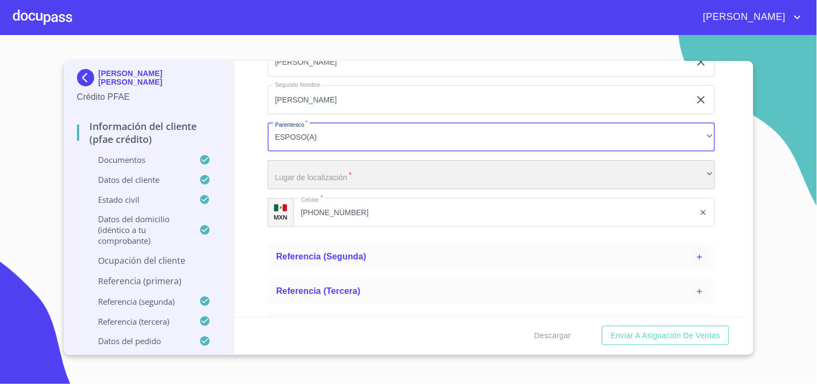
click at [340, 163] on div "​" at bounding box center [492, 174] width 448 height 29
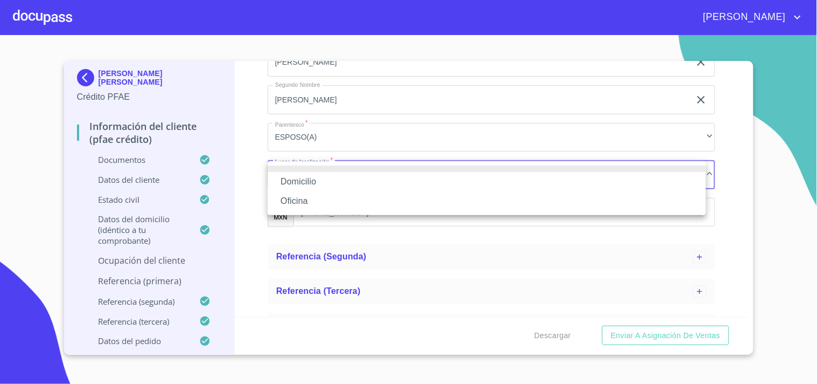
click at [321, 178] on li "Domicilio" at bounding box center [487, 181] width 439 height 19
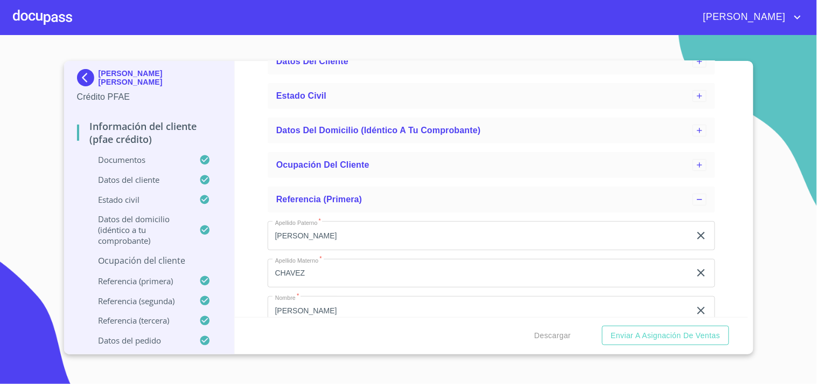
scroll to position [63, 0]
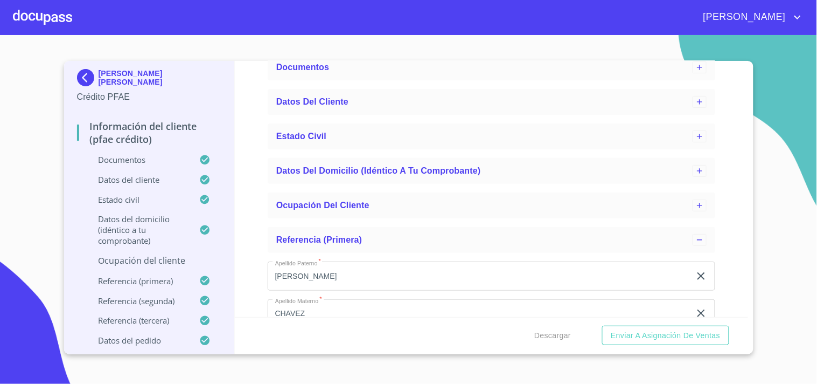
click at [159, 259] on p "Ocupación del Cliente" at bounding box center [149, 260] width 145 height 12
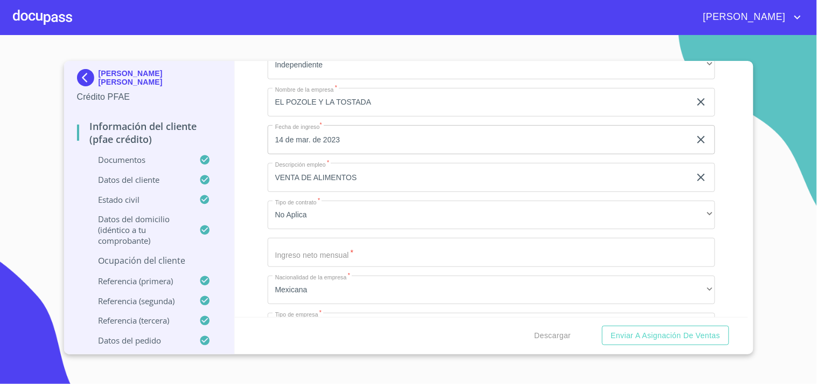
scroll to position [319, 0]
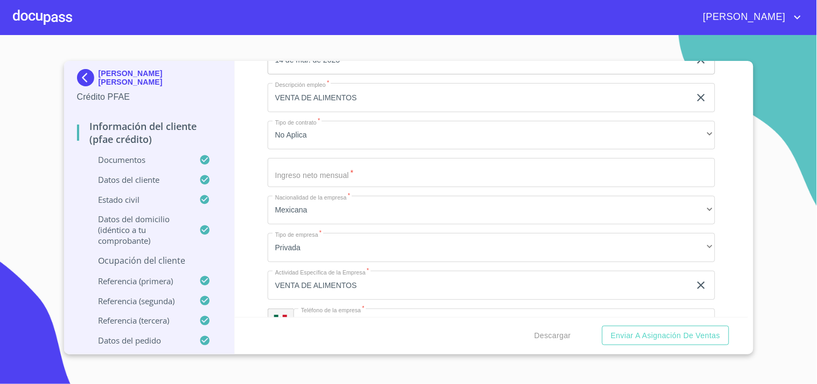
click at [342, 176] on input "Ocupación   *" at bounding box center [492, 172] width 448 height 29
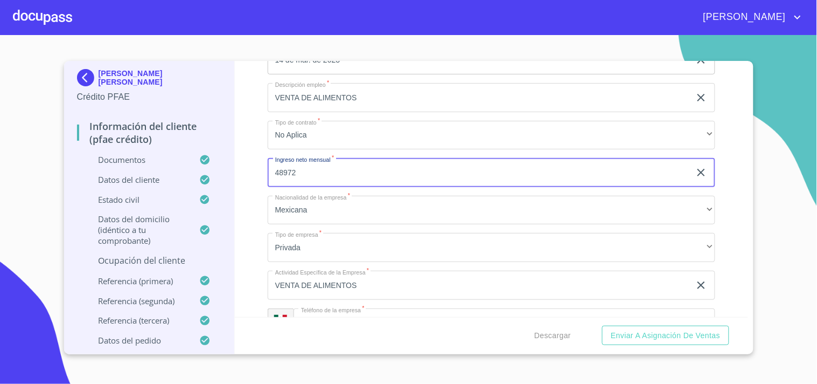
type input "48972"
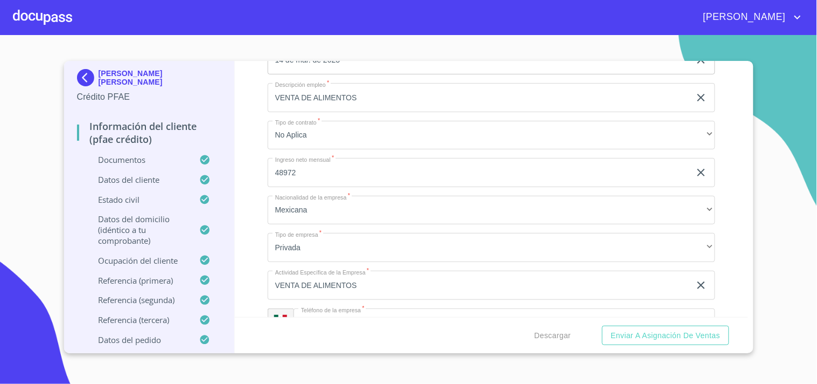
click at [254, 186] on div "Información del cliente (PFAE crédito) Documentos Datos del cliente Estado Civi…" at bounding box center [491, 189] width 513 height 256
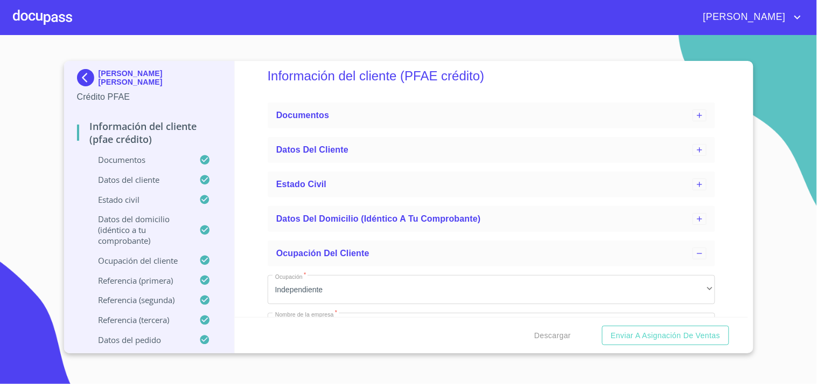
scroll to position [0, 0]
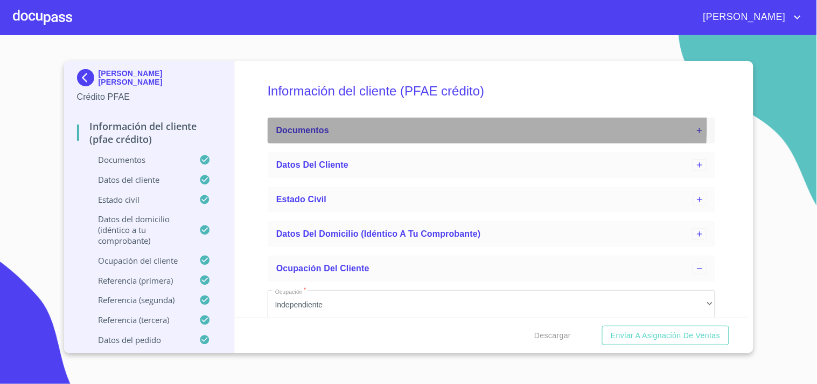
click at [400, 126] on div "Documentos" at bounding box center [484, 130] width 416 height 13
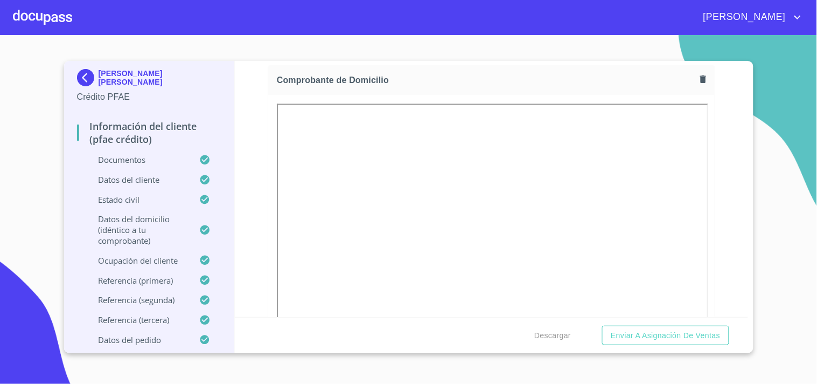
scroll to position [616, 0]
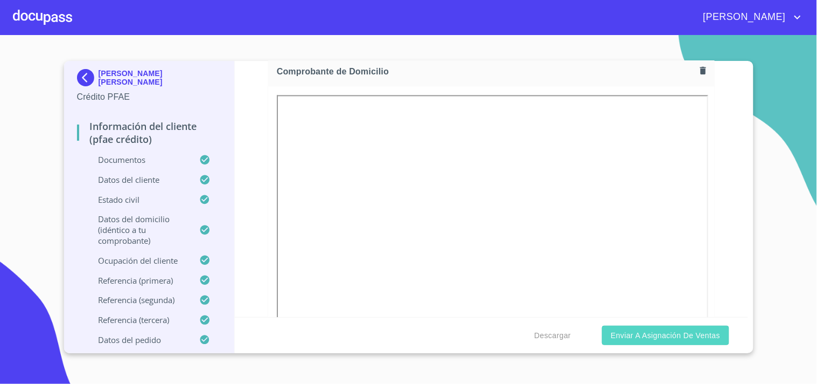
click at [694, 336] on span "Enviar a Asignación de Ventas" at bounding box center [665, 335] width 109 height 13
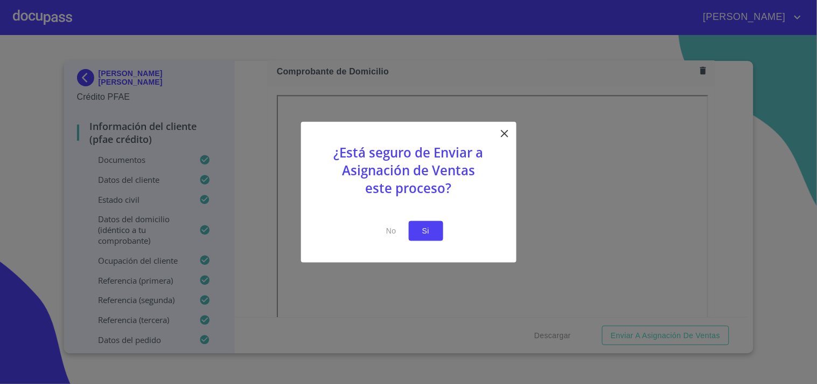
click at [431, 233] on span "Si" at bounding box center [426, 230] width 17 height 13
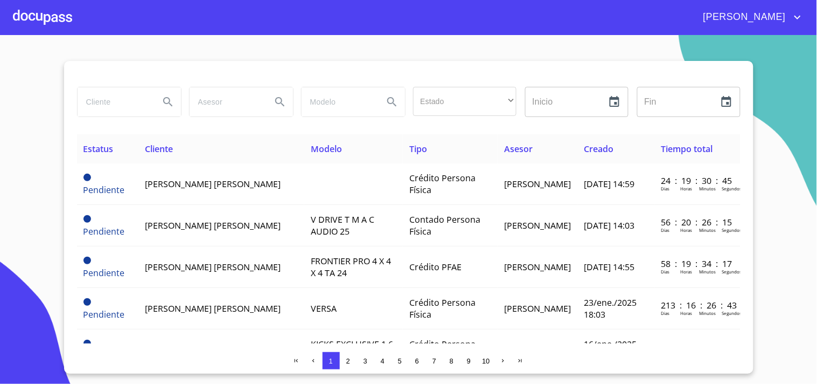
click at [349, 359] on span "2" at bounding box center [348, 361] width 4 height 8
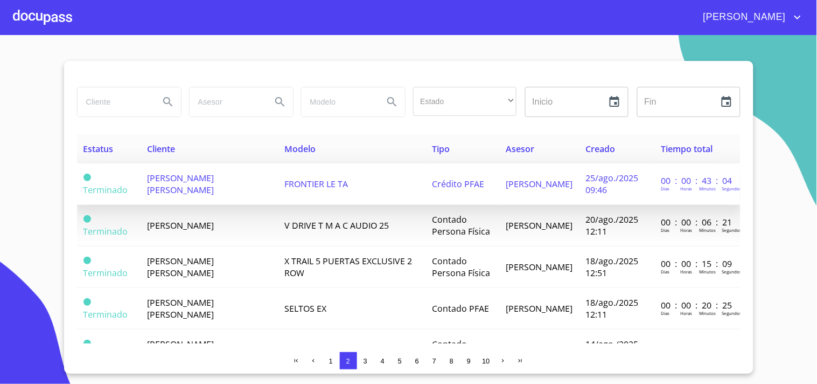
click at [189, 180] on span "[PERSON_NAME] [PERSON_NAME]" at bounding box center [181, 184] width 67 height 24
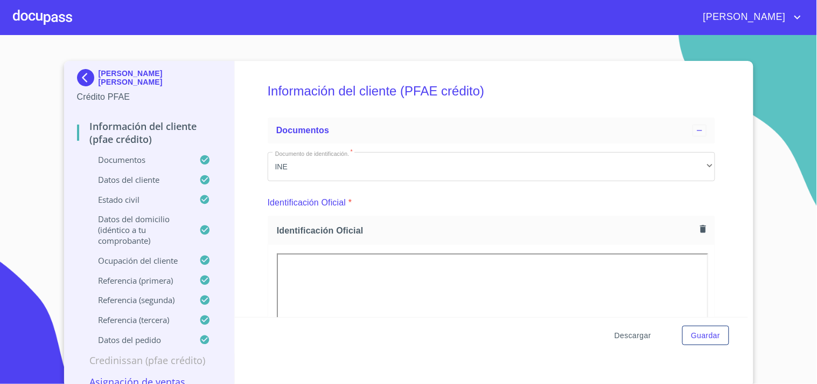
click at [622, 335] on span "Descargar" at bounding box center [633, 335] width 37 height 13
